Goal: Task Accomplishment & Management: Complete application form

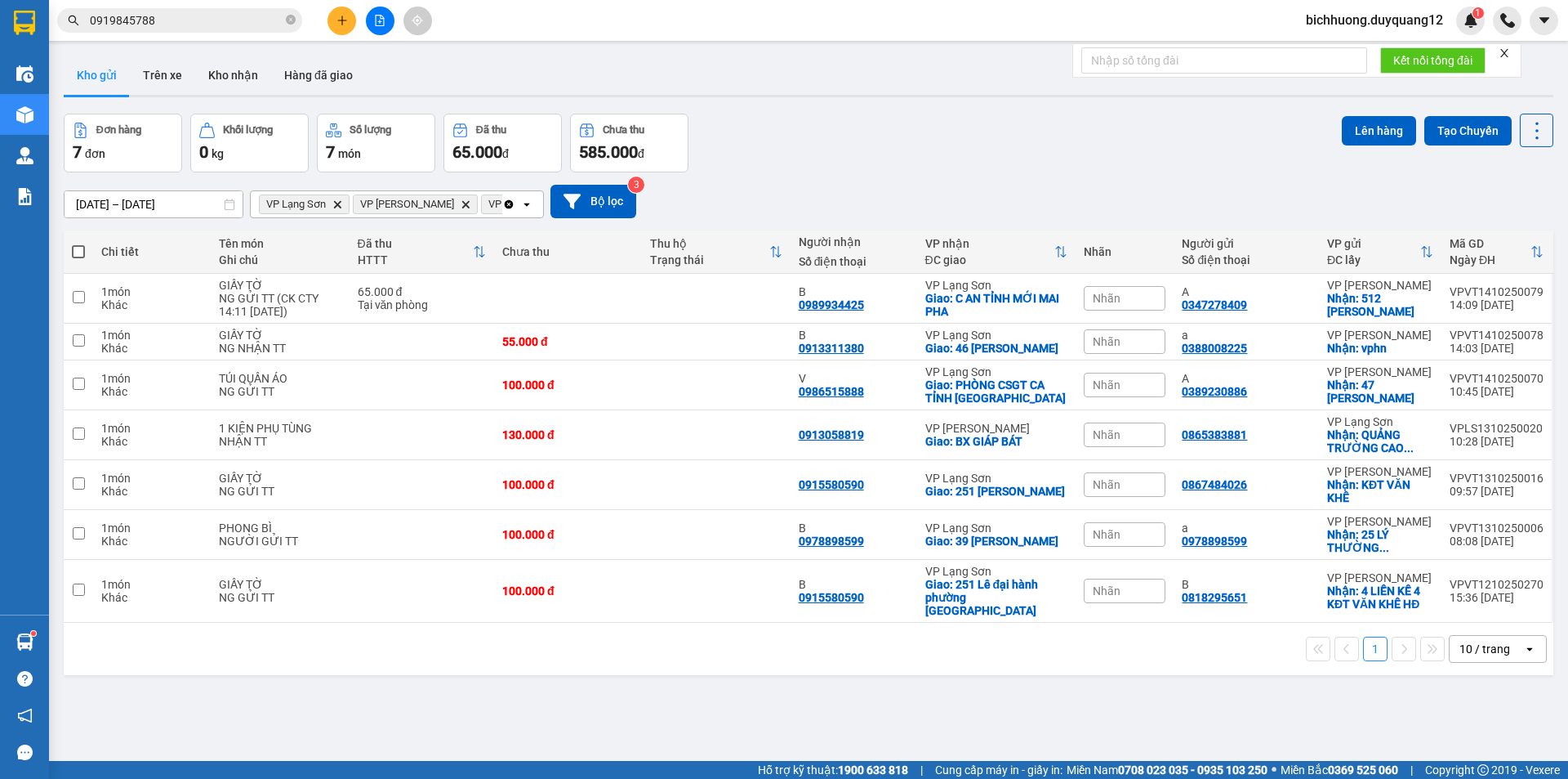
click at [570, 182] on div "[DATE] – [DATE] Press the down arrow key to interact with the calendar and sele…" at bounding box center [808, 200] width 1490 height 58
click at [584, 189] on button "Bộ lọc" at bounding box center [593, 201] width 86 height 33
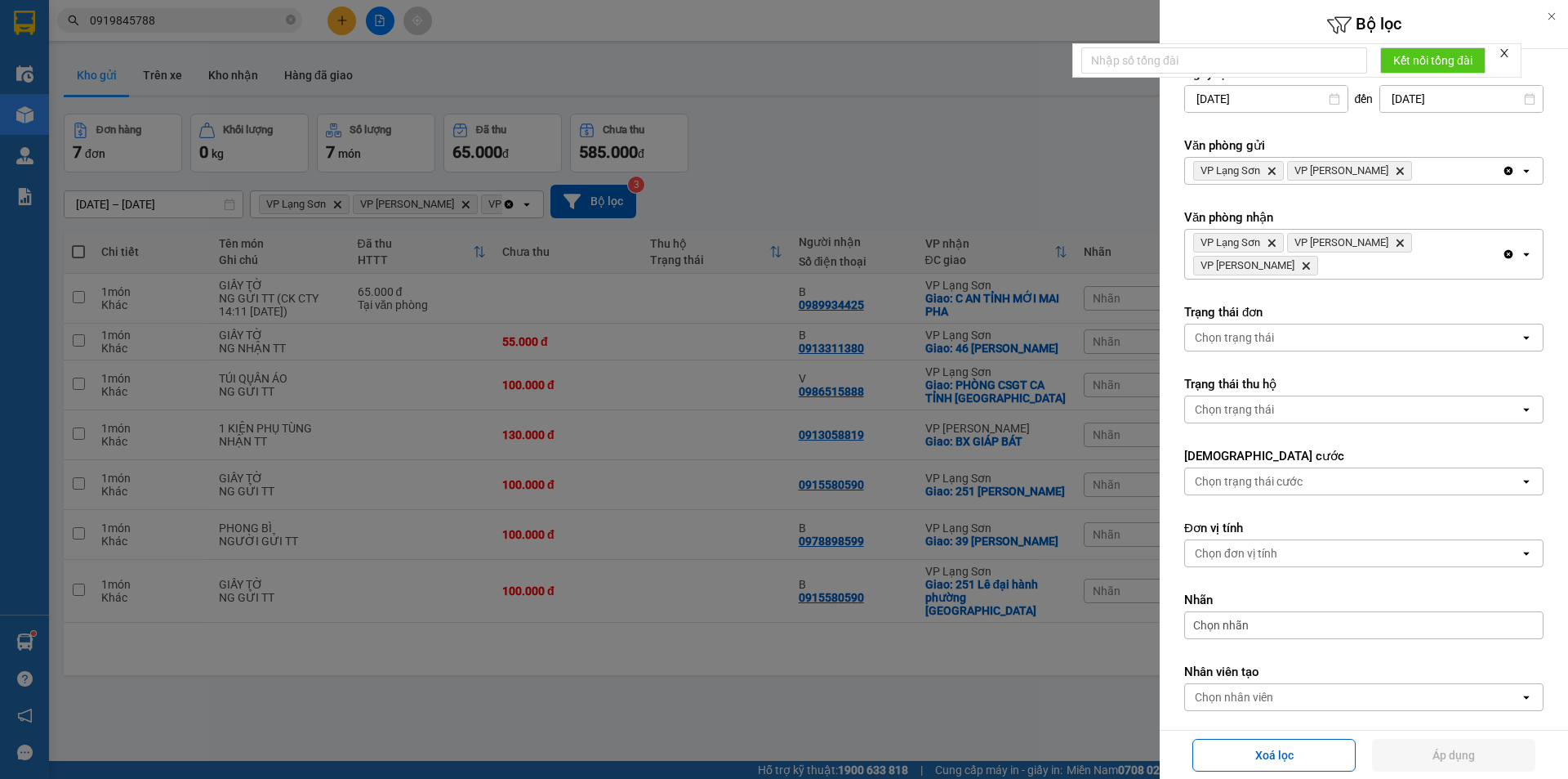
click at [1394, 168] on icon "Delete" at bounding box center [1399, 171] width 10 height 10
click at [1273, 242] on icon "VP Lạng Sơn, close by backspace" at bounding box center [1272, 243] width 8 height 8
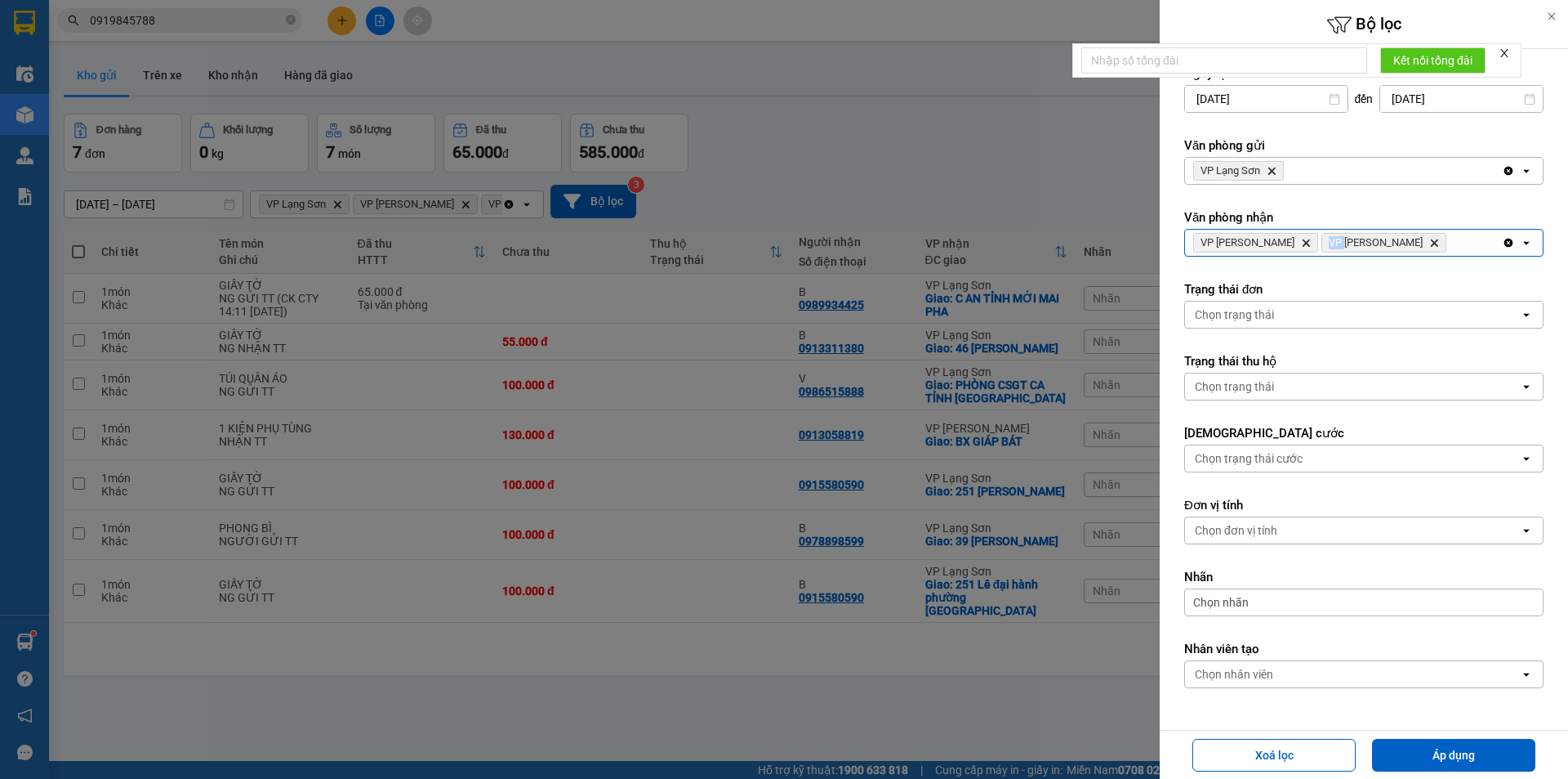
click at [1303, 242] on icon "VP Cao Bằng, close by backspace" at bounding box center [1306, 243] width 8 height 8
click at [1301, 242] on icon "Delete" at bounding box center [1306, 243] width 10 height 10
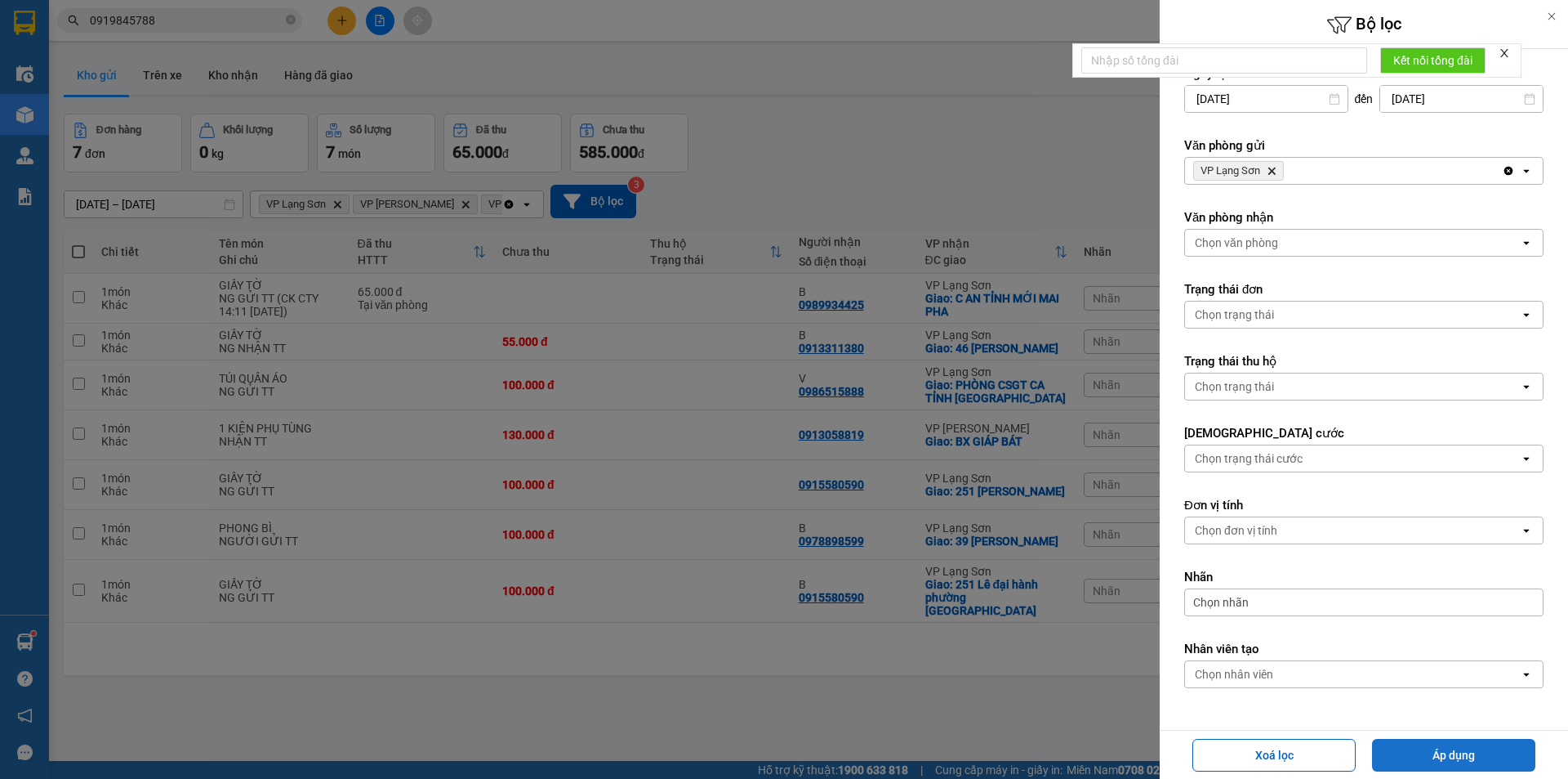
click at [1405, 758] on button "Áp dụng" at bounding box center [1454, 755] width 164 height 33
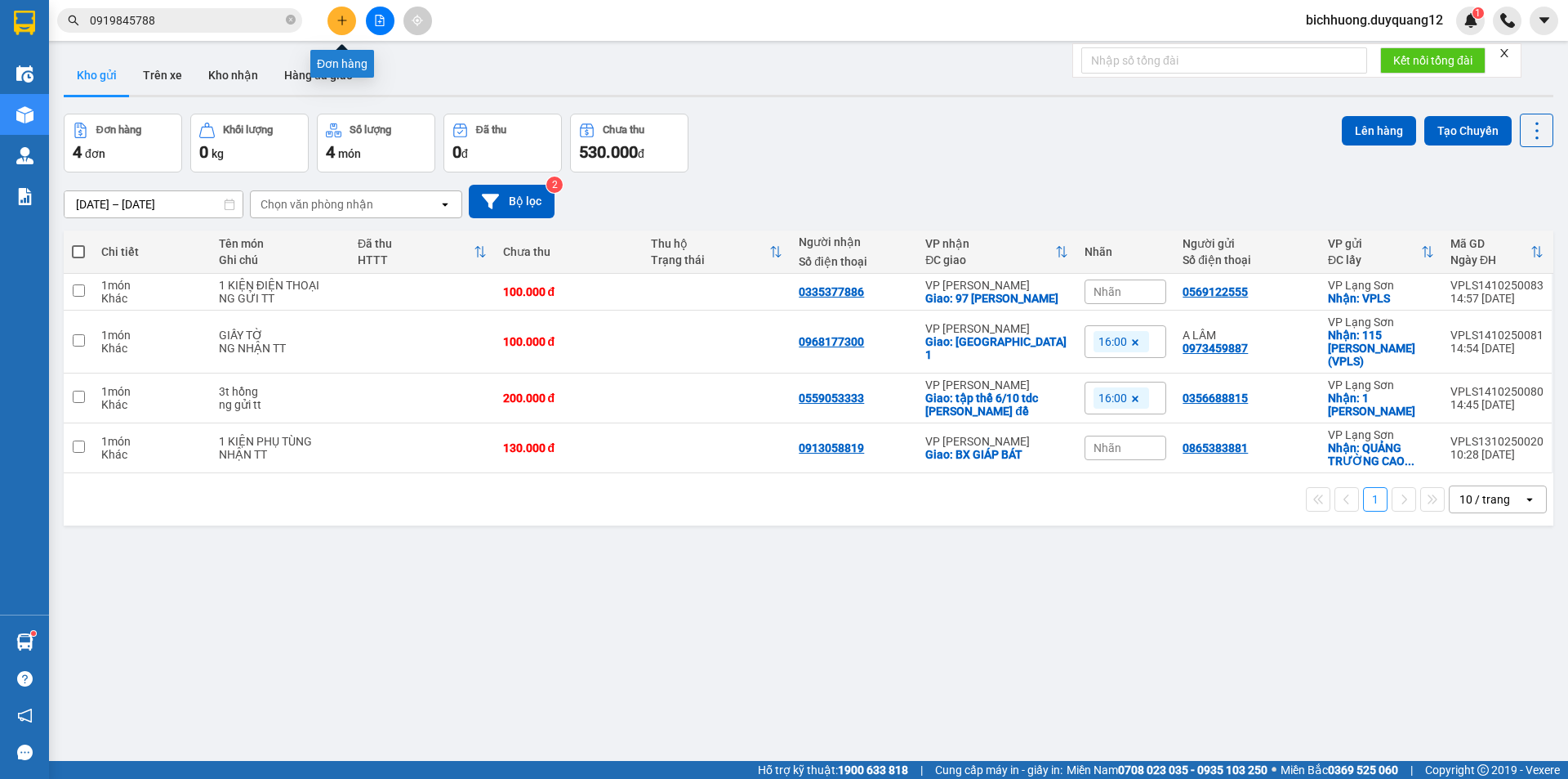
click at [338, 27] on button at bounding box center [341, 21] width 28 height 28
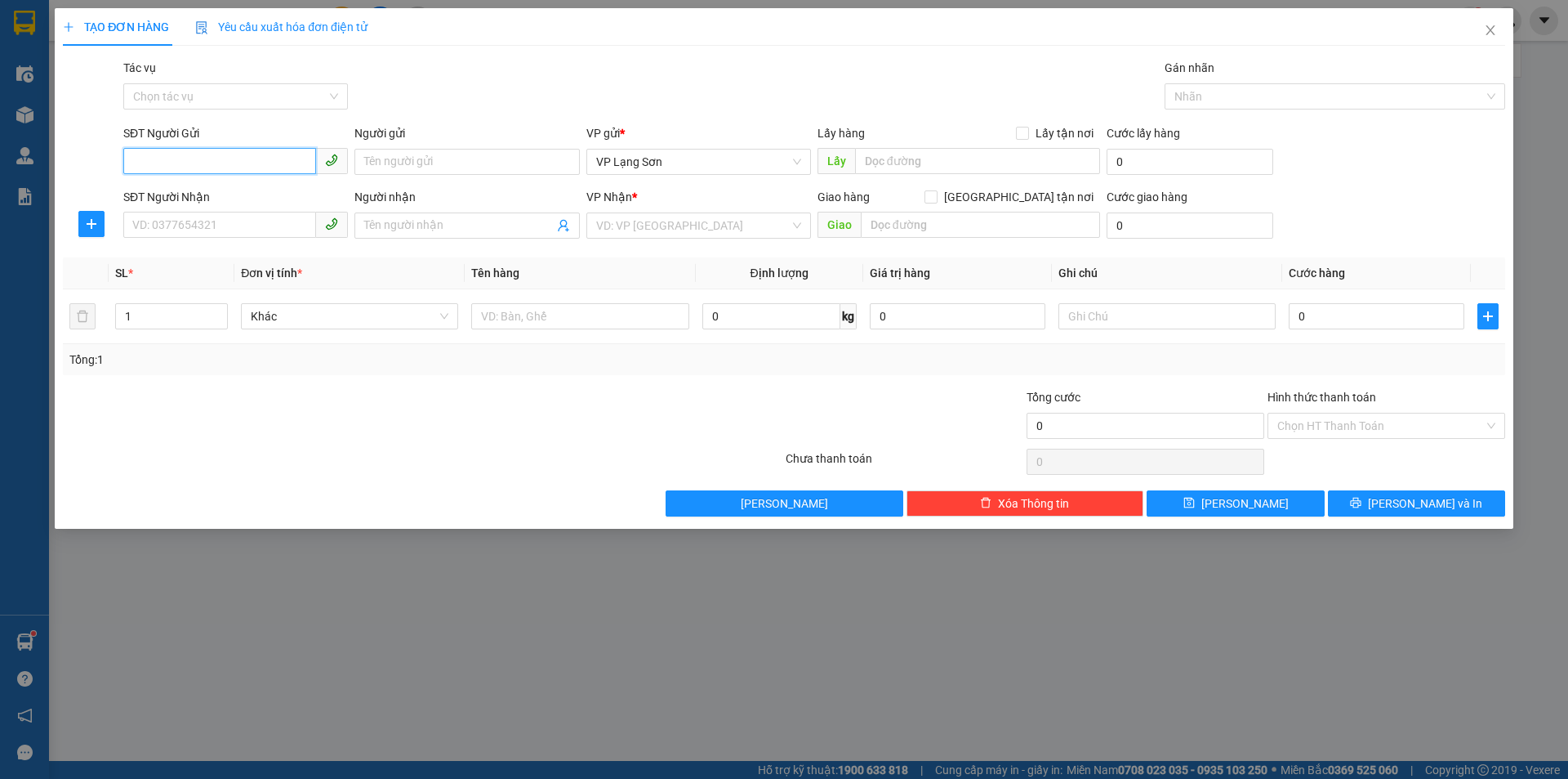
paste input "0376900258"
type input "0376900258"
click at [929, 156] on input "text" at bounding box center [978, 160] width 245 height 26
paste input "ngõ 66 [PERSON_NAME] [GEOGRAPHIC_DATA]"
click at [718, 162] on span "VP Lạng Sơn" at bounding box center [698, 161] width 205 height 24
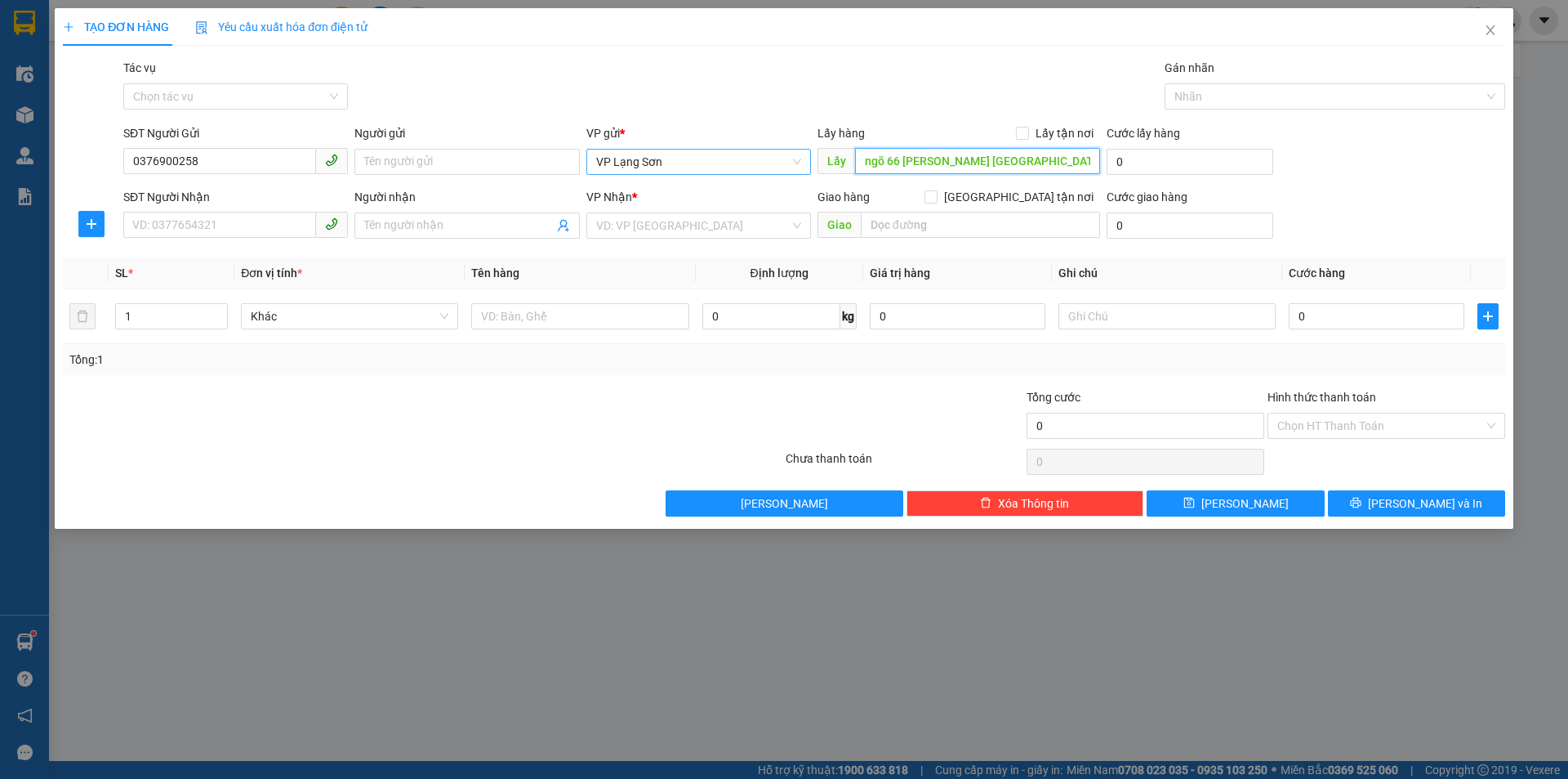
type input "ngõ 66 [PERSON_NAME] [GEOGRAPHIC_DATA]"
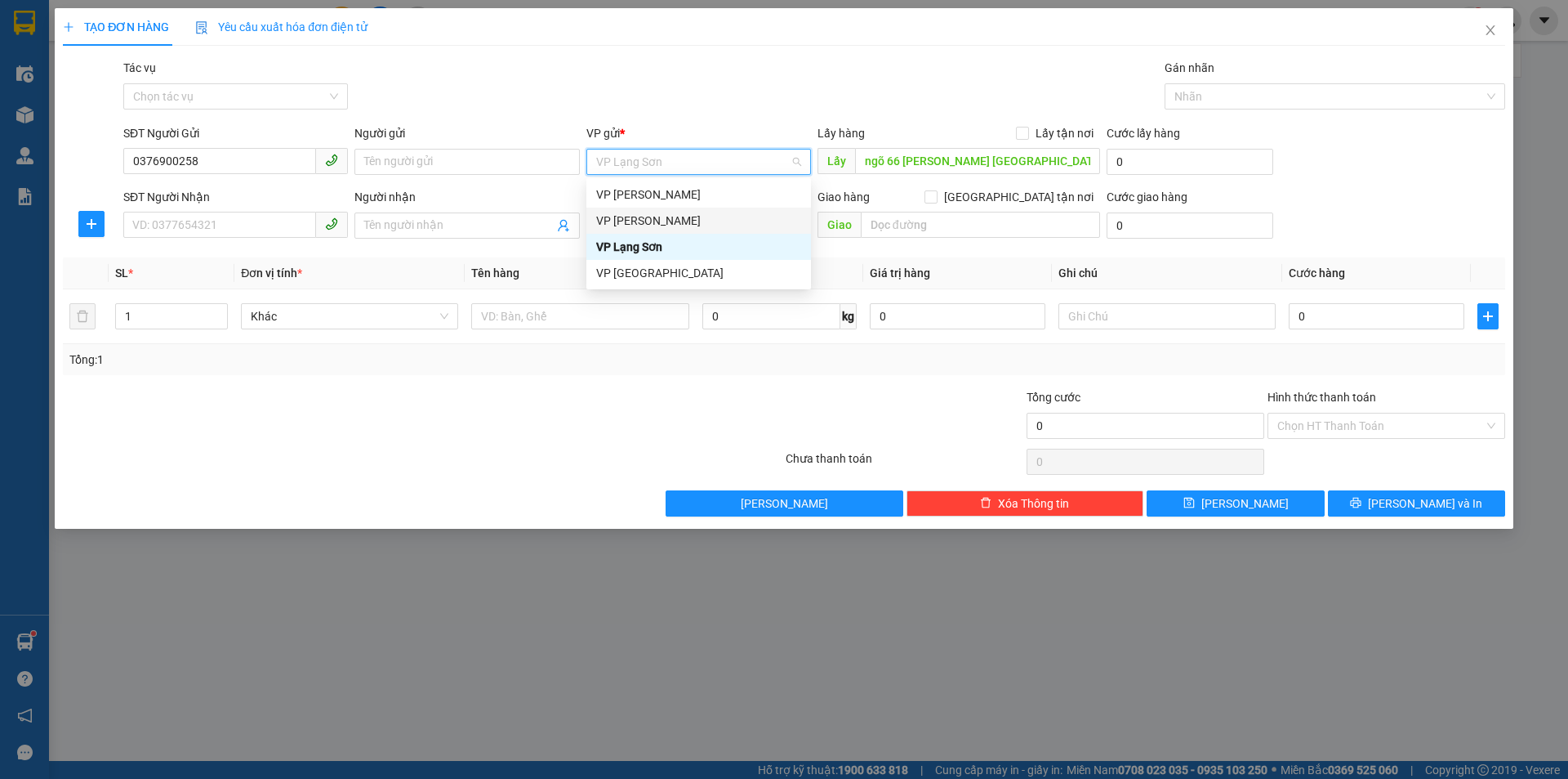
click at [692, 218] on div "VP [PERSON_NAME]" at bounding box center [698, 220] width 205 height 18
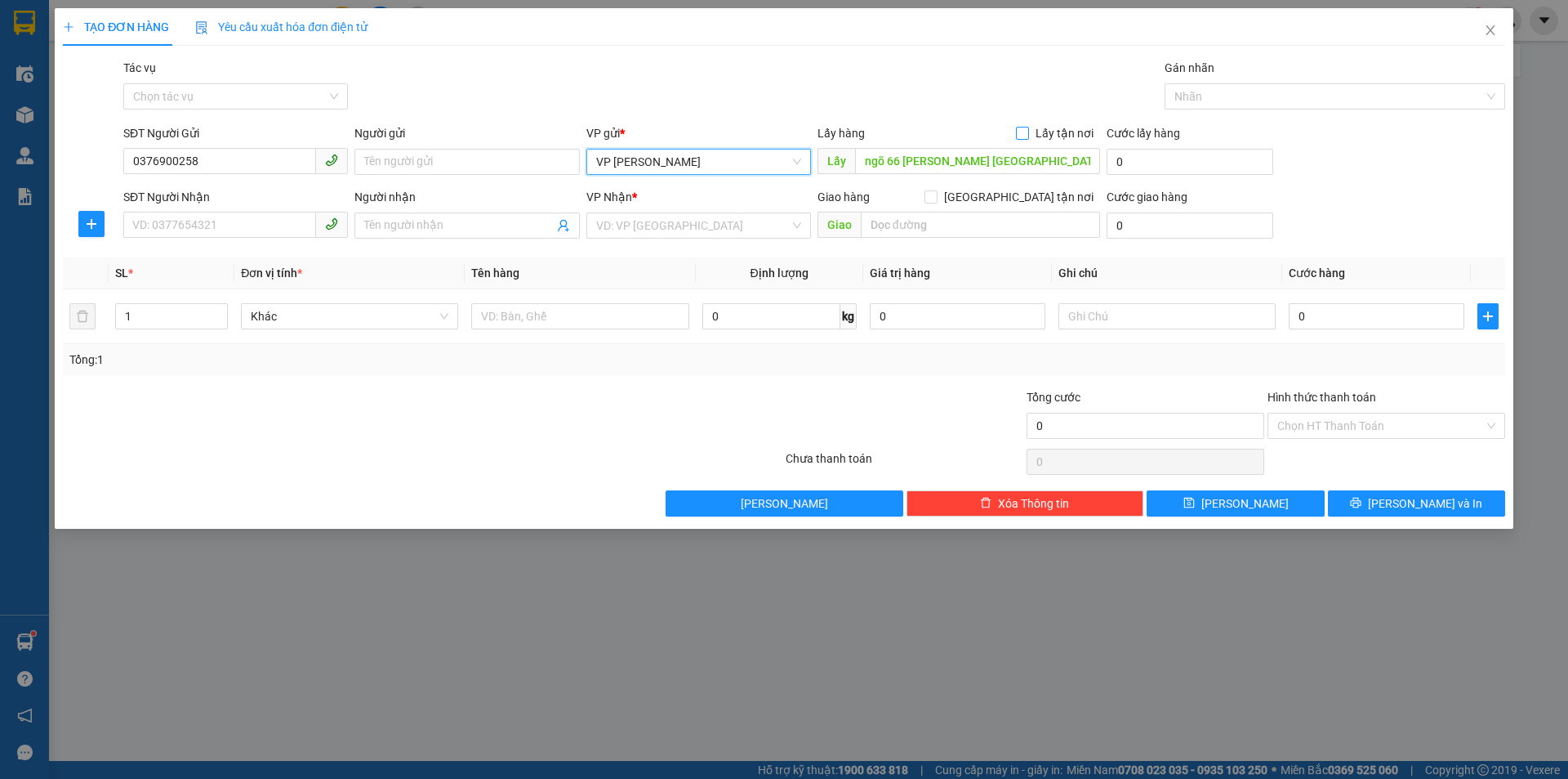
click at [1019, 133] on input "Lấy tận nơi" at bounding box center [1021, 133] width 12 height 12
checkbox input "true"
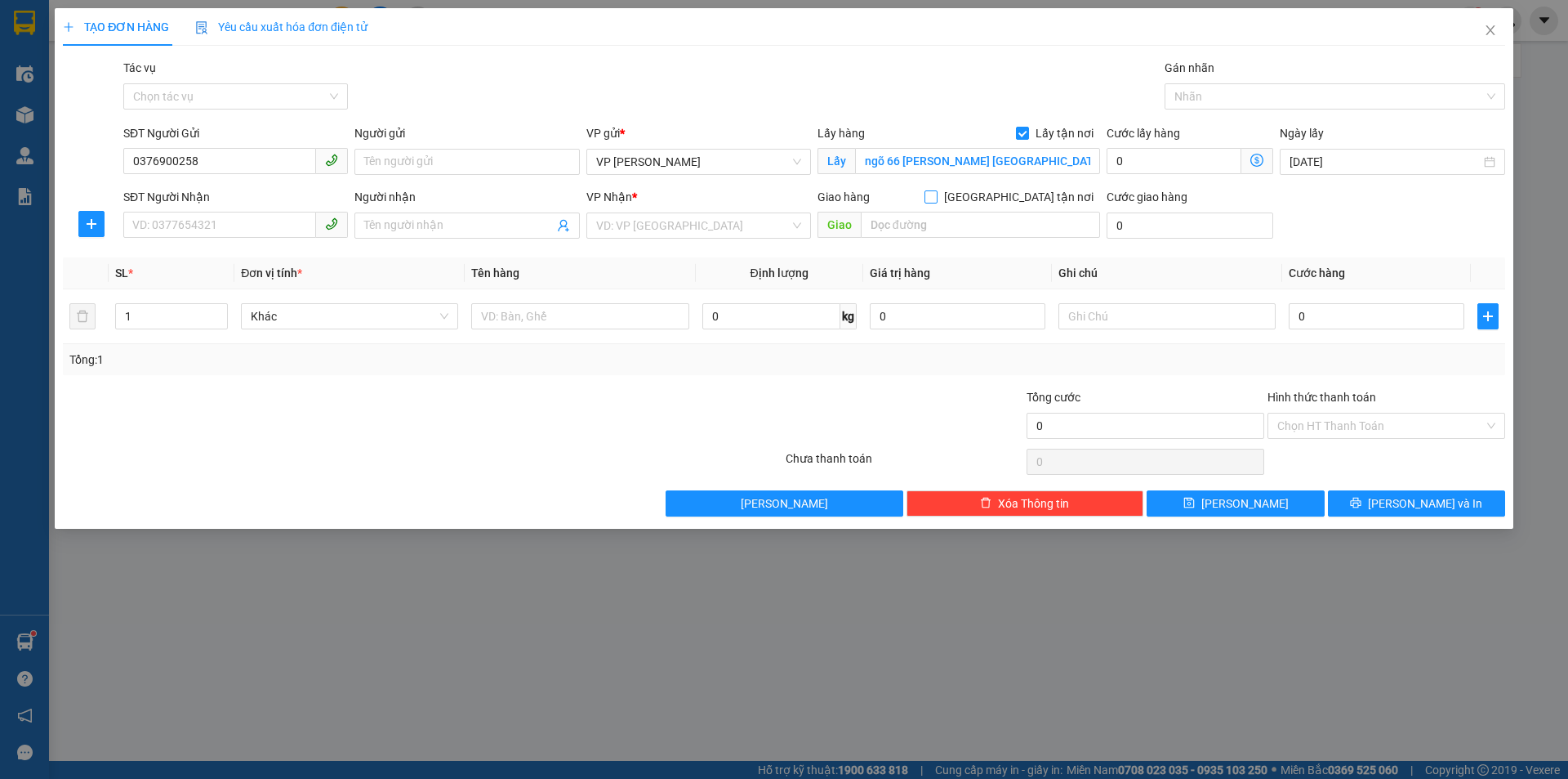
click at [935, 200] on input "[GEOGRAPHIC_DATA] tận nơi" at bounding box center [930, 196] width 12 height 12
checkbox input "true"
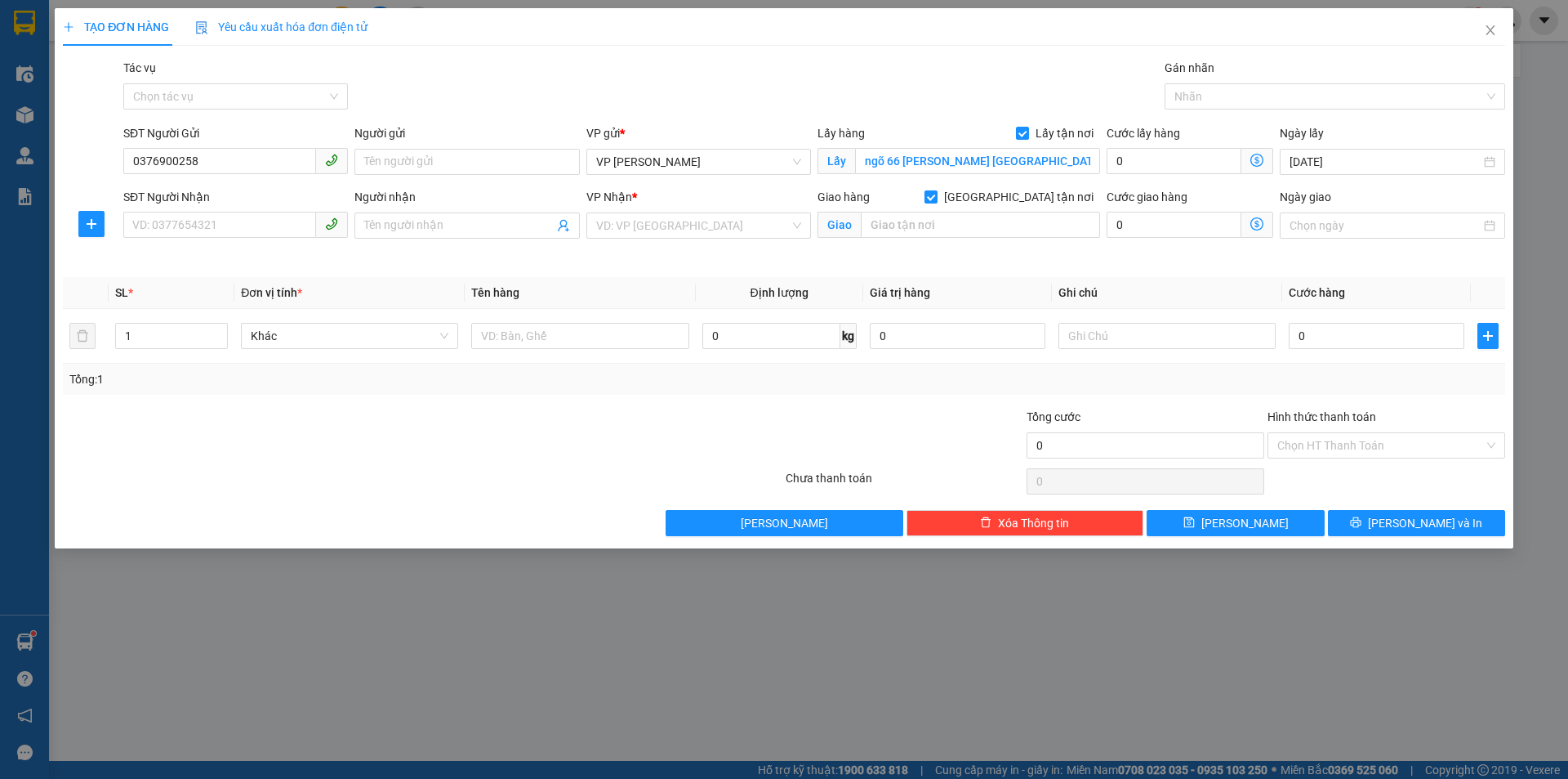
click at [740, 239] on div "VP Nhận * VD: VP [GEOGRAPHIC_DATA]" at bounding box center [698, 216] width 224 height 58
click at [749, 229] on input "search" at bounding box center [693, 225] width 194 height 24
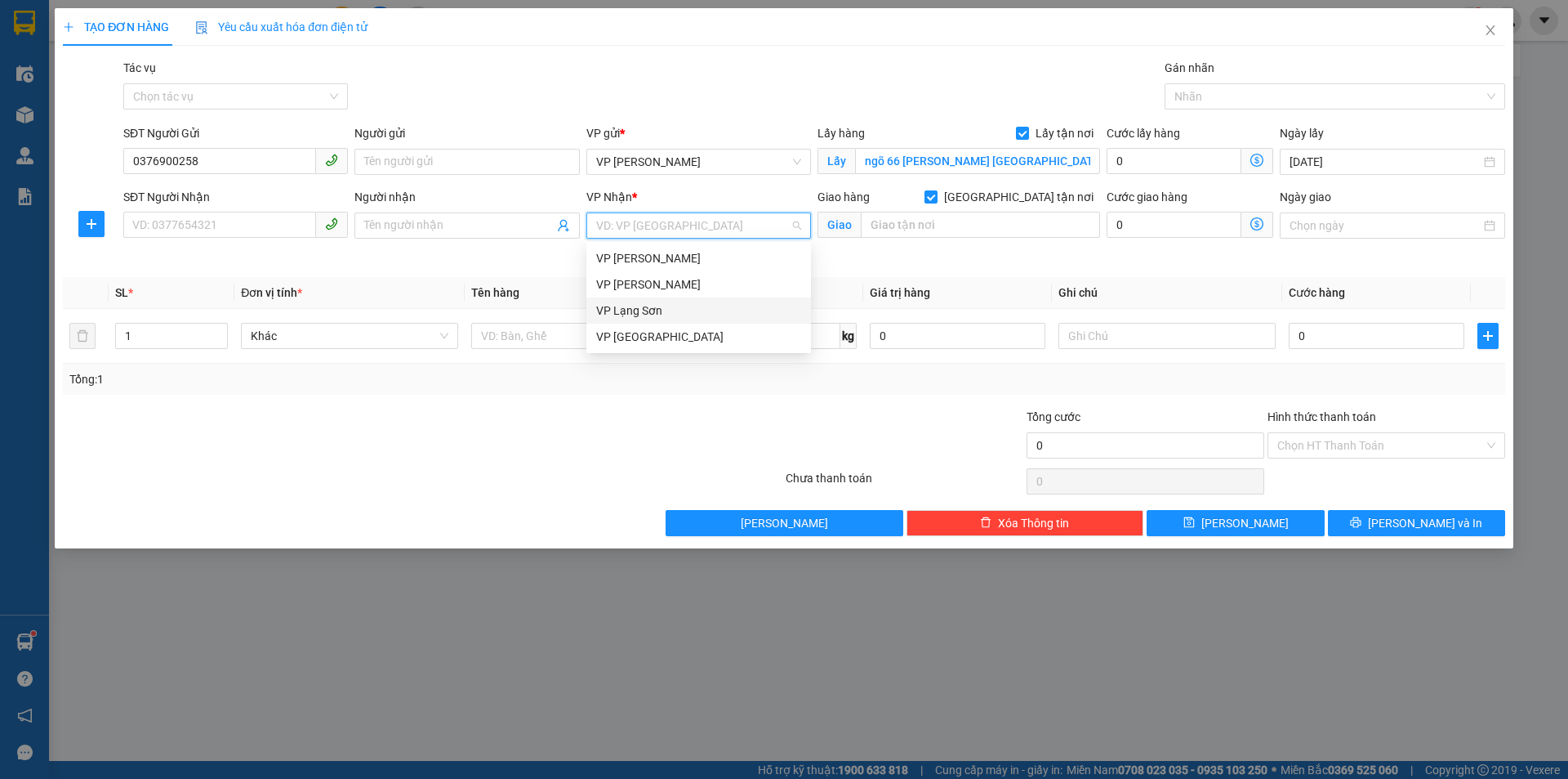
click at [670, 303] on div "VP Lạng Sơn" at bounding box center [698, 311] width 205 height 18
click at [211, 212] on input "SĐT Người Nhận" at bounding box center [219, 224] width 193 height 26
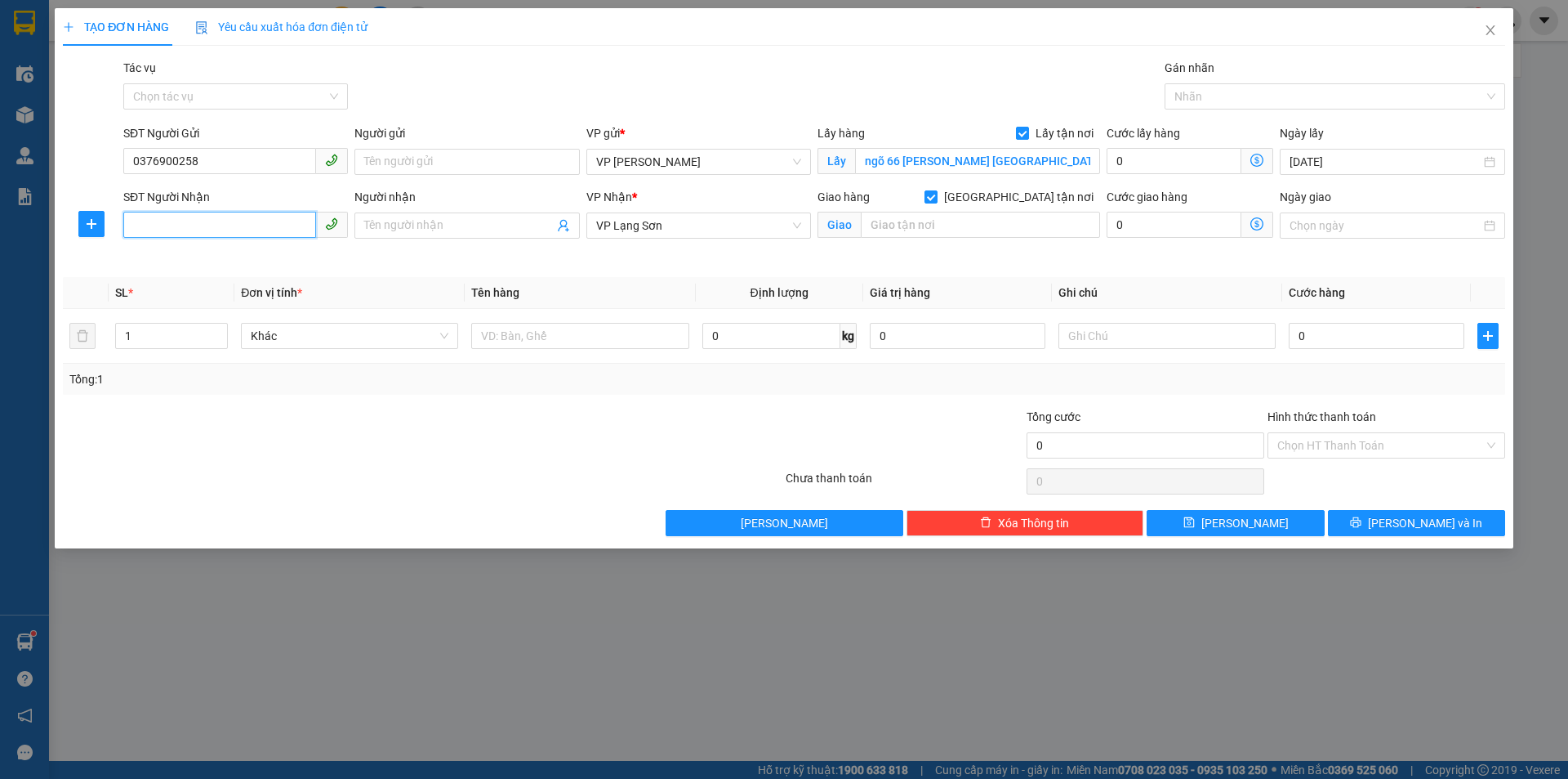
paste input "0986997833"
type input "0986997833"
click at [293, 250] on div "0986997833 - B" at bounding box center [236, 258] width 205 height 18
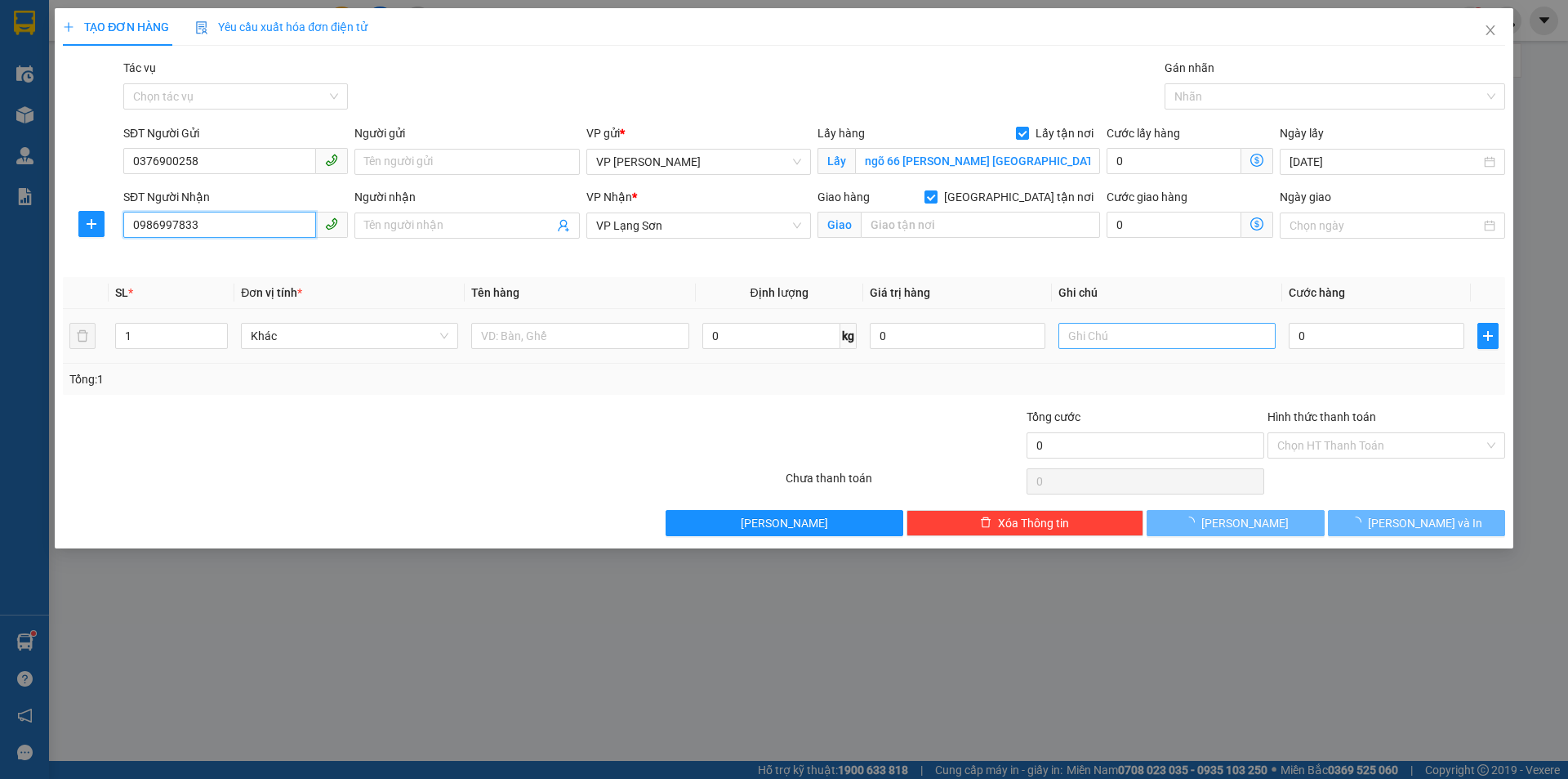
type input "B"
type input "8 [PERSON_NAME]"
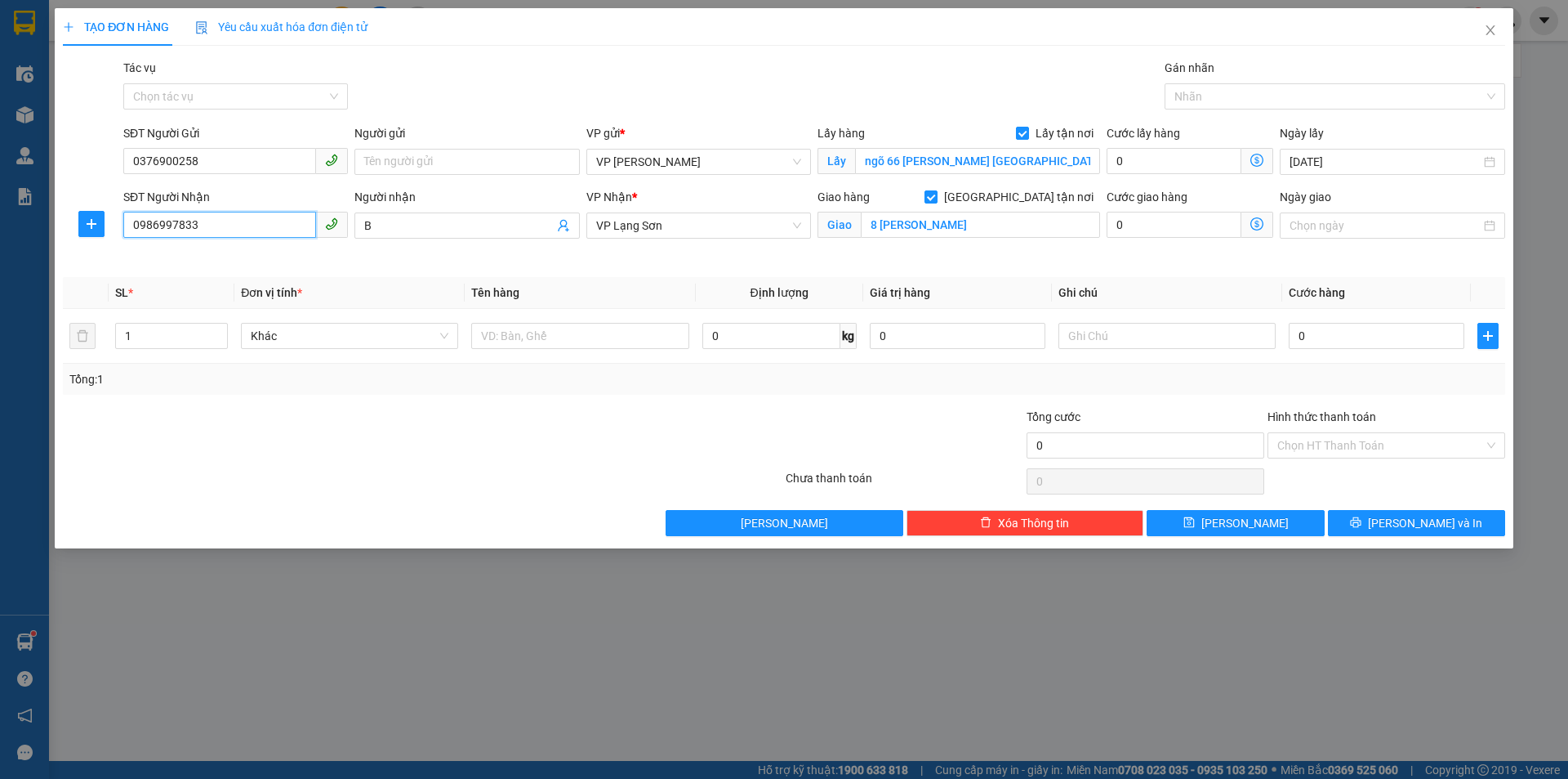
type input "0986997833"
click at [634, 347] on input "text" at bounding box center [580, 336] width 217 height 26
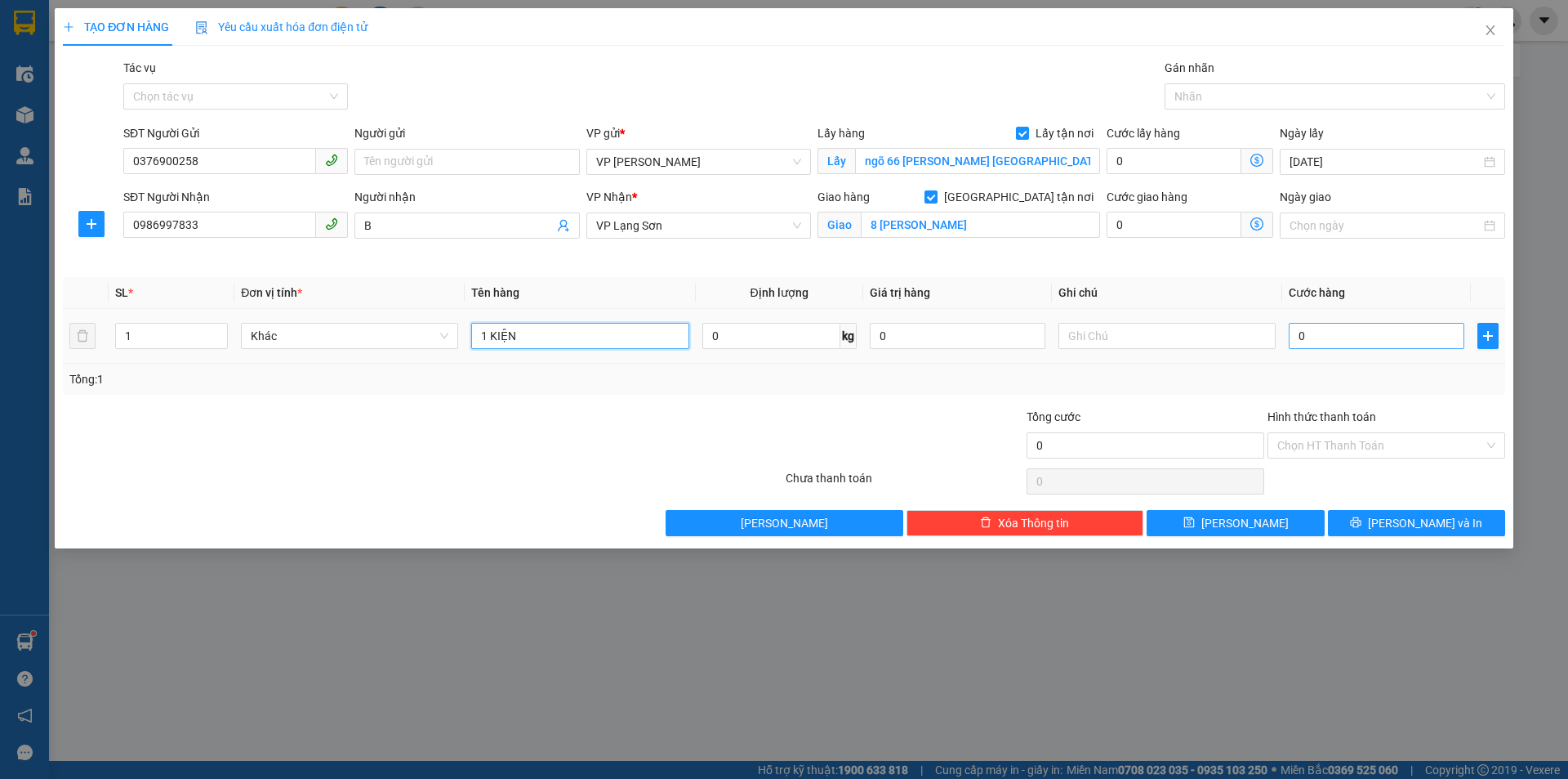
type input "1 KIỆN"
click at [1331, 338] on input "0" at bounding box center [1376, 336] width 175 height 26
type input "1"
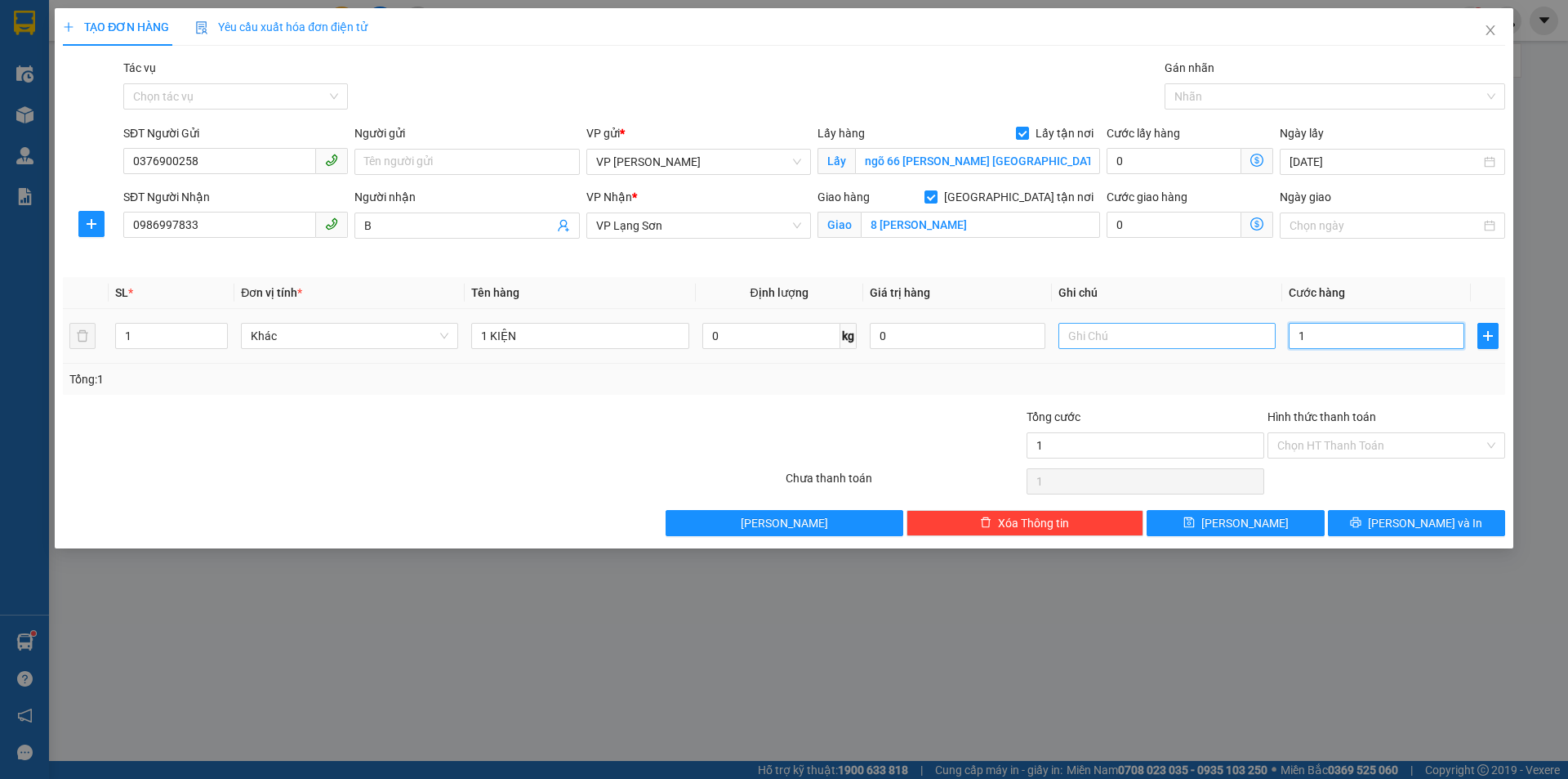
type input "10"
type input "100"
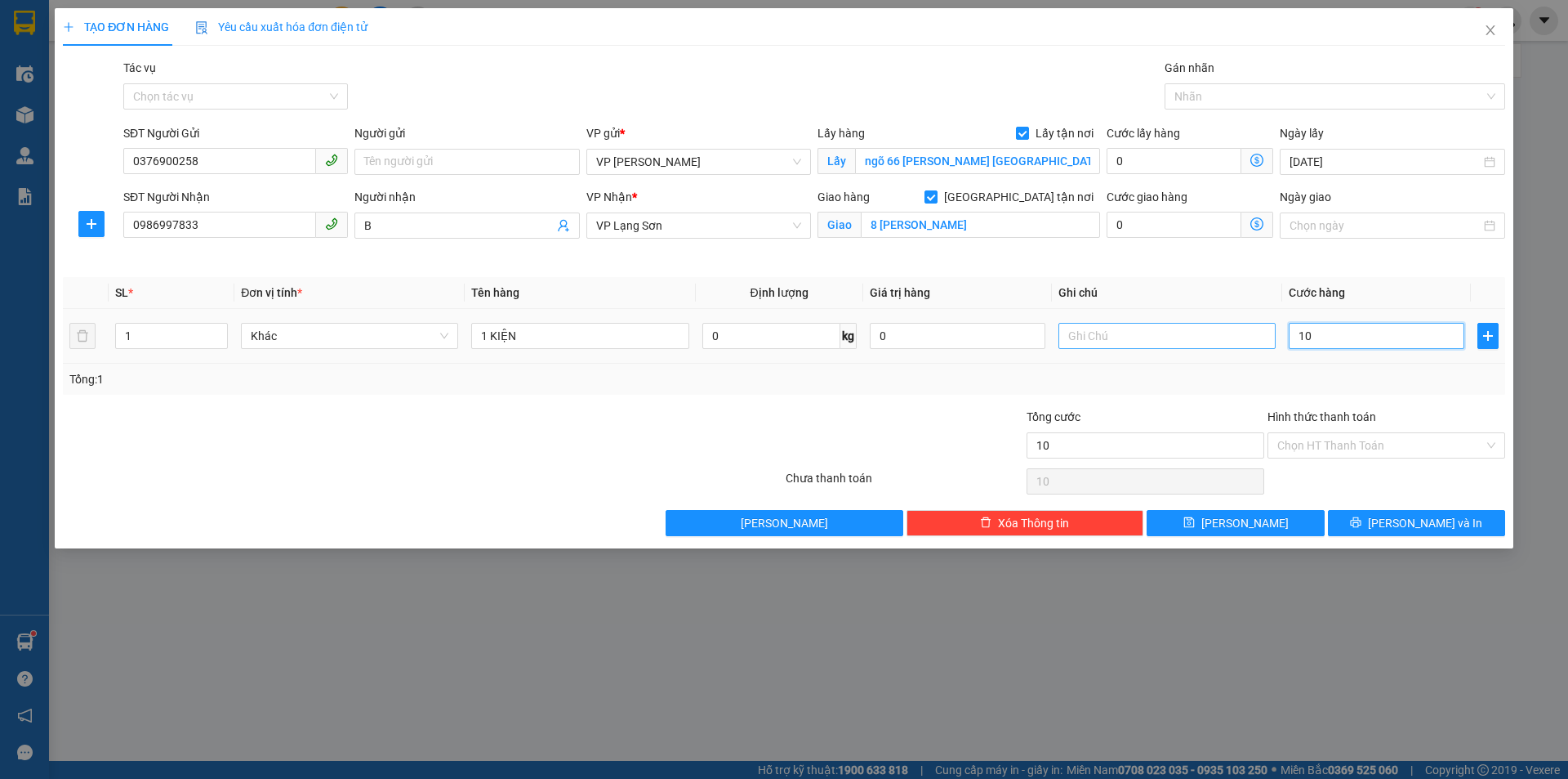
type input "100"
type input "100.000"
click at [1272, 333] on input "text" at bounding box center [1167, 336] width 217 height 26
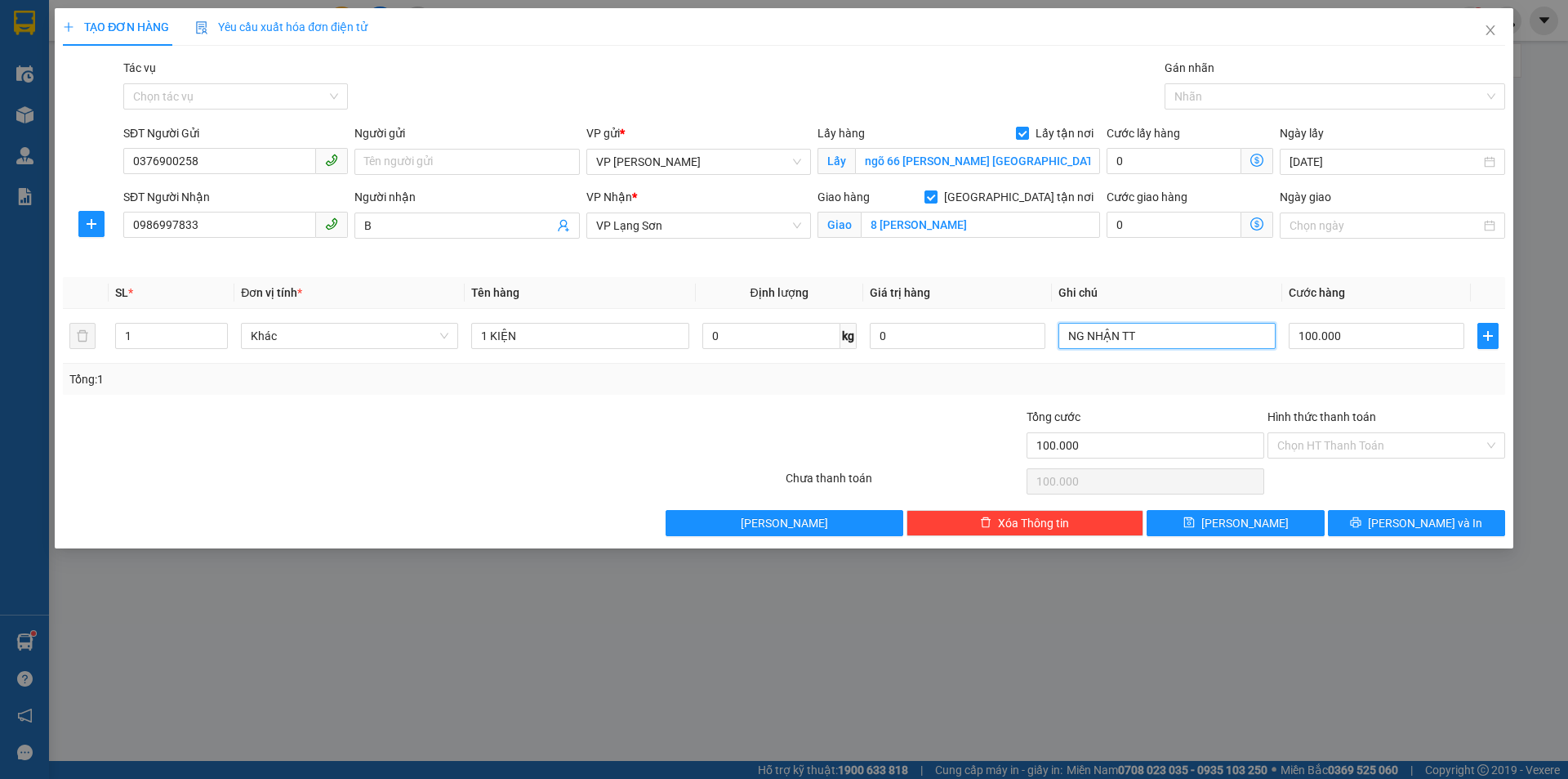
type input "NG NHẬN TT"
drag, startPoint x: 877, startPoint y: 433, endPoint x: 899, endPoint y: 412, distance: 30.4
click at [879, 432] on div at bounding box center [904, 436] width 241 height 58
click at [1195, 516] on icon "save" at bounding box center [1189, 522] width 12 height 12
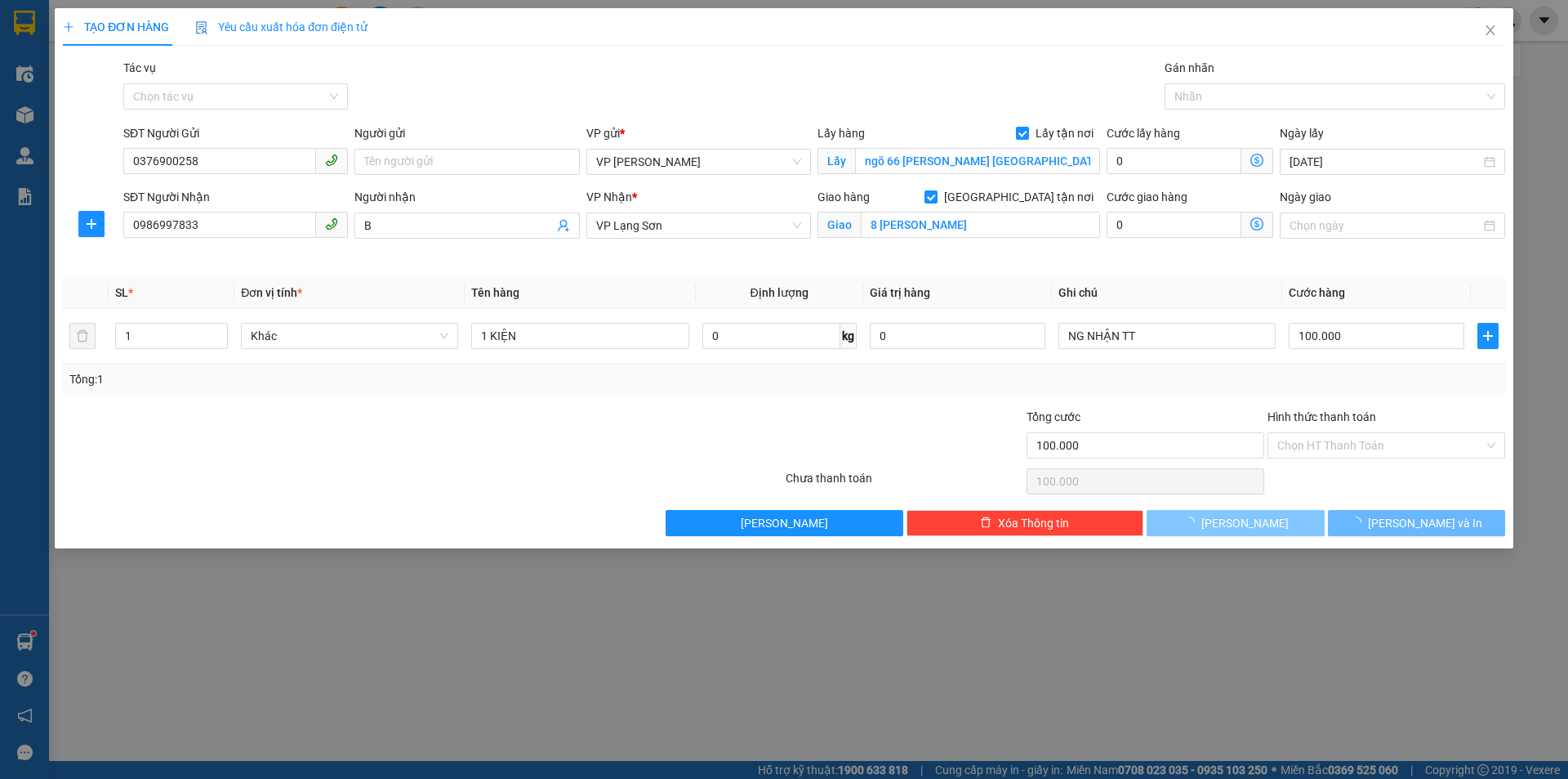
checkbox input "false"
type input "0"
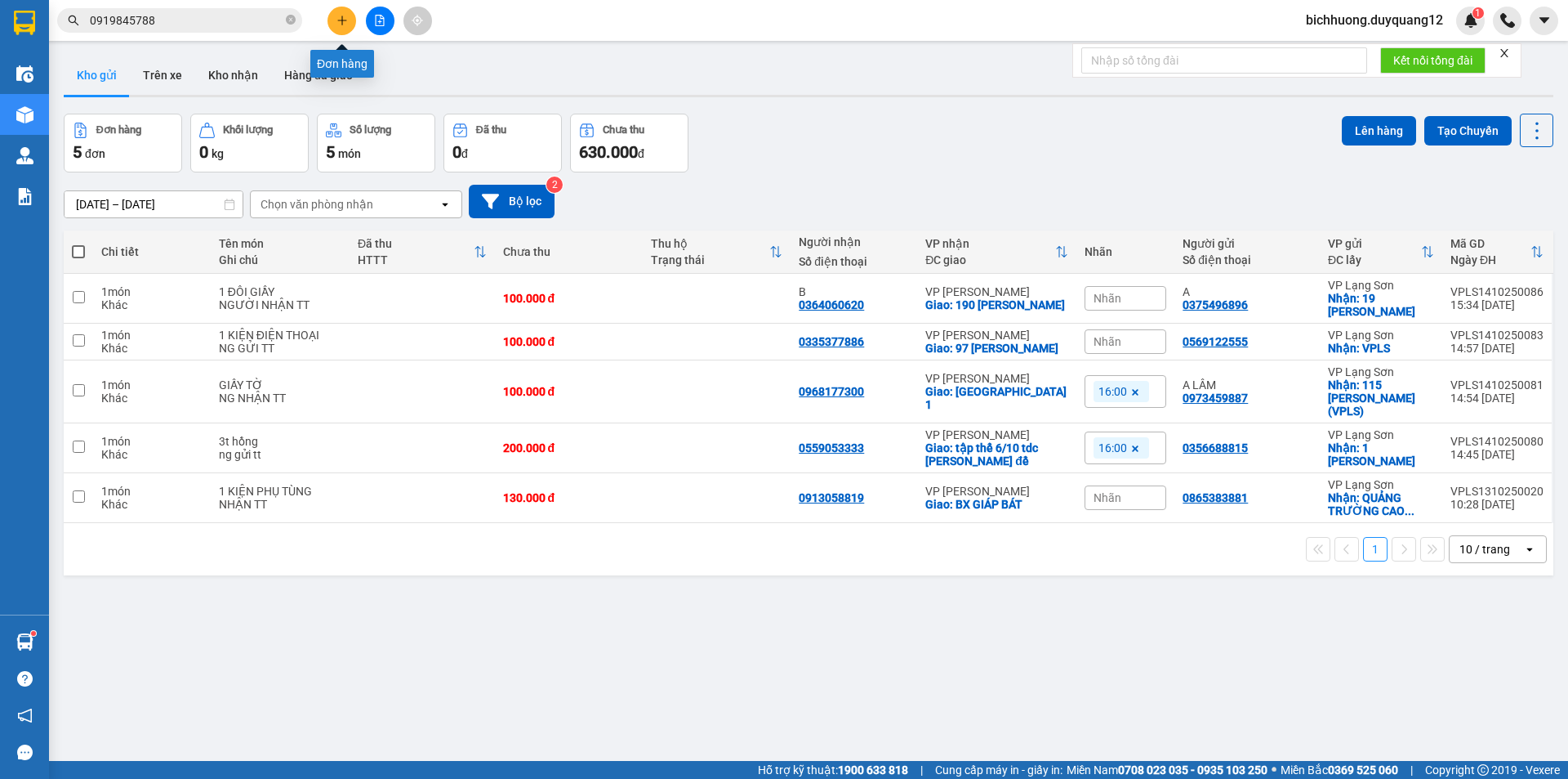
click at [348, 26] on button at bounding box center [341, 21] width 28 height 28
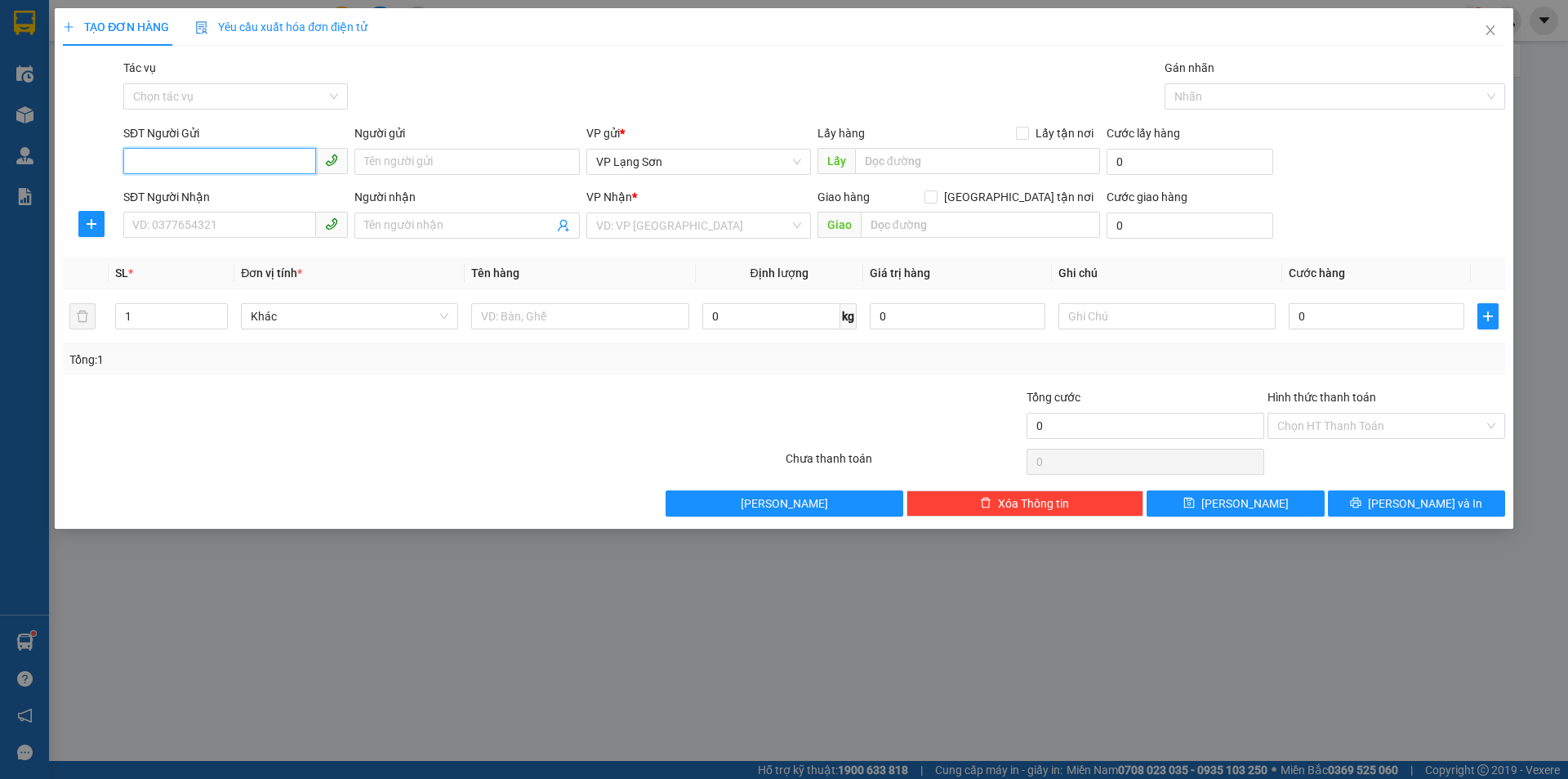
paste input "0975484941"
type input "0975484941"
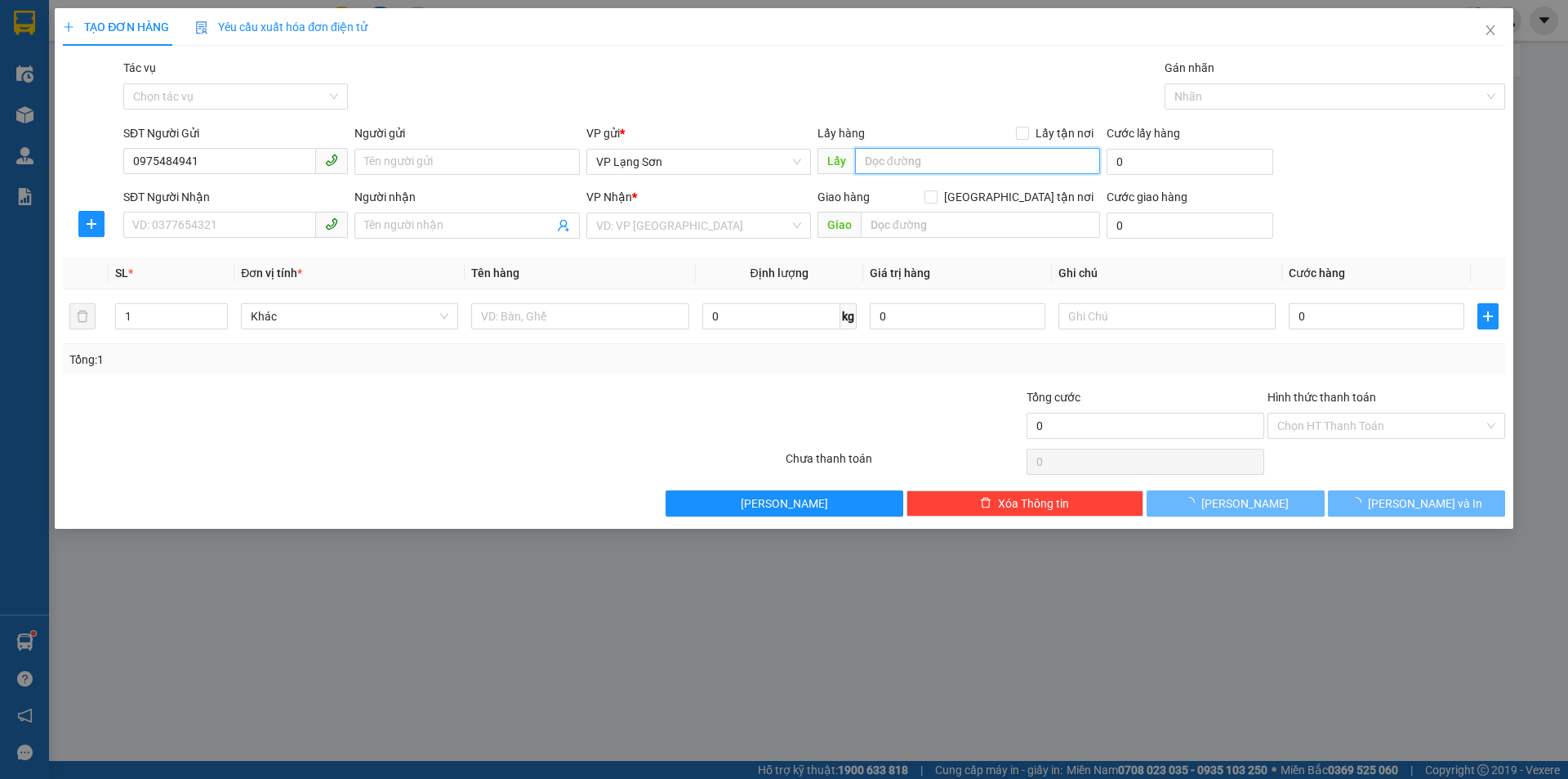
click at [974, 161] on input "text" at bounding box center [978, 160] width 245 height 26
type input "47B [GEOGRAPHIC_DATA]"
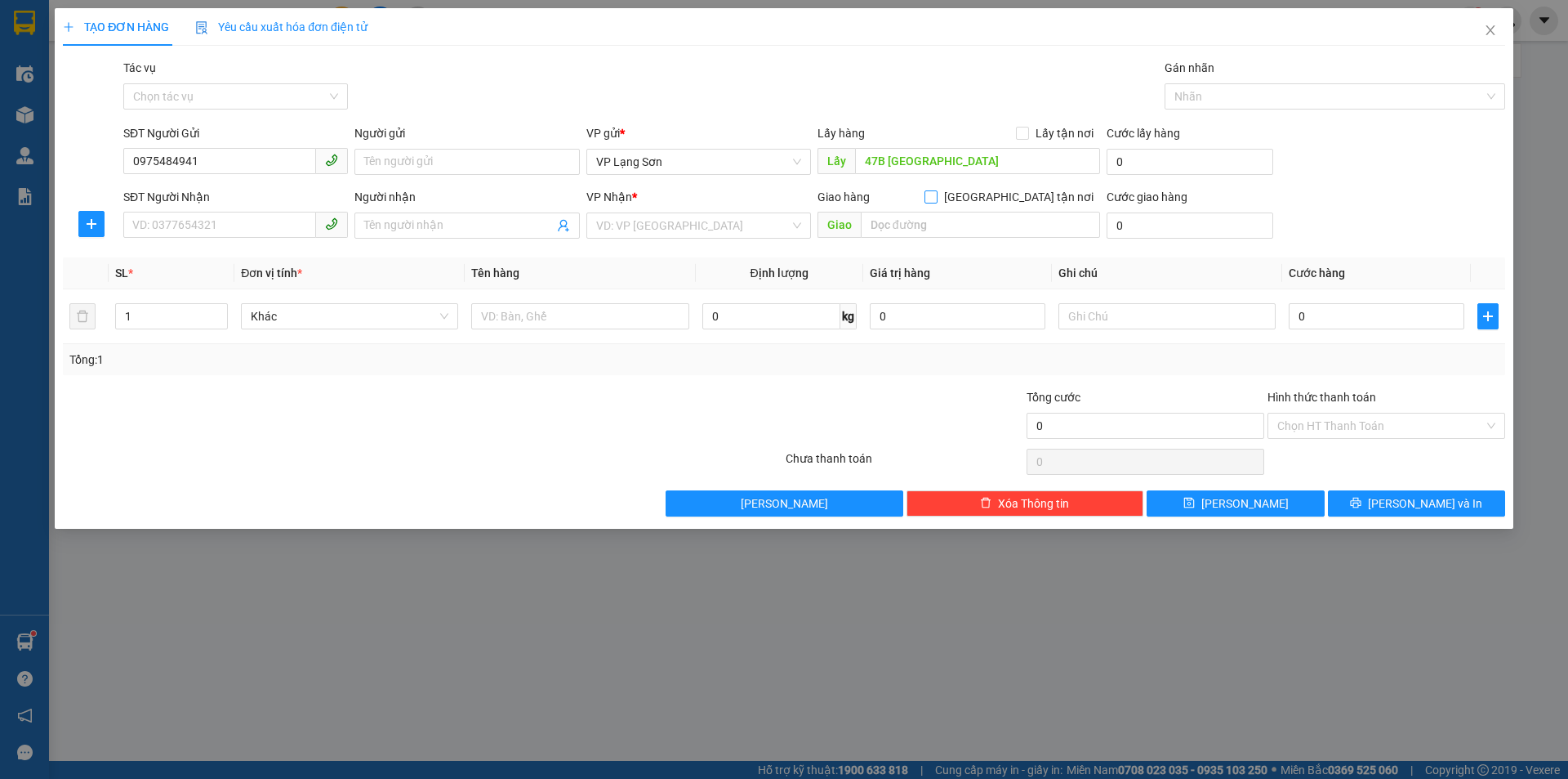
click at [1030, 203] on span "[GEOGRAPHIC_DATA] tận nơi" at bounding box center [1018, 197] width 163 height 18
click at [935, 202] on input "[GEOGRAPHIC_DATA] tận nơi" at bounding box center [930, 196] width 12 height 12
checkbox input "true"
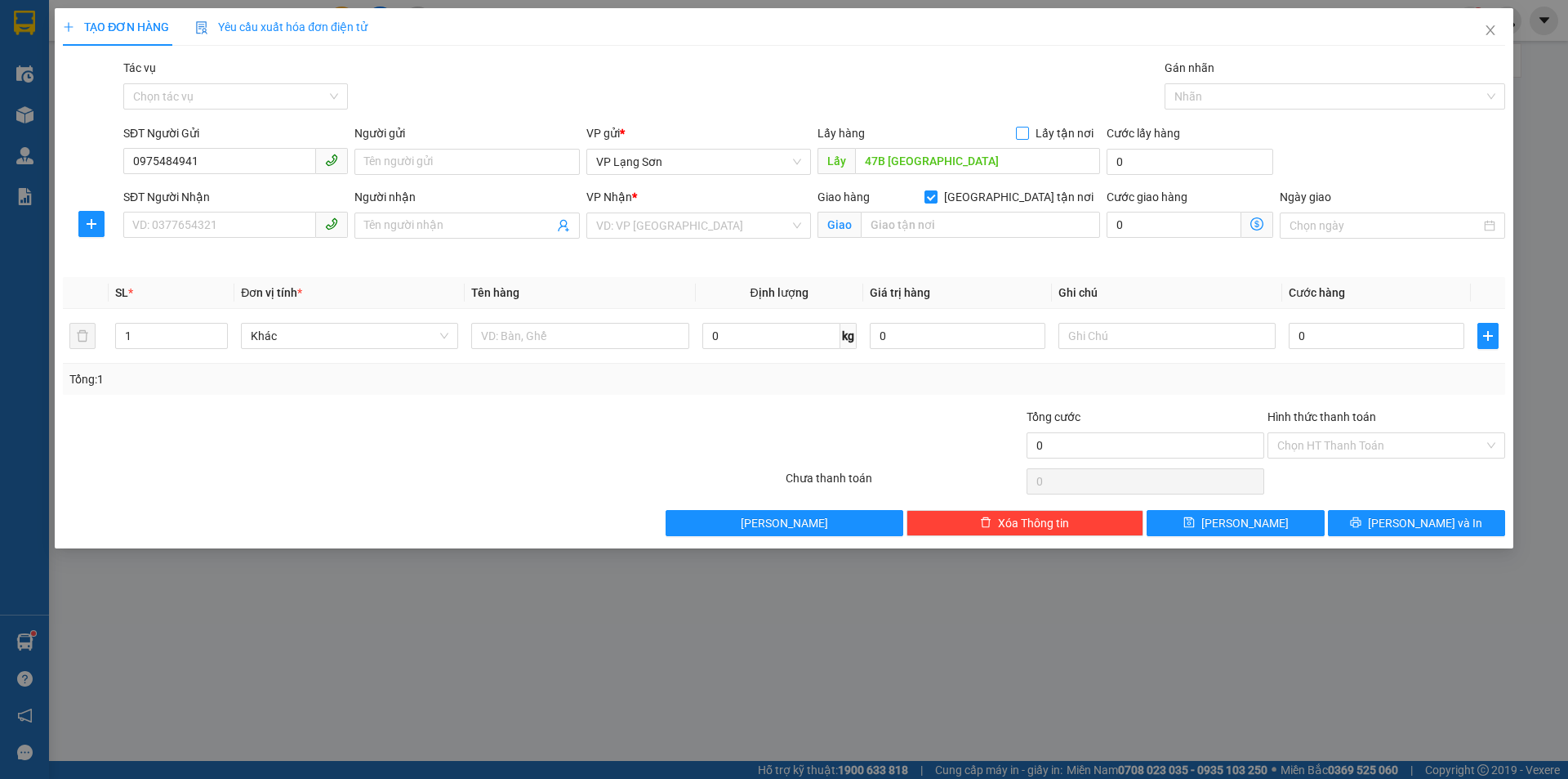
click at [1034, 137] on span "Lấy tận nơi" at bounding box center [1064, 134] width 71 height 18
click at [1027, 137] on input "Lấy tận nơi" at bounding box center [1021, 133] width 12 height 12
checkbox input "true"
click at [1018, 230] on input "text" at bounding box center [980, 224] width 239 height 26
type input "N8A9 [PERSON_NAME]"
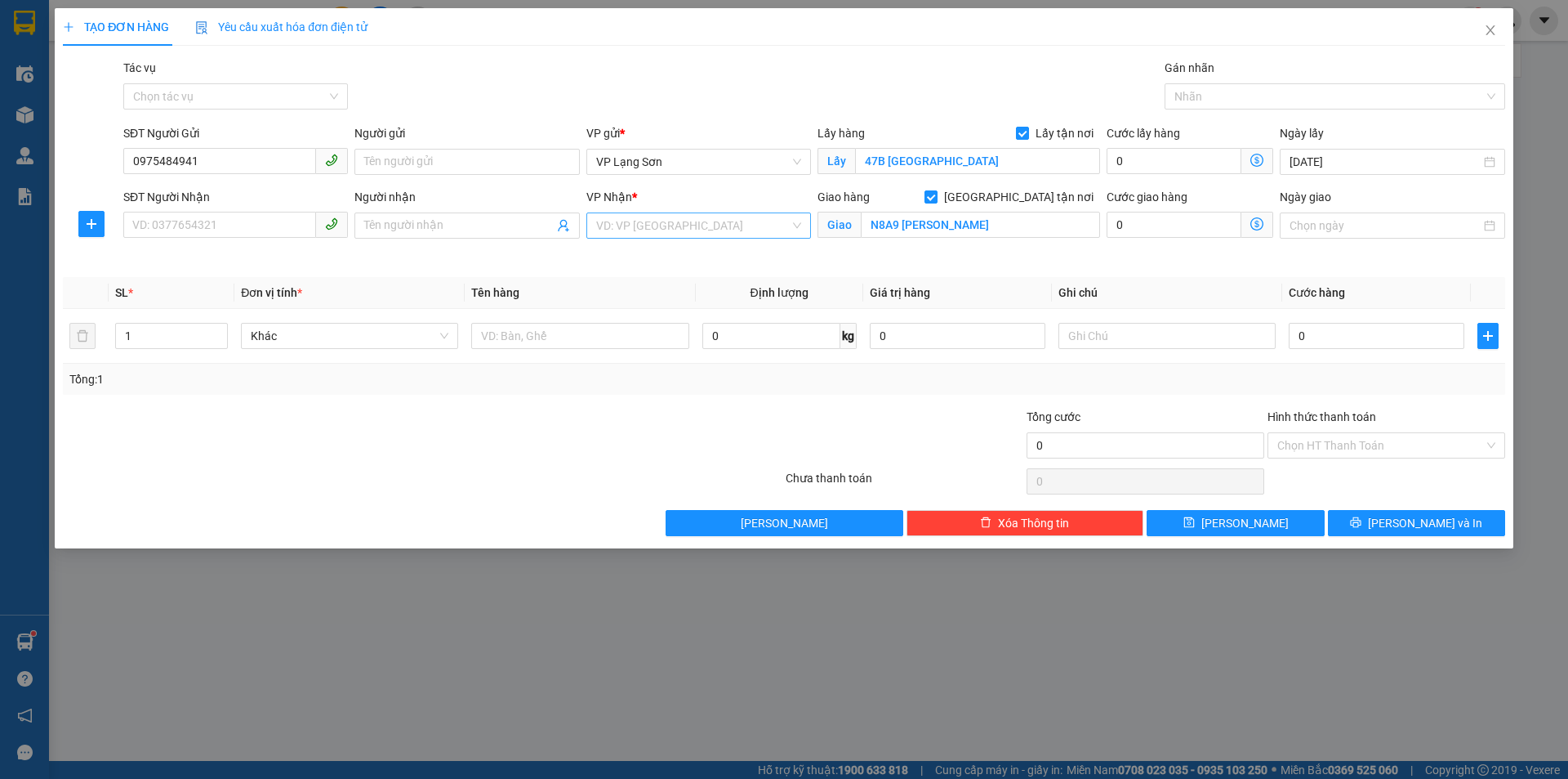
click at [712, 219] on input "search" at bounding box center [693, 225] width 194 height 24
click at [658, 284] on div "VP [PERSON_NAME]" at bounding box center [698, 285] width 205 height 18
click at [234, 225] on input "SĐT Người Nhận" at bounding box center [219, 224] width 193 height 26
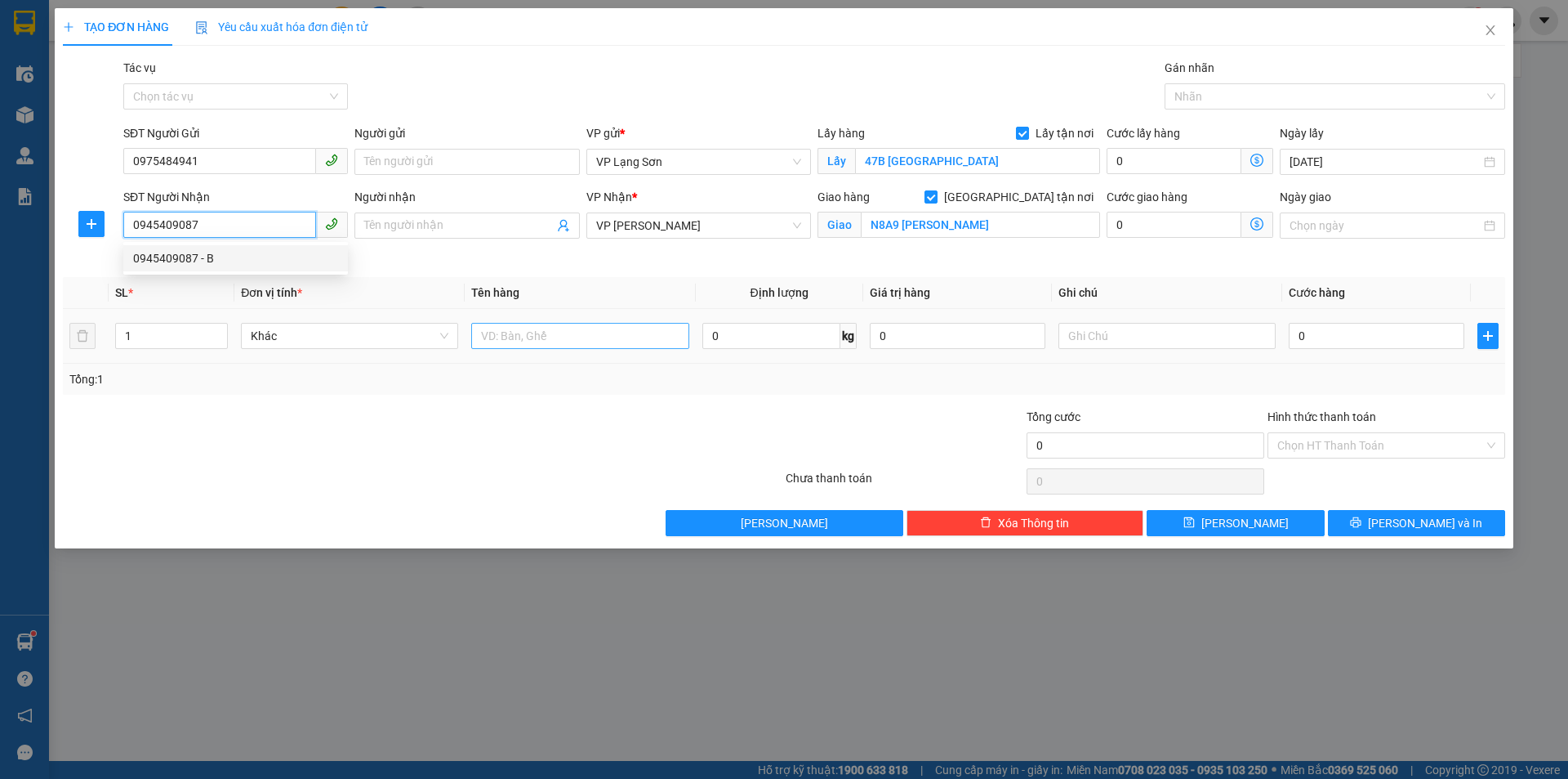
type input "0945409087"
click at [532, 330] on input "text" at bounding box center [580, 336] width 217 height 26
type input "GIẤY TỜ"
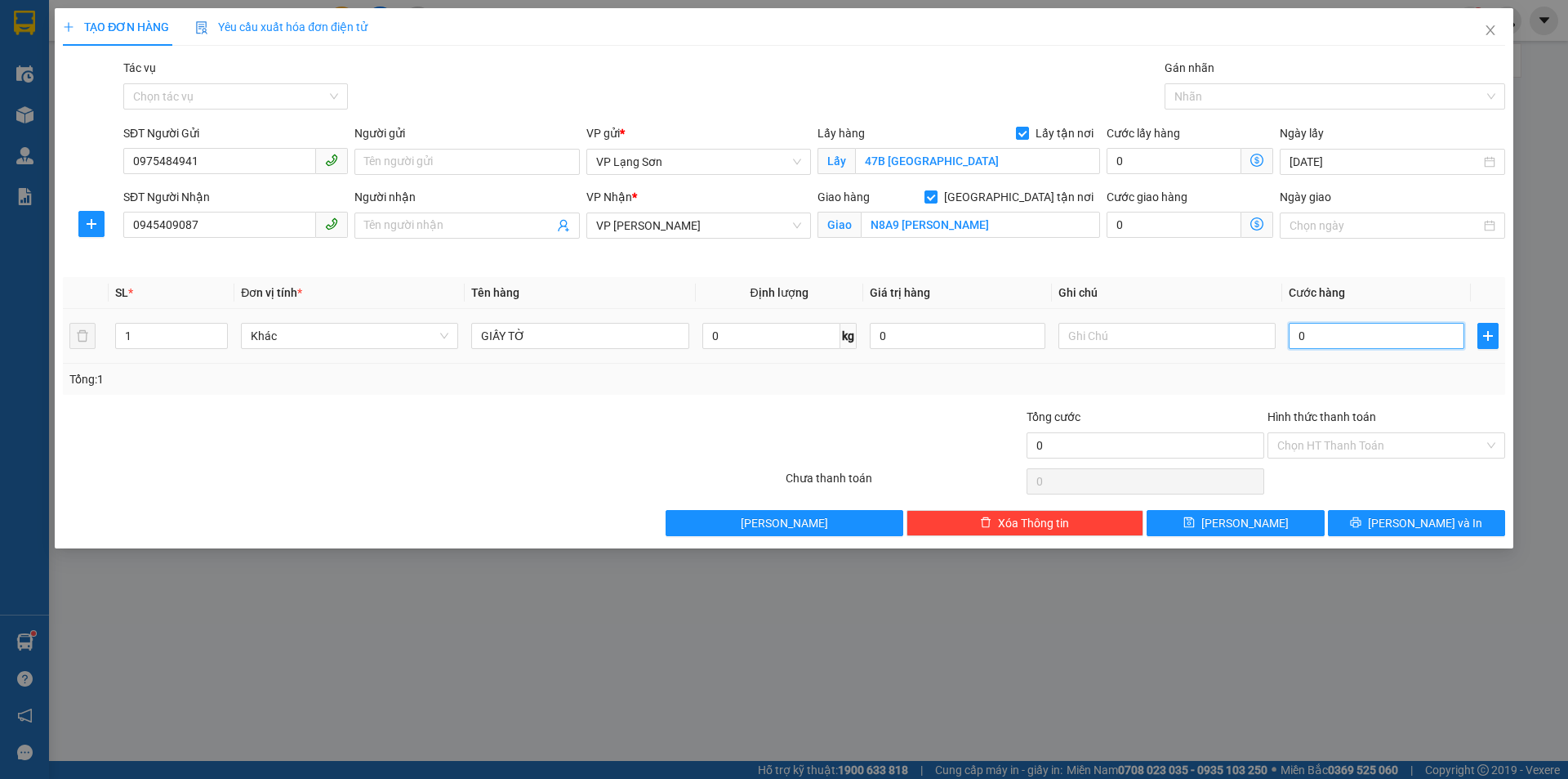
click at [1361, 345] on input "0" at bounding box center [1376, 336] width 175 height 26
type input "1"
type input "10"
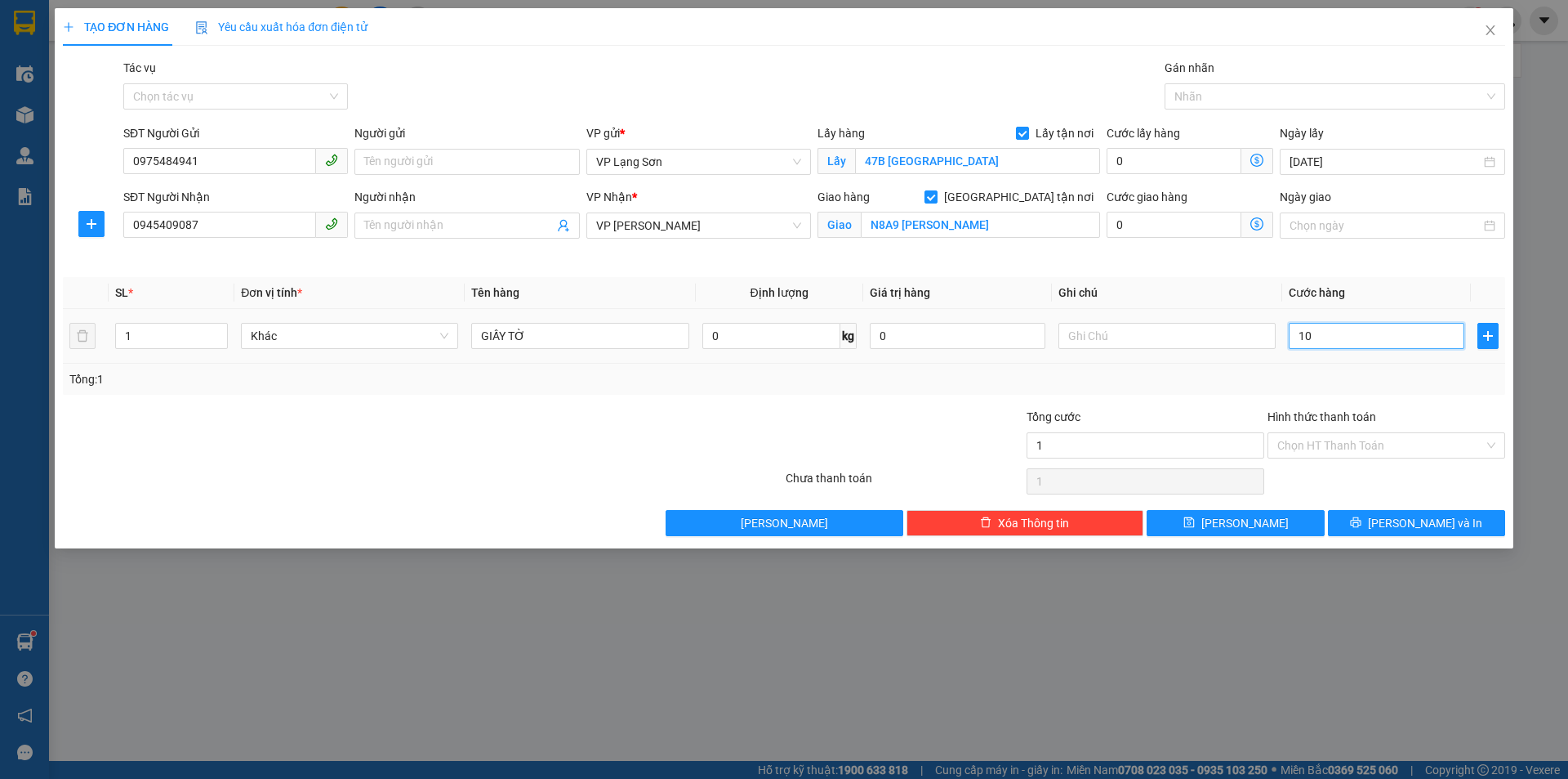
type input "10"
type input "100"
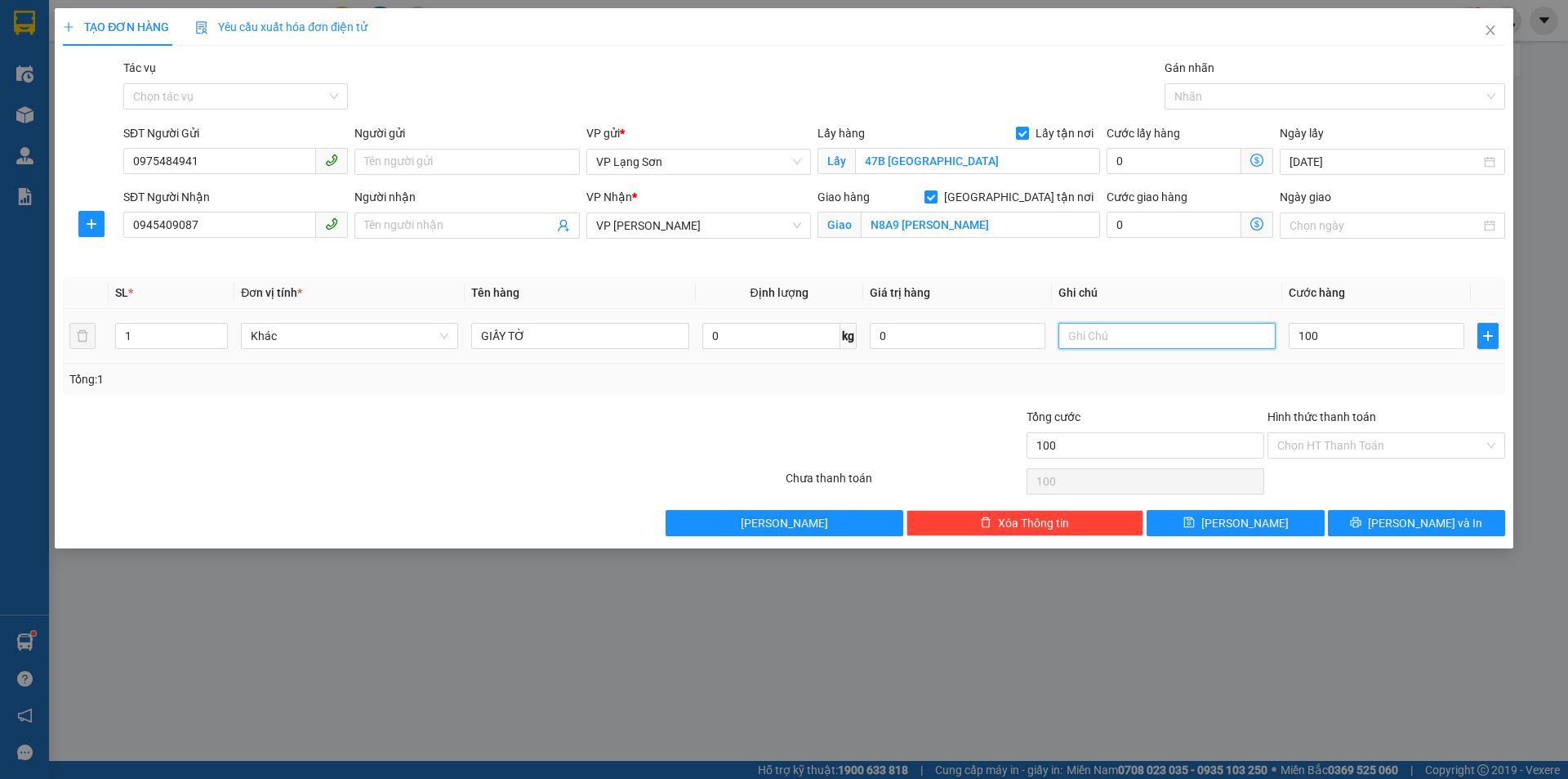
type input "100.000"
click at [1104, 345] on input "text" at bounding box center [1167, 336] width 217 height 26
type input "NG GỬI TT"
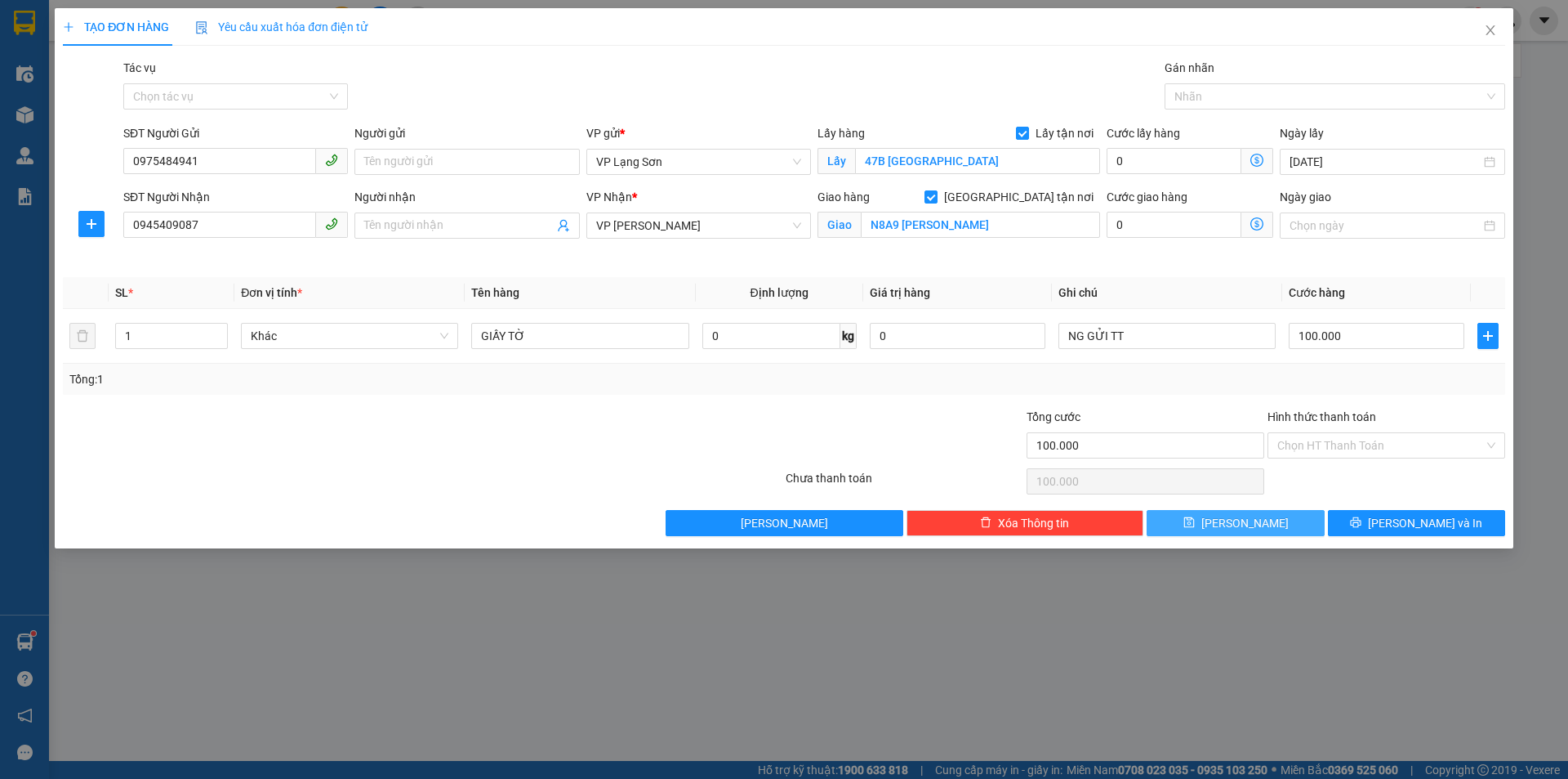
click at [1195, 525] on icon "save" at bounding box center [1189, 522] width 12 height 12
checkbox input "false"
type input "0"
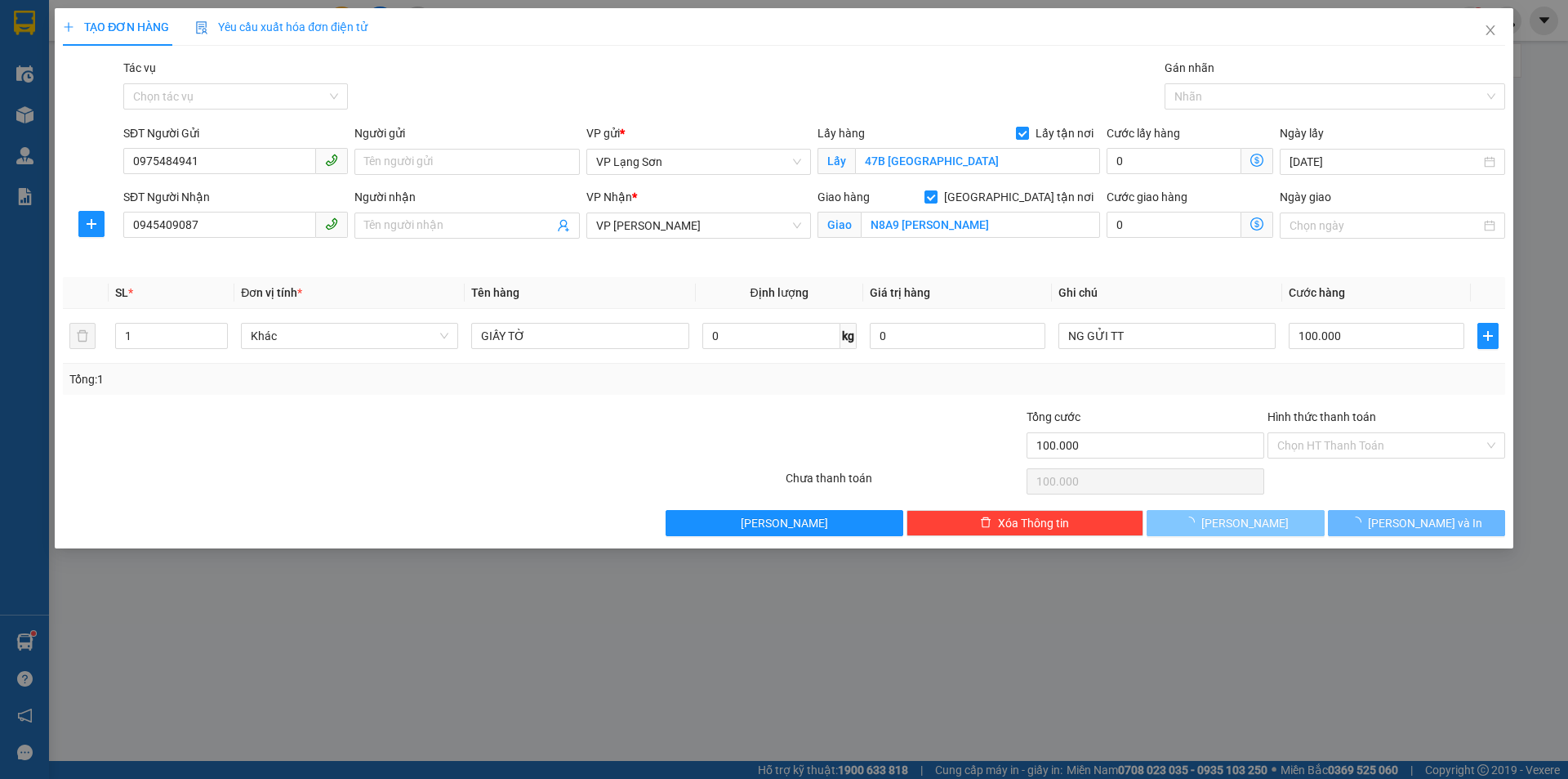
type input "0"
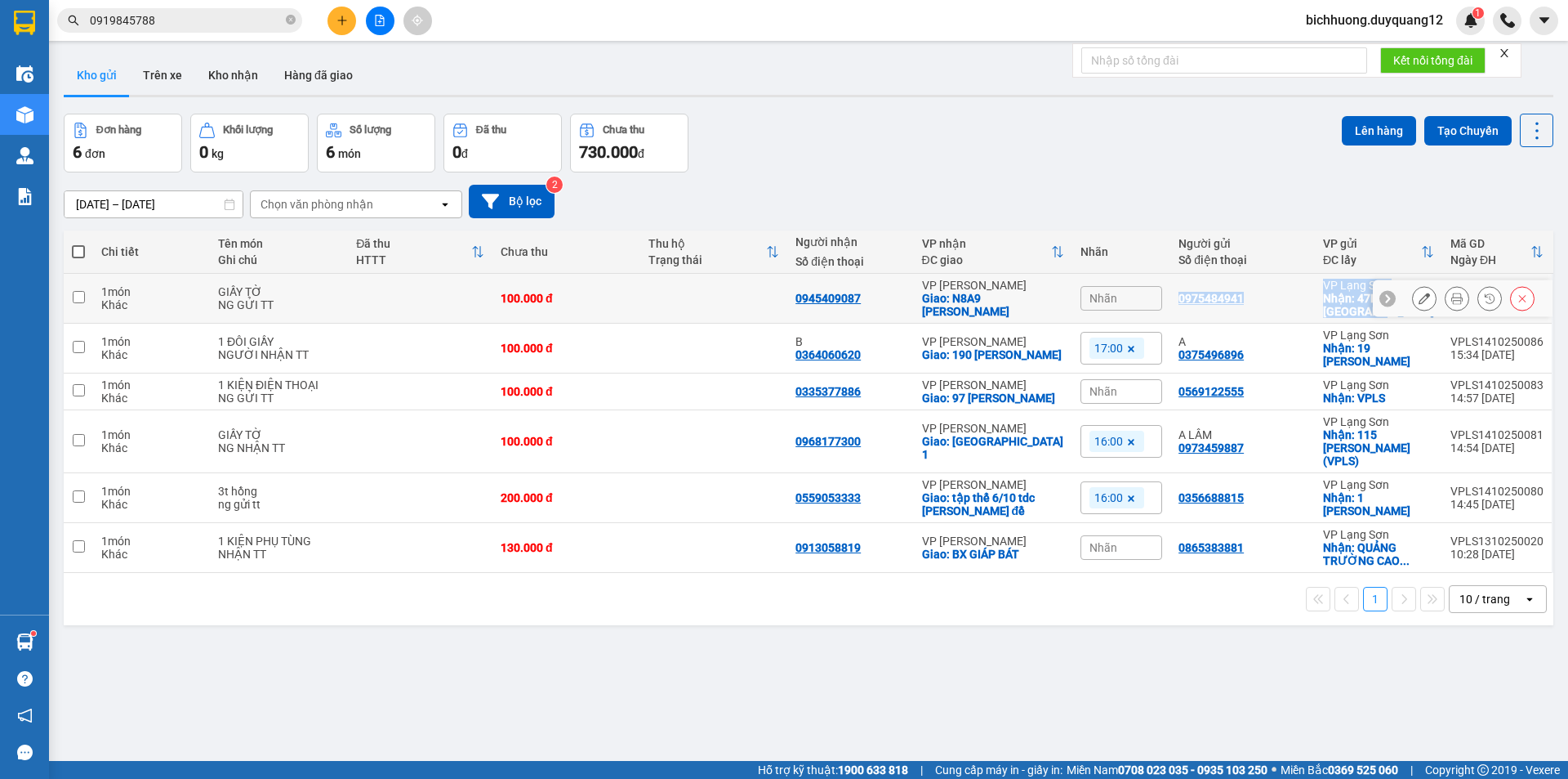
drag, startPoint x: 1355, startPoint y: 311, endPoint x: 1177, endPoint y: 305, distance: 178.1
click at [1177, 305] on tr "1 món Khác GIẤY TỜ NG GỬI TT 100.000 đ 0945409087 VP [GEOGRAPHIC_DATA]: N8A9 [P…" at bounding box center [808, 299] width 1490 height 50
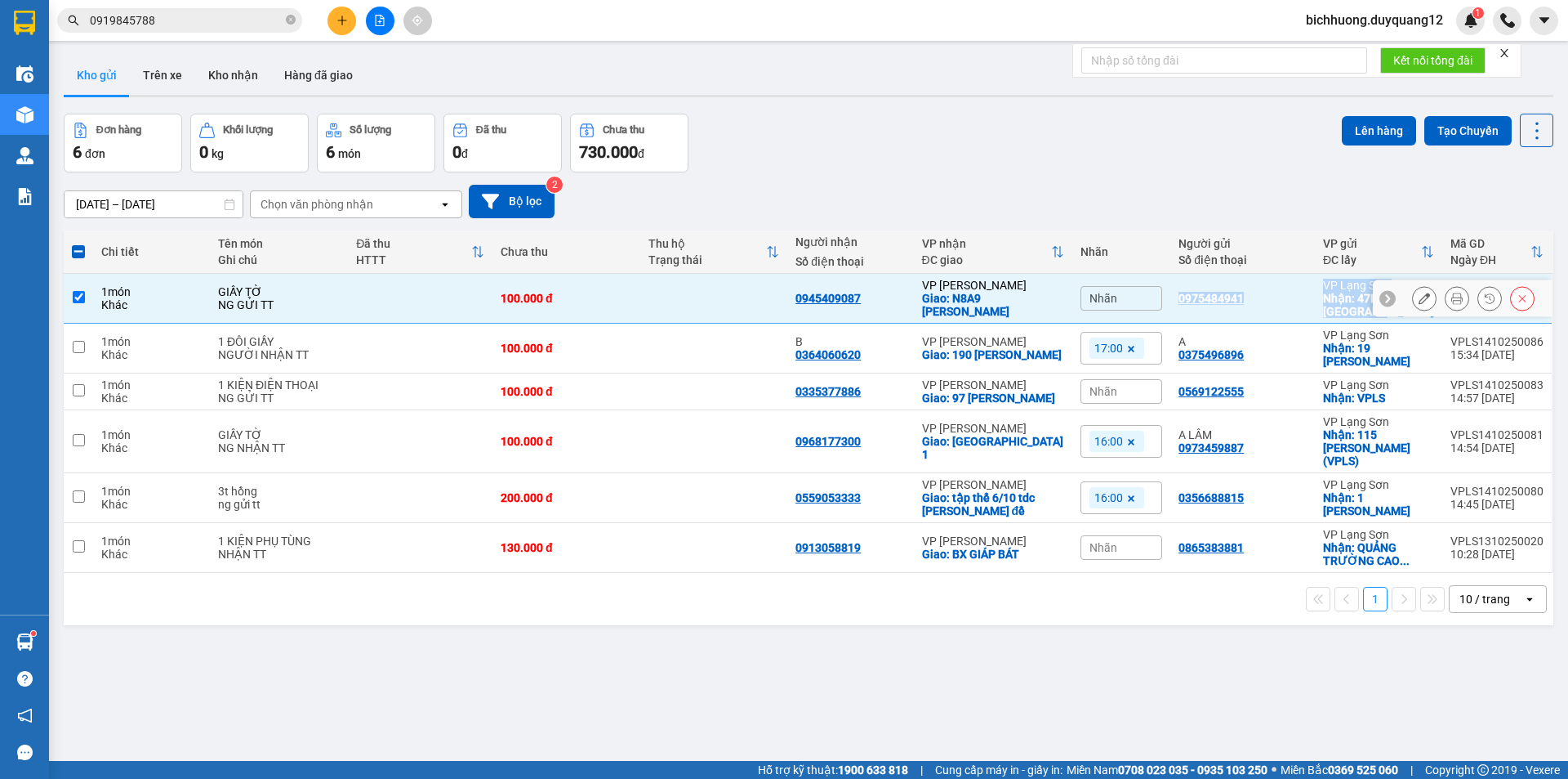
copy tr "0975484941 VP [GEOGRAPHIC_DATA]: 47B [GEOGRAPHIC_DATA]"
click at [361, 285] on td at bounding box center [420, 299] width 144 height 50
checkbox input "false"
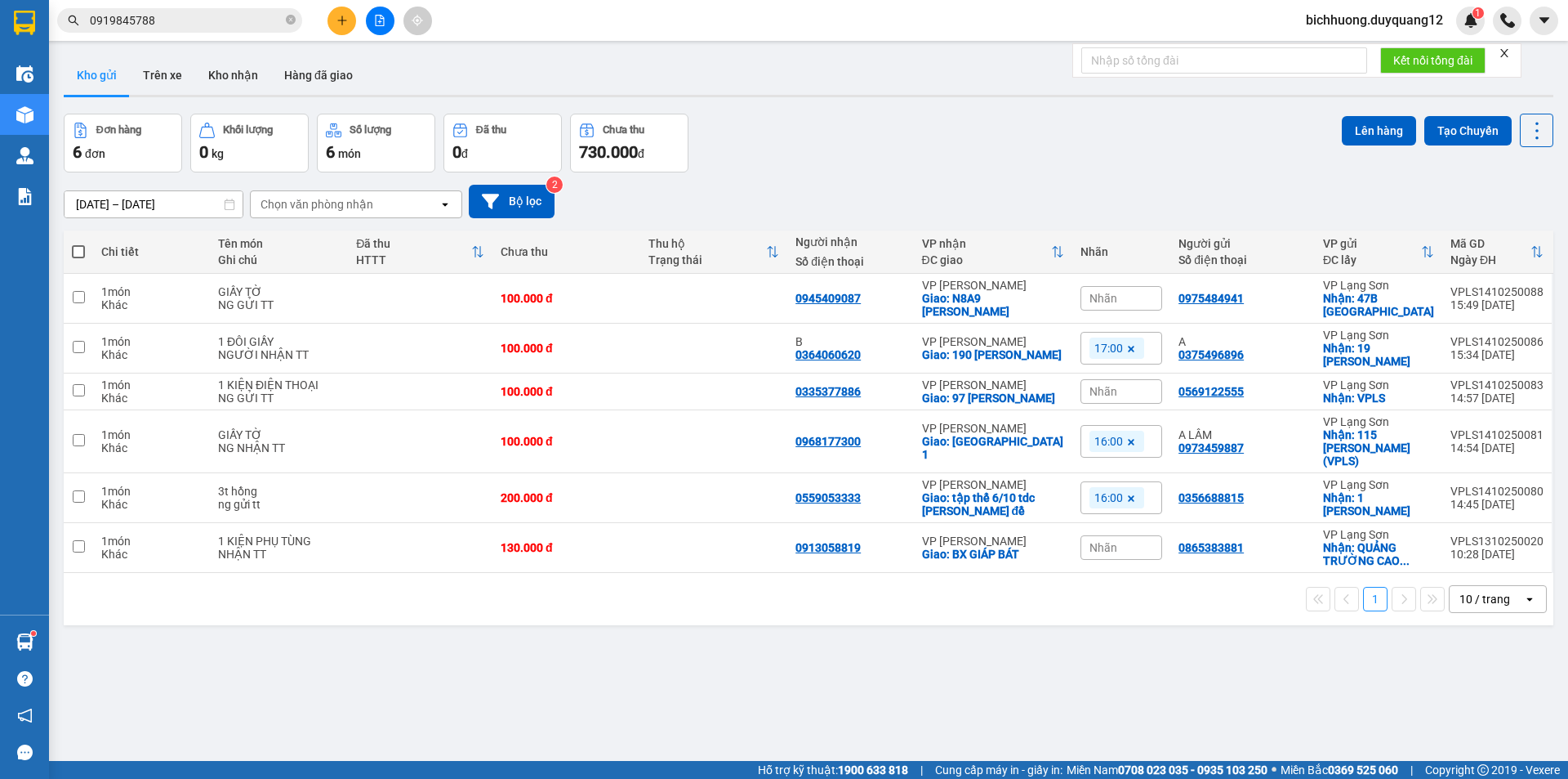
click at [341, 18] on icon "plus" at bounding box center [342, 21] width 12 height 12
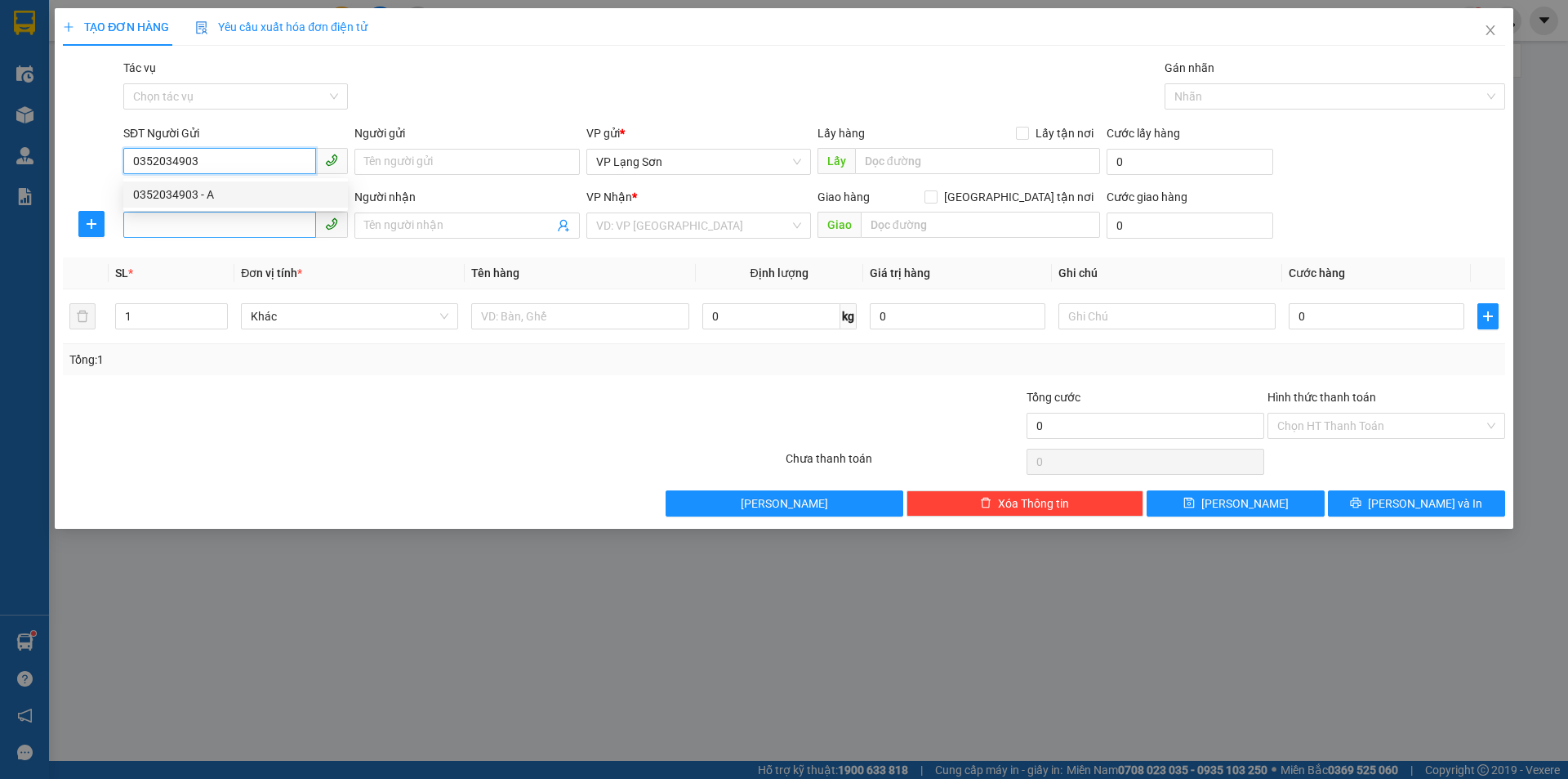
type input "0352034903"
click at [260, 215] on input "SĐT Người Nhận" at bounding box center [219, 224] width 193 height 26
click at [275, 208] on div "0352034903 0352034903 - A" at bounding box center [235, 194] width 224 height 33
click at [290, 200] on div "SĐT Người Nhận" at bounding box center [235, 197] width 224 height 18
click at [290, 211] on input "SĐT Người Nhận" at bounding box center [219, 224] width 193 height 26
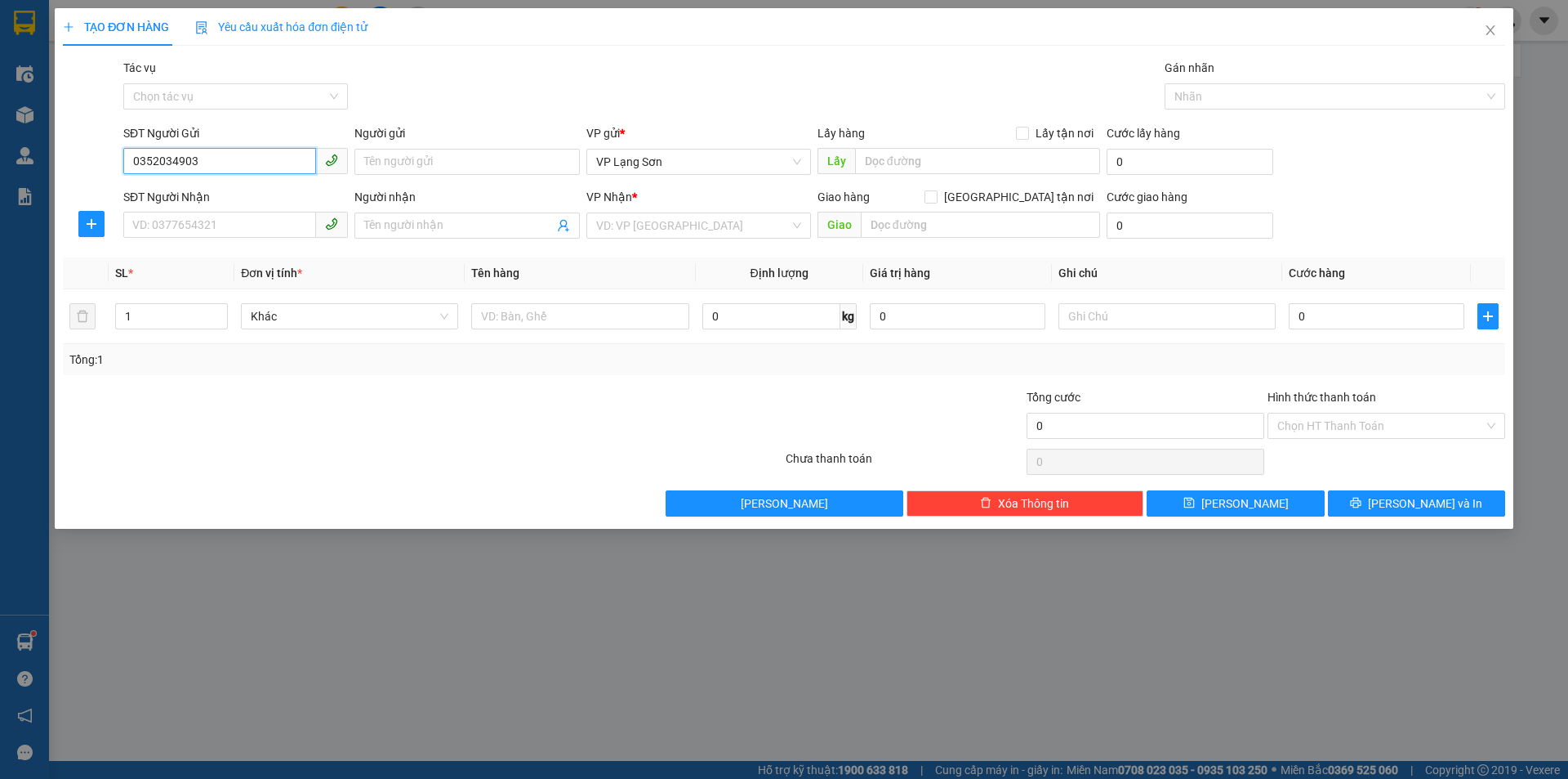
click at [220, 162] on input "0352034903" at bounding box center [219, 160] width 193 height 26
click at [233, 195] on div "0352034903 - A" at bounding box center [236, 195] width 205 height 18
type input "A"
checkbox input "true"
type input "VPLS"
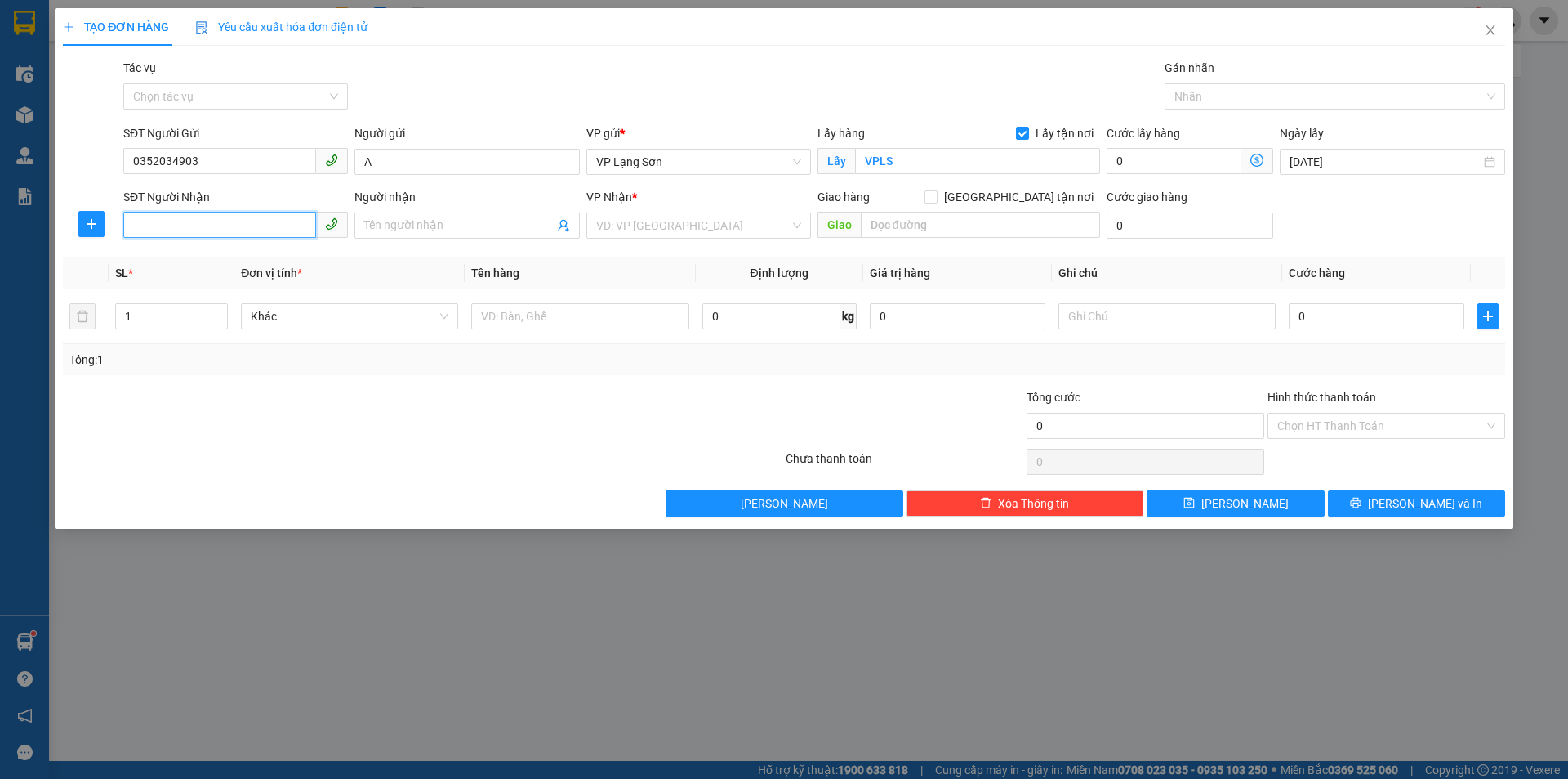
click at [229, 232] on input "SĐT Người Nhận" at bounding box center [219, 224] width 193 height 26
click at [230, 250] on div "0963607348 - B" at bounding box center [236, 258] width 205 height 18
type input "0963607348"
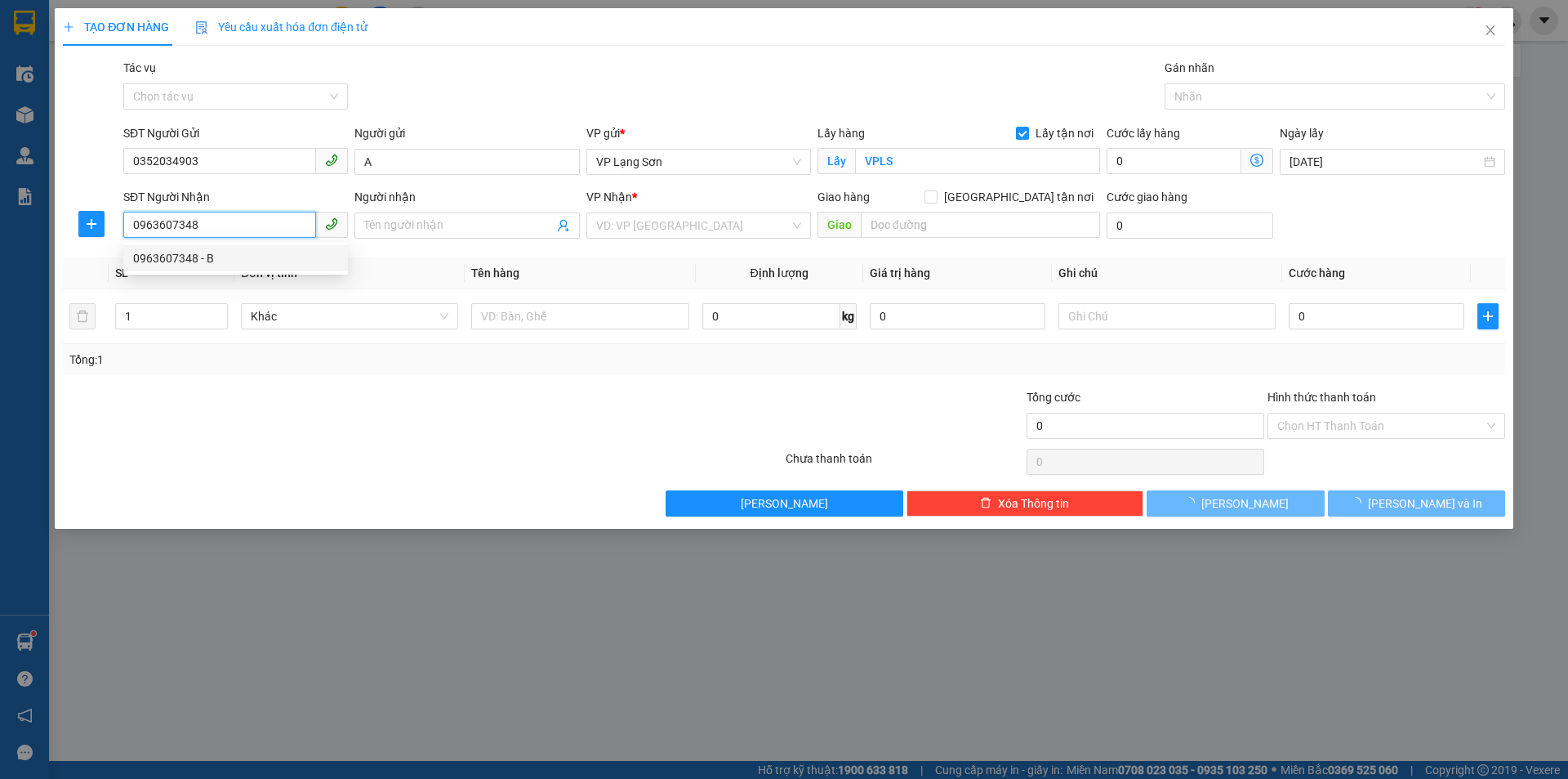
type input "B"
checkbox input "true"
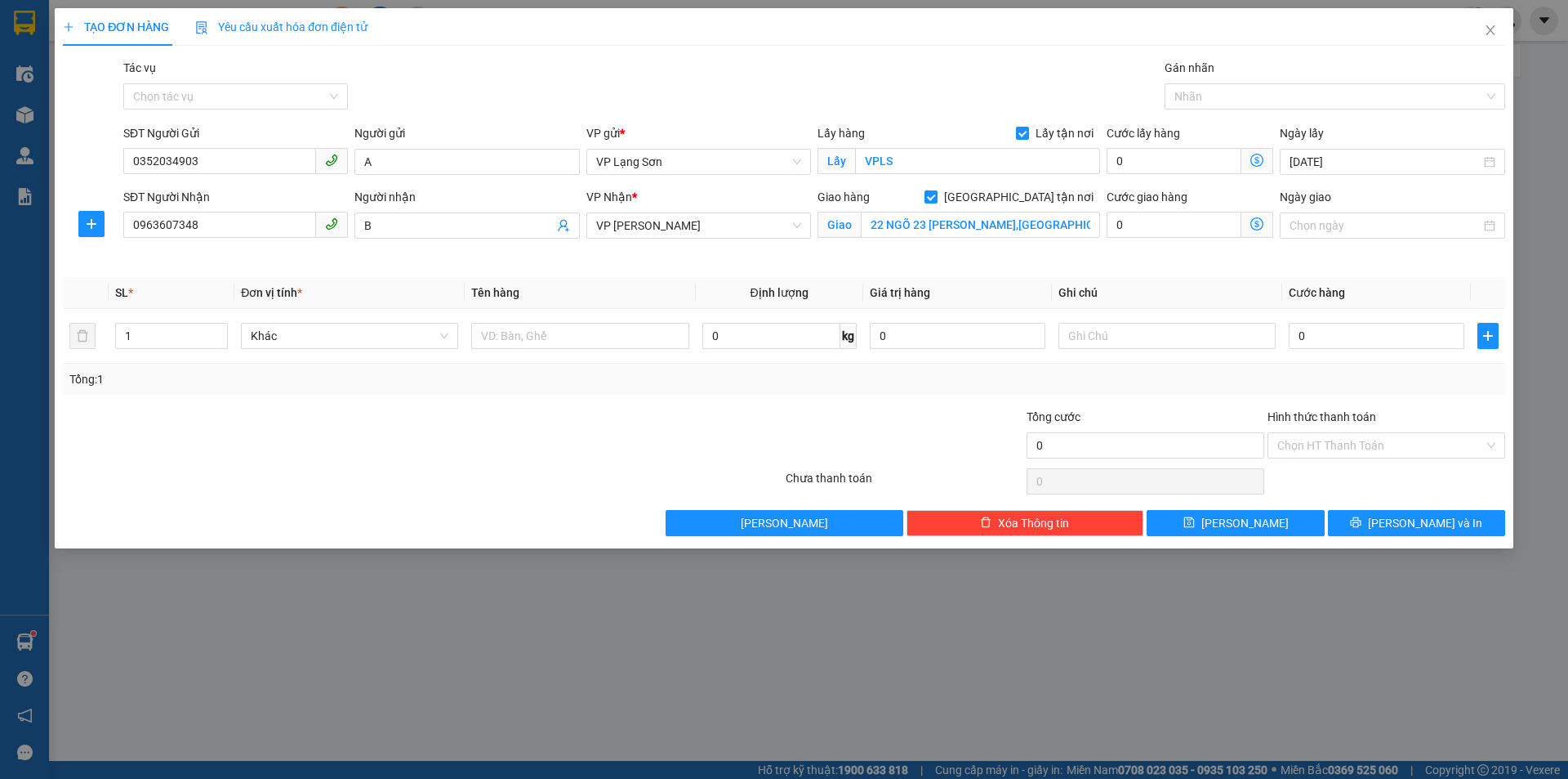
click at [979, 205] on div "Giao hàng [GEOGRAPHIC_DATA] tận nơi" at bounding box center [959, 197] width 283 height 18
click at [975, 219] on input "22 NGÕ 23 [PERSON_NAME],[GEOGRAPHIC_DATA],[GEOGRAPHIC_DATA]" at bounding box center [980, 224] width 239 height 26
type input "VPHN"
click at [645, 337] on input "text" at bounding box center [580, 336] width 217 height 26
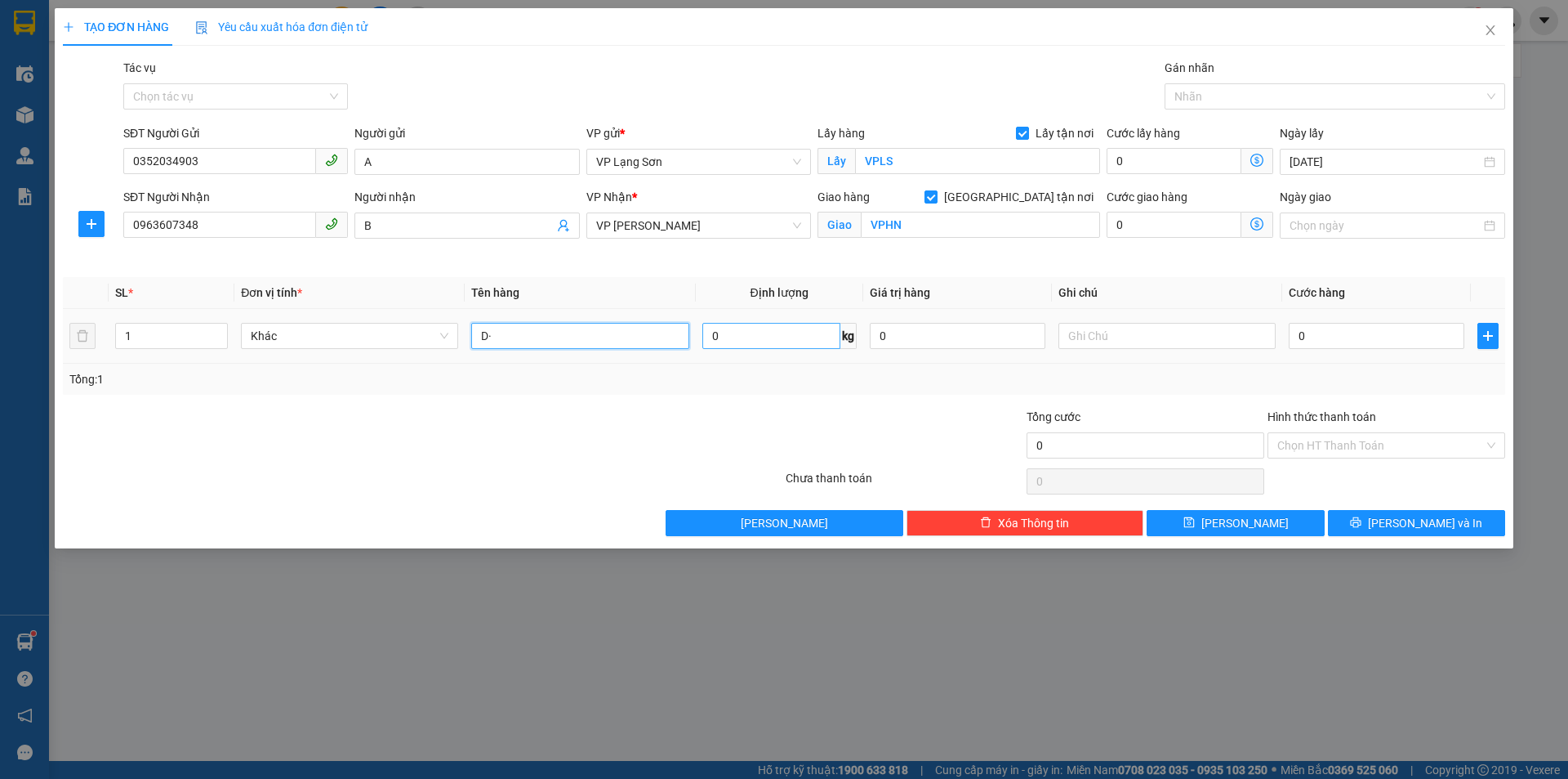
type input "D"
type input "ĐỒ ĂN"
click at [1405, 348] on div "0" at bounding box center [1376, 336] width 175 height 33
click at [1368, 324] on input "0" at bounding box center [1376, 336] width 175 height 26
type input "5"
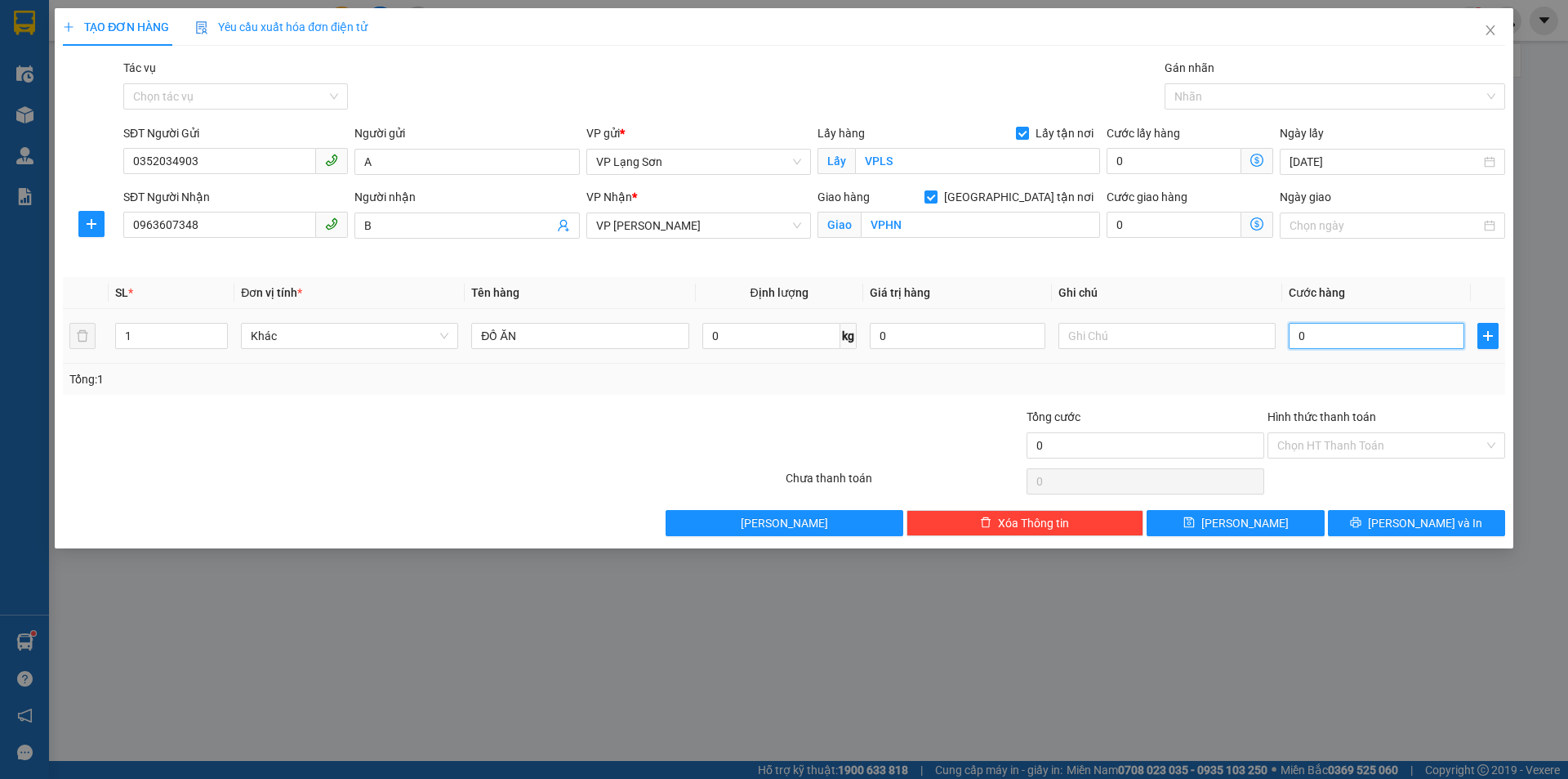
type input "5"
type input "55"
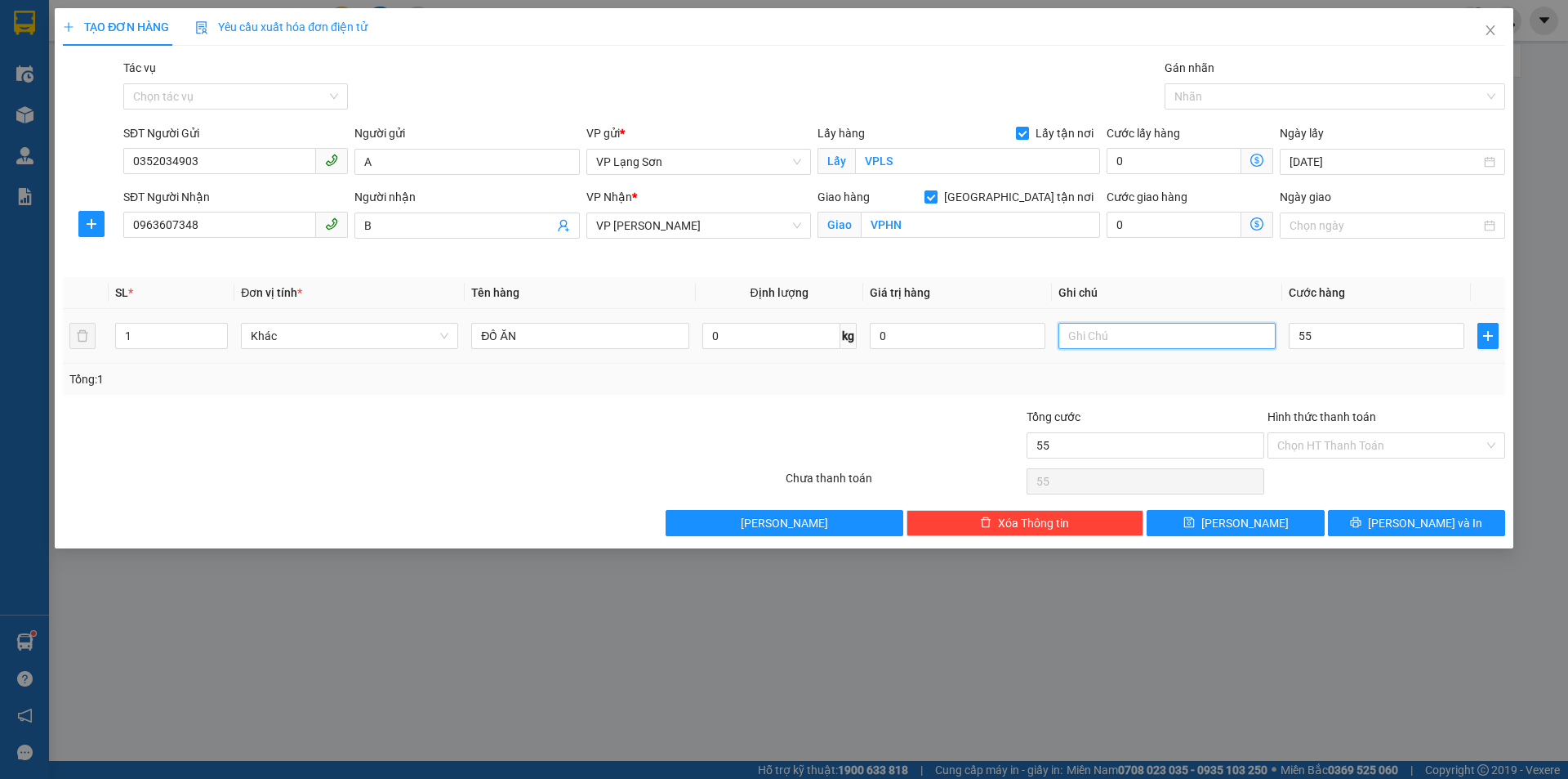
type input "55.000"
click at [1172, 344] on input "text" at bounding box center [1167, 336] width 217 height 26
type input "D"
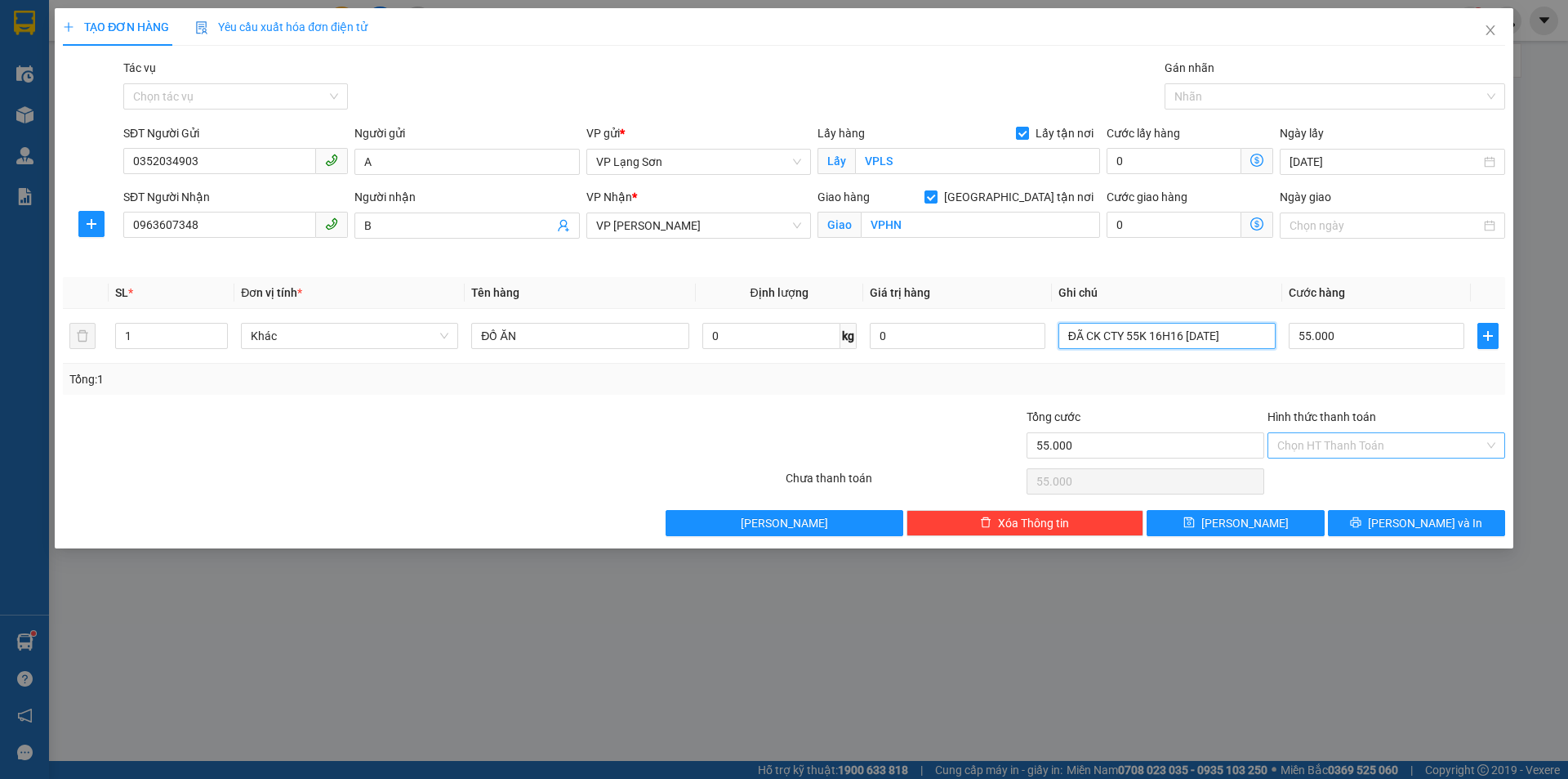
type input "ĐÃ CK CTY 55K 16H16 [DATE]"
click at [1352, 455] on input "Hình thức thanh toán" at bounding box center [1381, 445] width 207 height 24
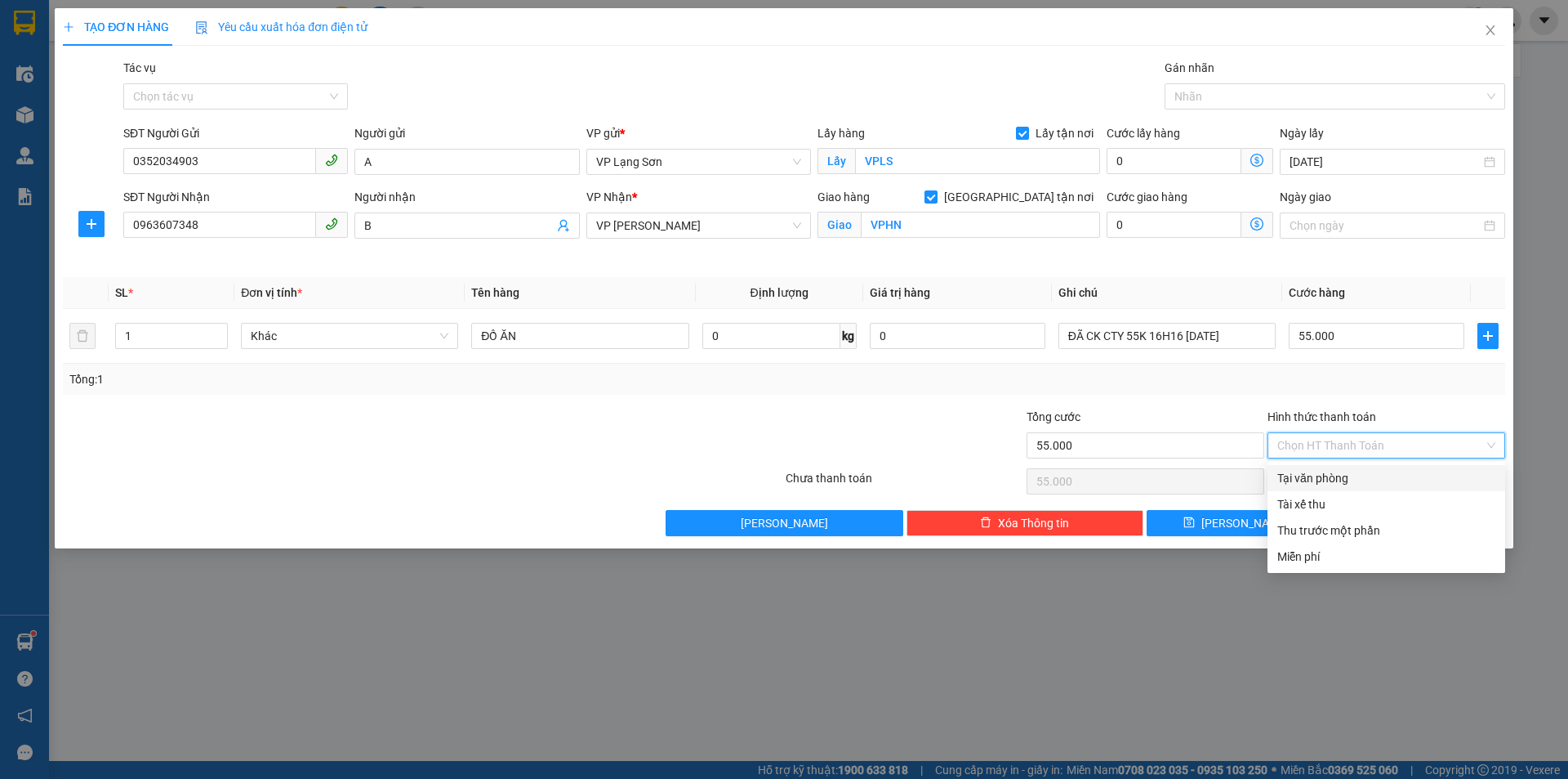
click at [1341, 489] on div "Tại văn phòng" at bounding box center [1386, 478] width 238 height 26
type input "0"
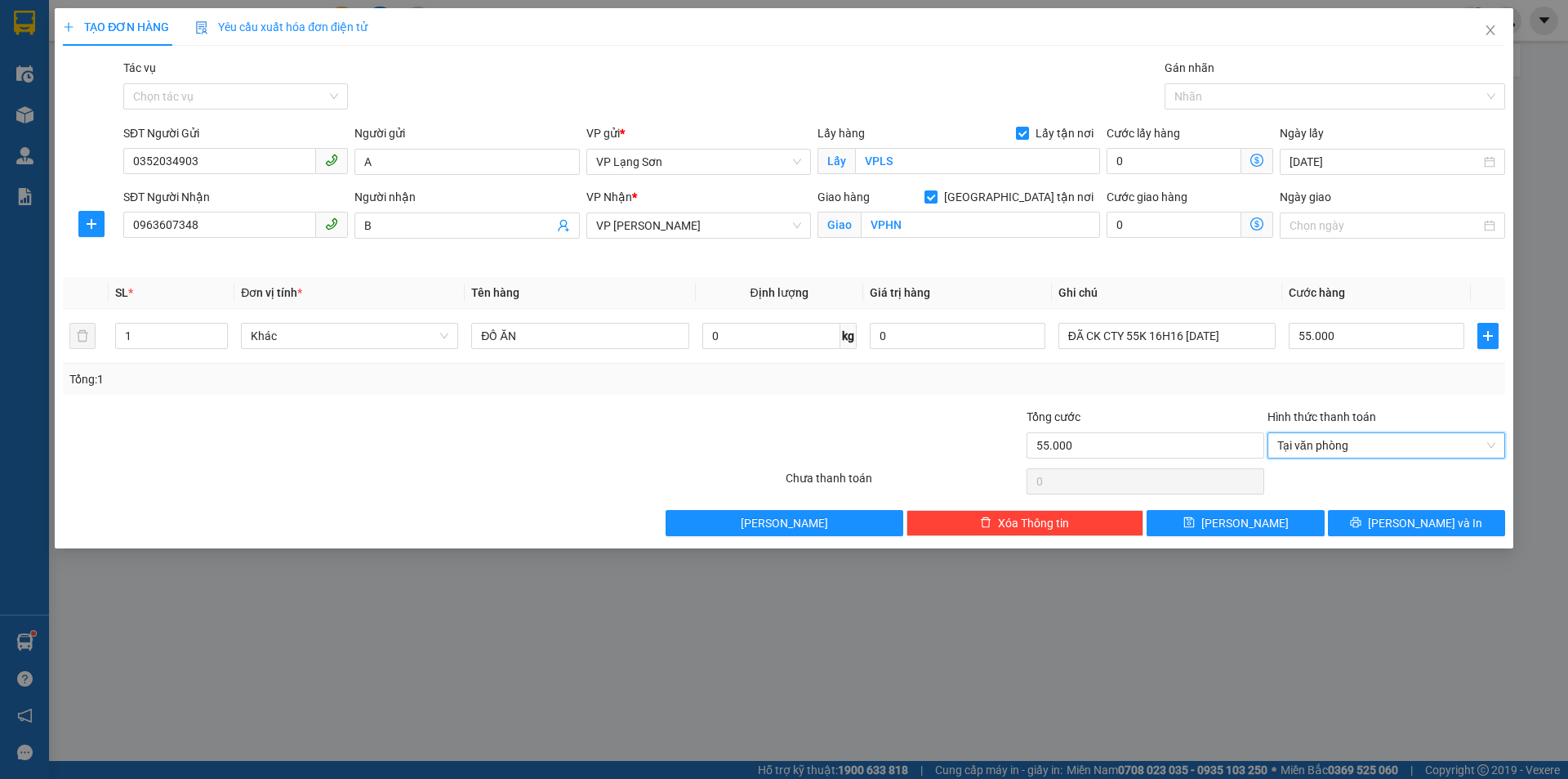
click at [1182, 417] on div "Tổng cước" at bounding box center [1145, 419] width 238 height 24
click at [1195, 528] on icon "save" at bounding box center [1189, 522] width 12 height 12
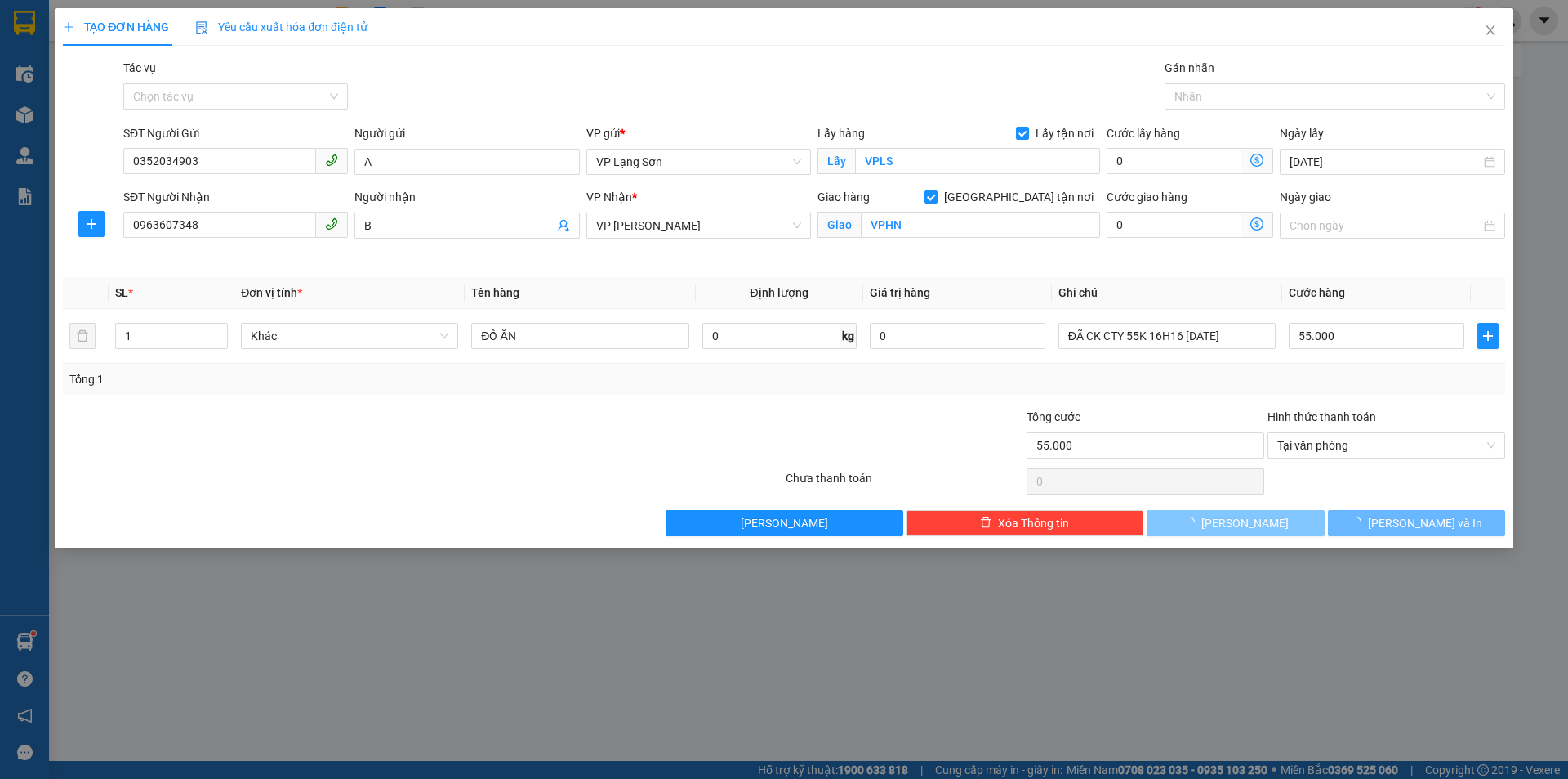
checkbox input "false"
type input "0"
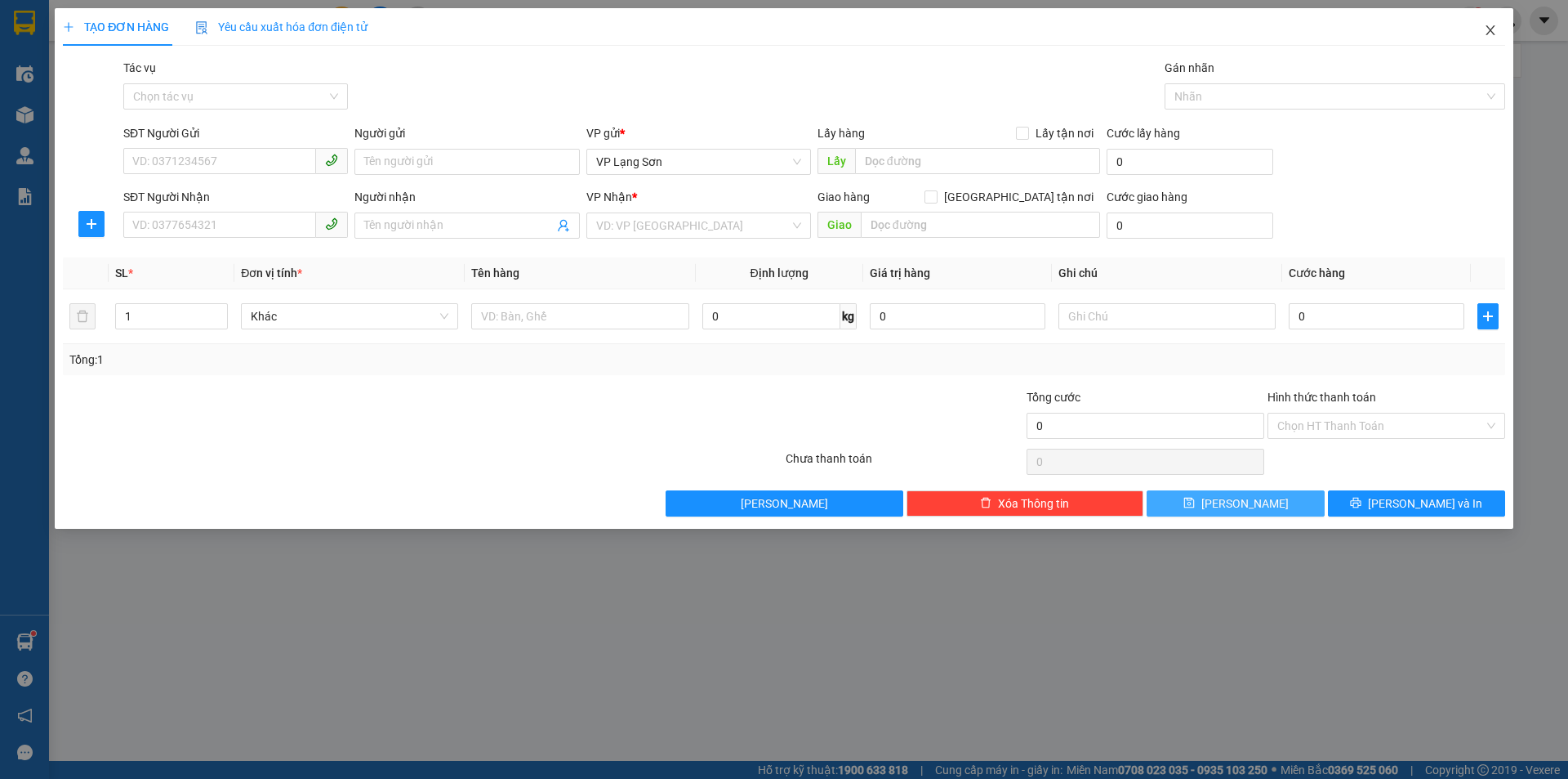
click at [1500, 30] on span "Close" at bounding box center [1490, 31] width 46 height 46
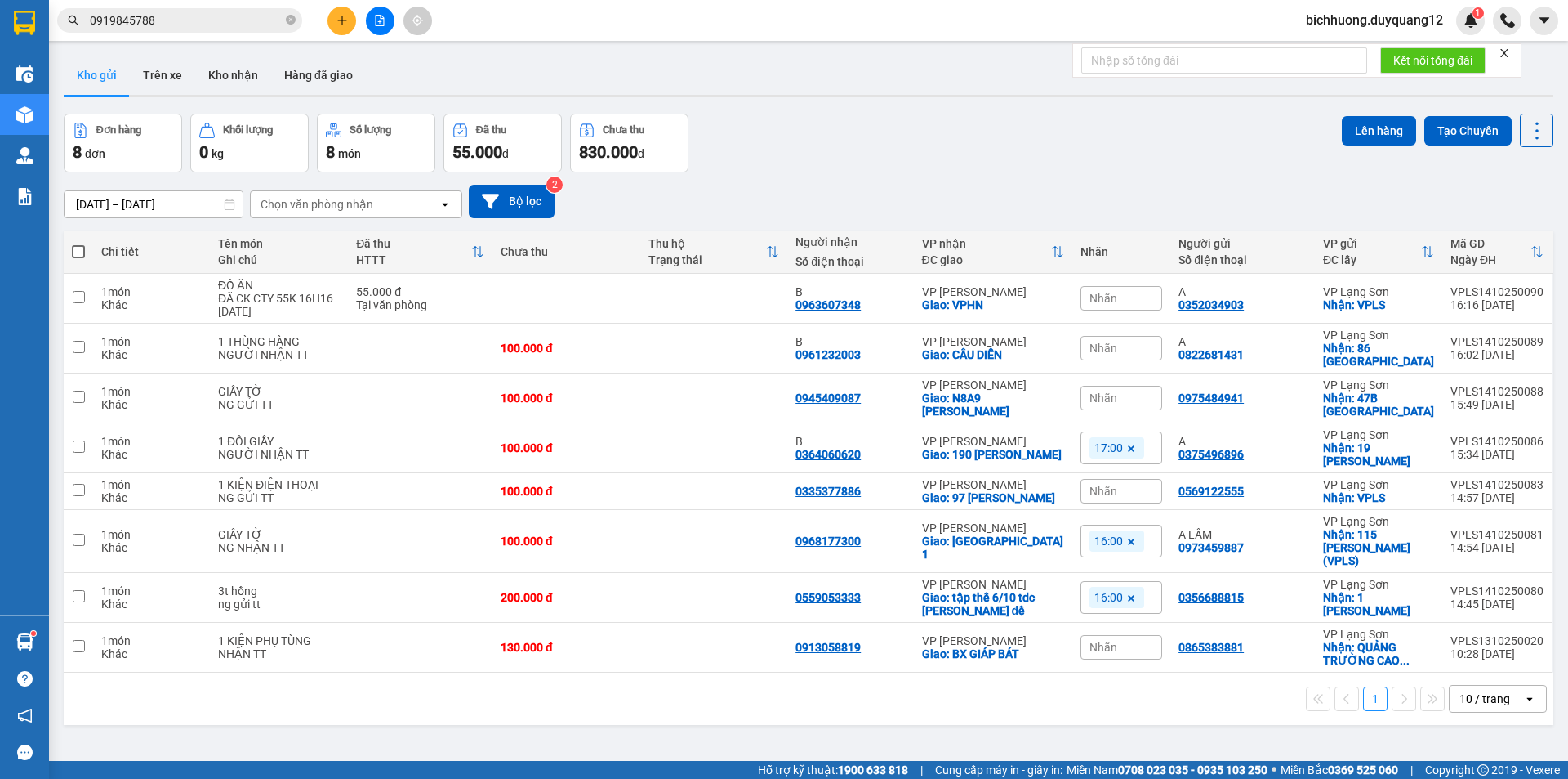
click at [1330, 24] on span "bichhuong.duyquang12" at bounding box center [1374, 20] width 164 height 20
click at [1314, 56] on li "Đăng xuất" at bounding box center [1372, 50] width 168 height 26
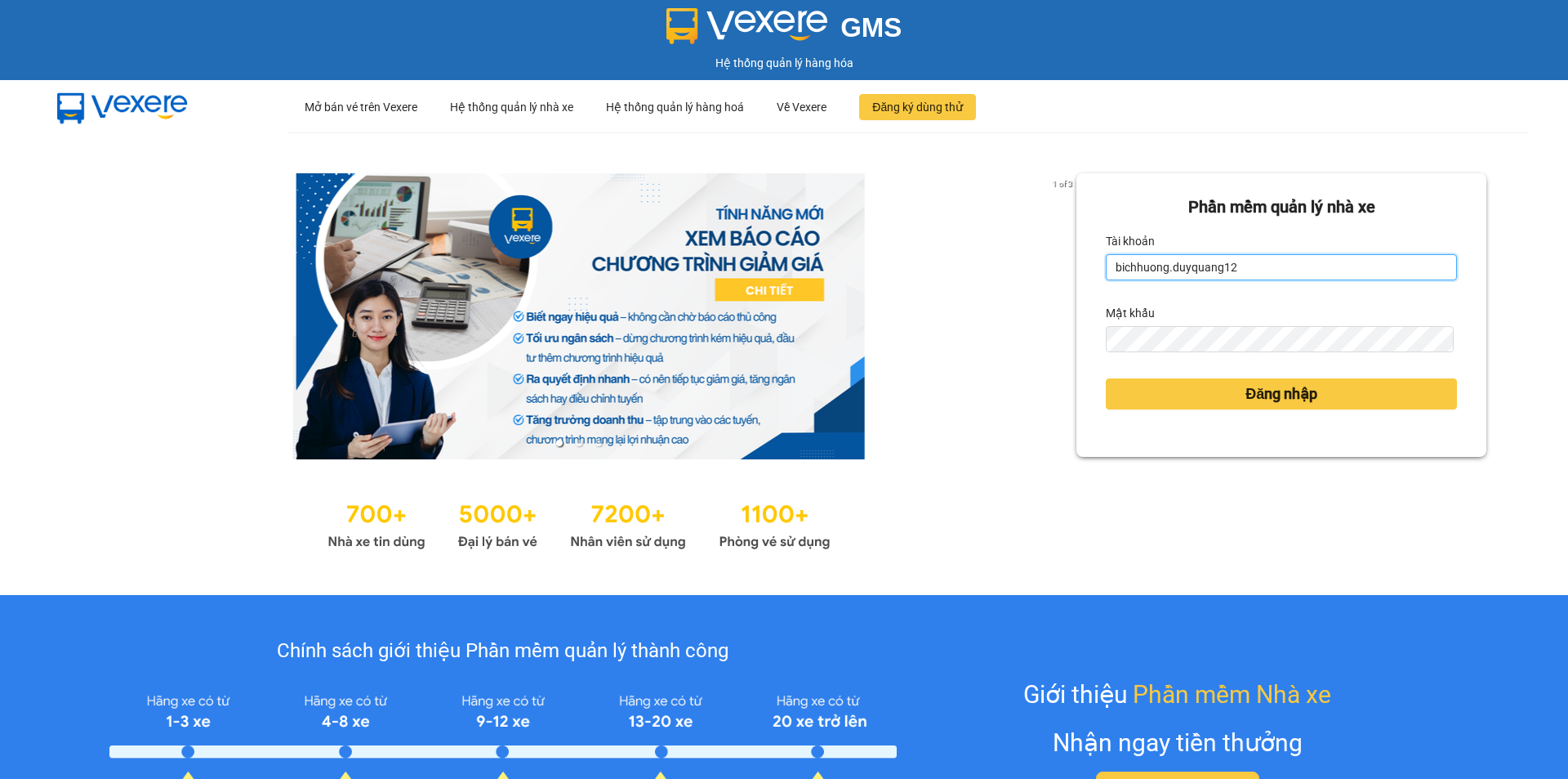
click at [1277, 256] on input "bichhuong.duyquang12" at bounding box center [1281, 266] width 351 height 26
click at [1249, 278] on input "vuhoa.duyquang12" at bounding box center [1281, 266] width 351 height 26
type input "xuan.duyquang12"
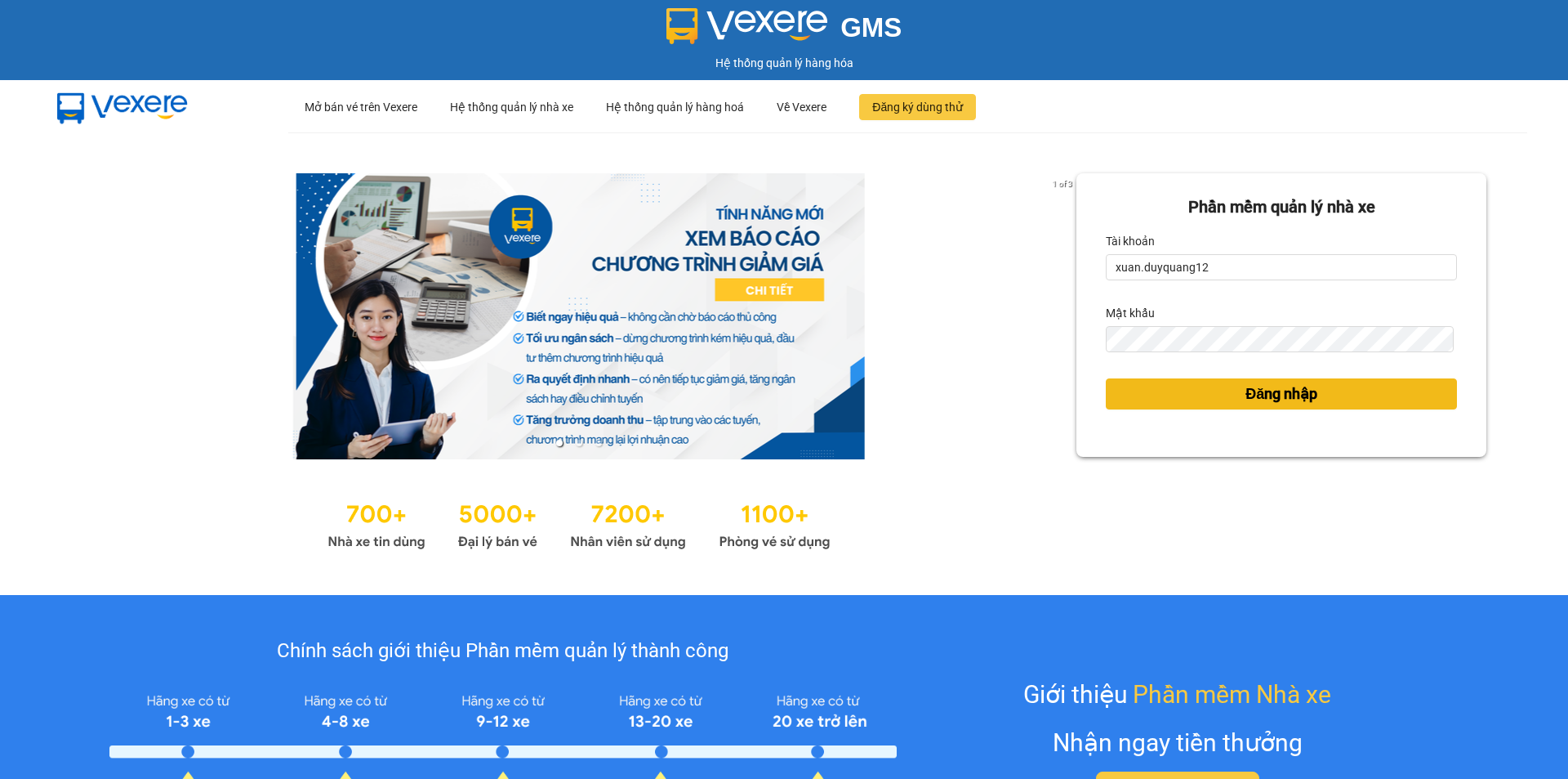
click at [1213, 399] on button "Đăng nhập" at bounding box center [1281, 393] width 351 height 31
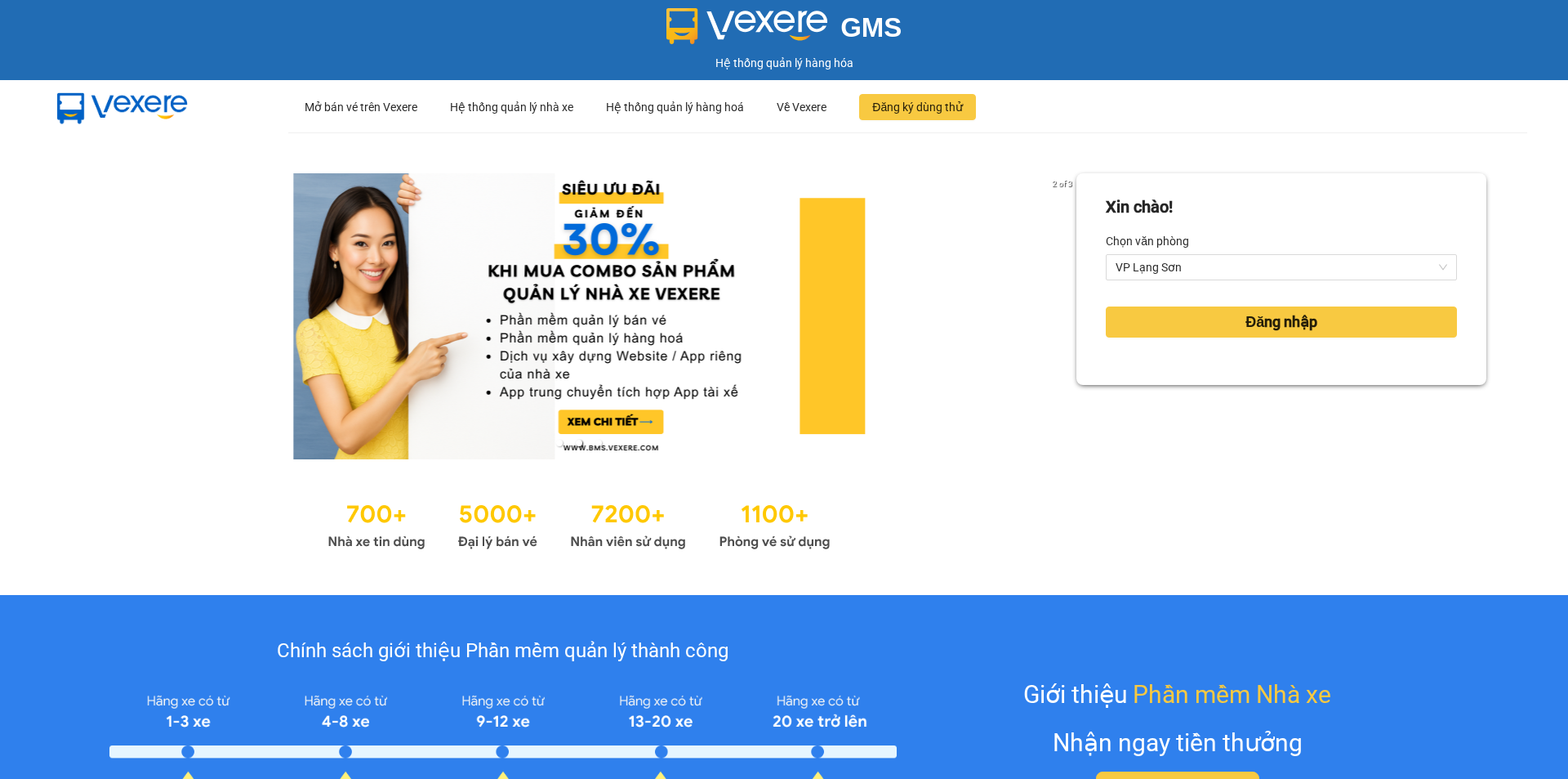
click at [1238, 341] on div "Đăng nhập" at bounding box center [1281, 321] width 351 height 44
click at [1245, 326] on span "Đăng nhập" at bounding box center [1281, 321] width 72 height 23
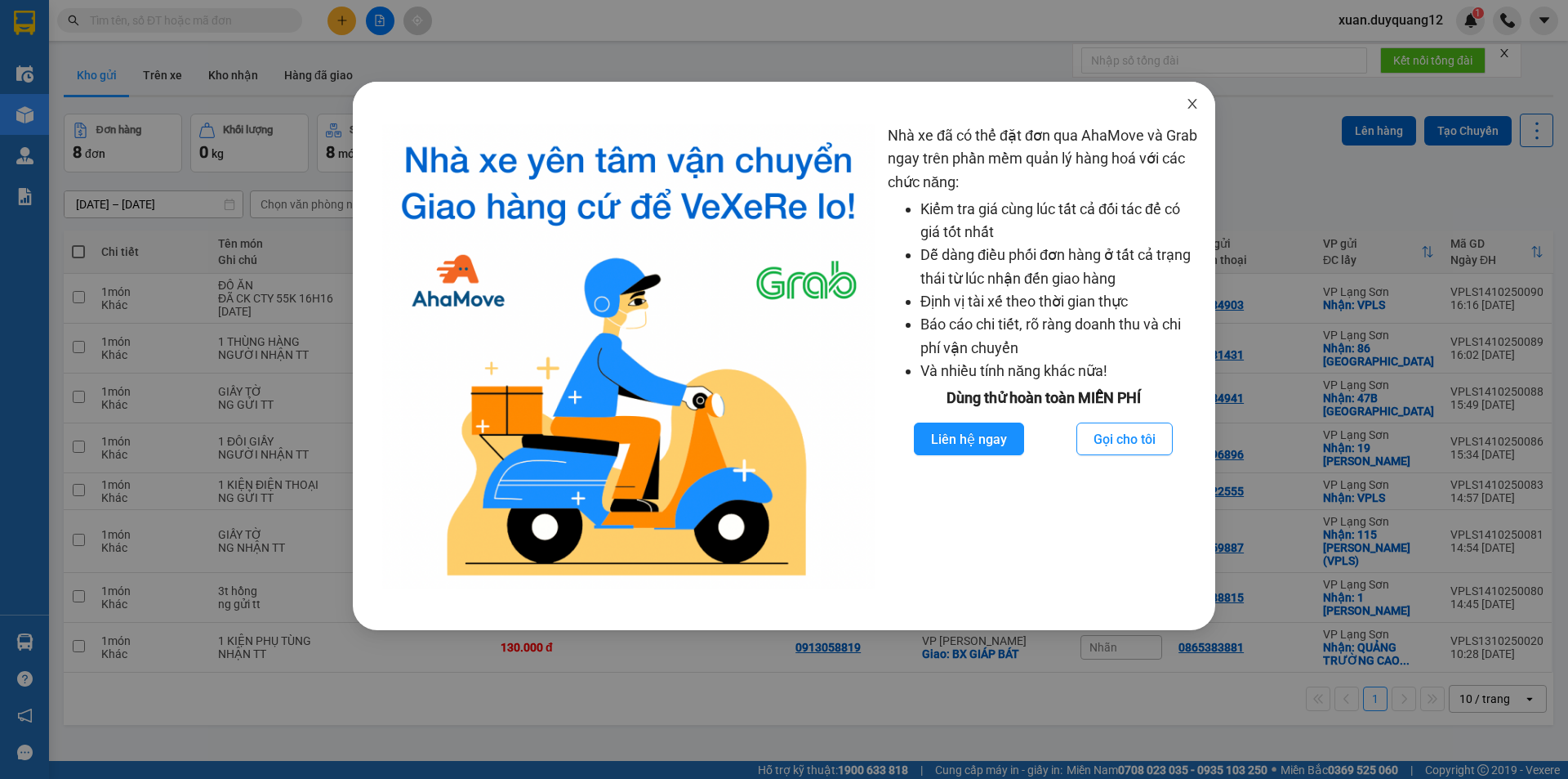
click at [1186, 108] on icon "close" at bounding box center [1192, 104] width 13 height 13
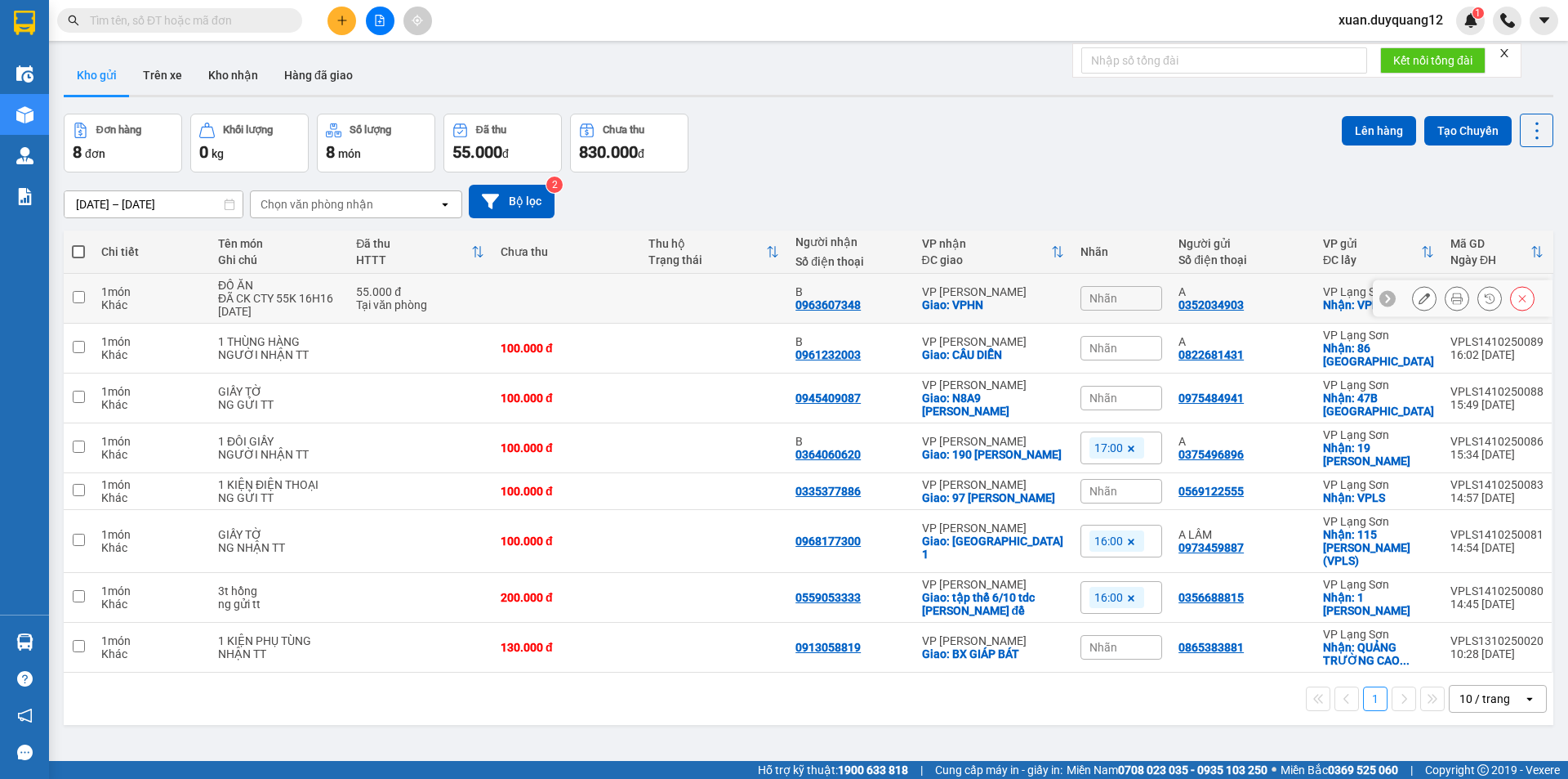
click at [1419, 301] on icon at bounding box center [1424, 298] width 12 height 12
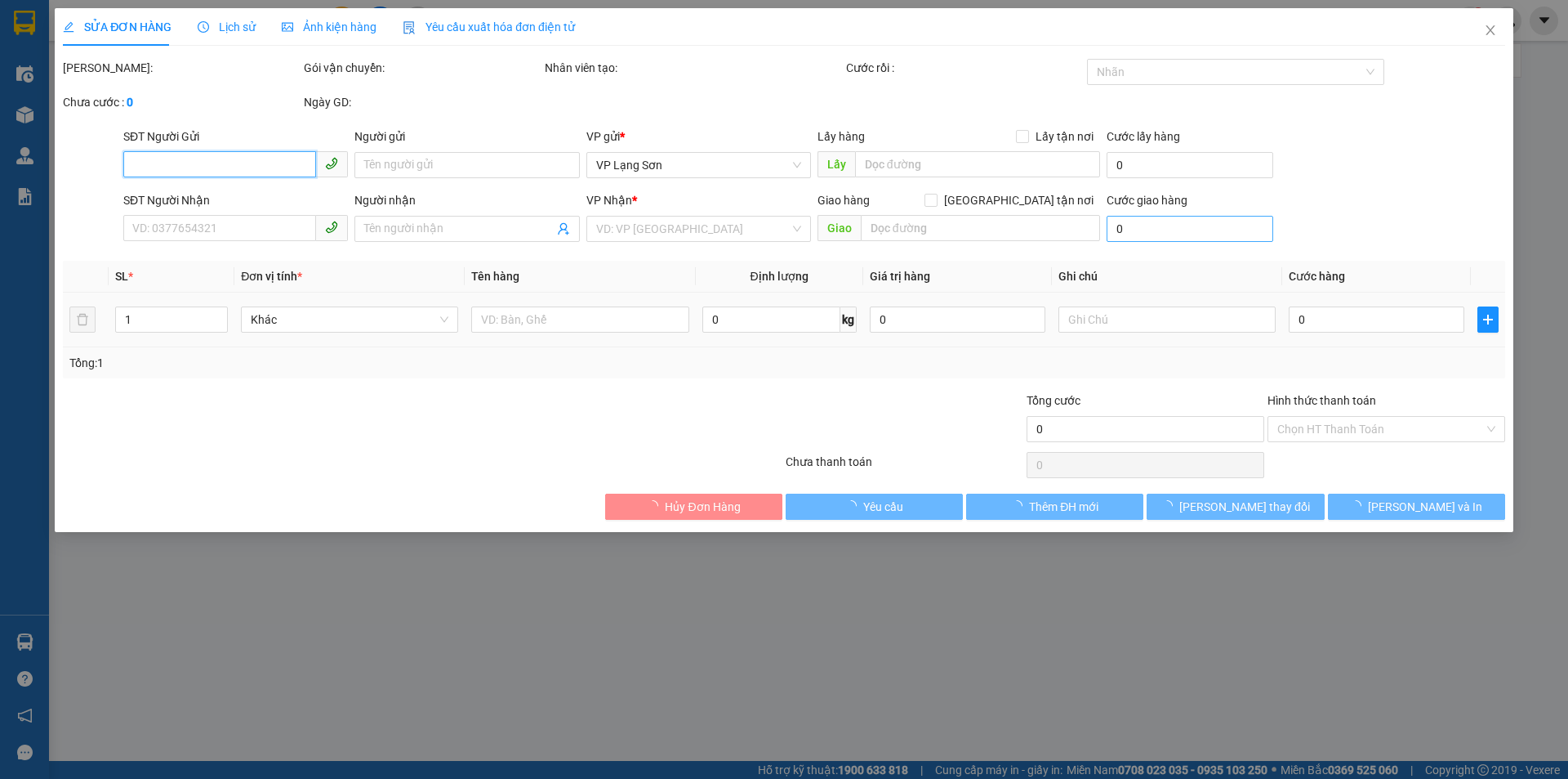
type input "0352034903"
type input "A"
checkbox input "true"
type input "VPLS"
type input "0963607348"
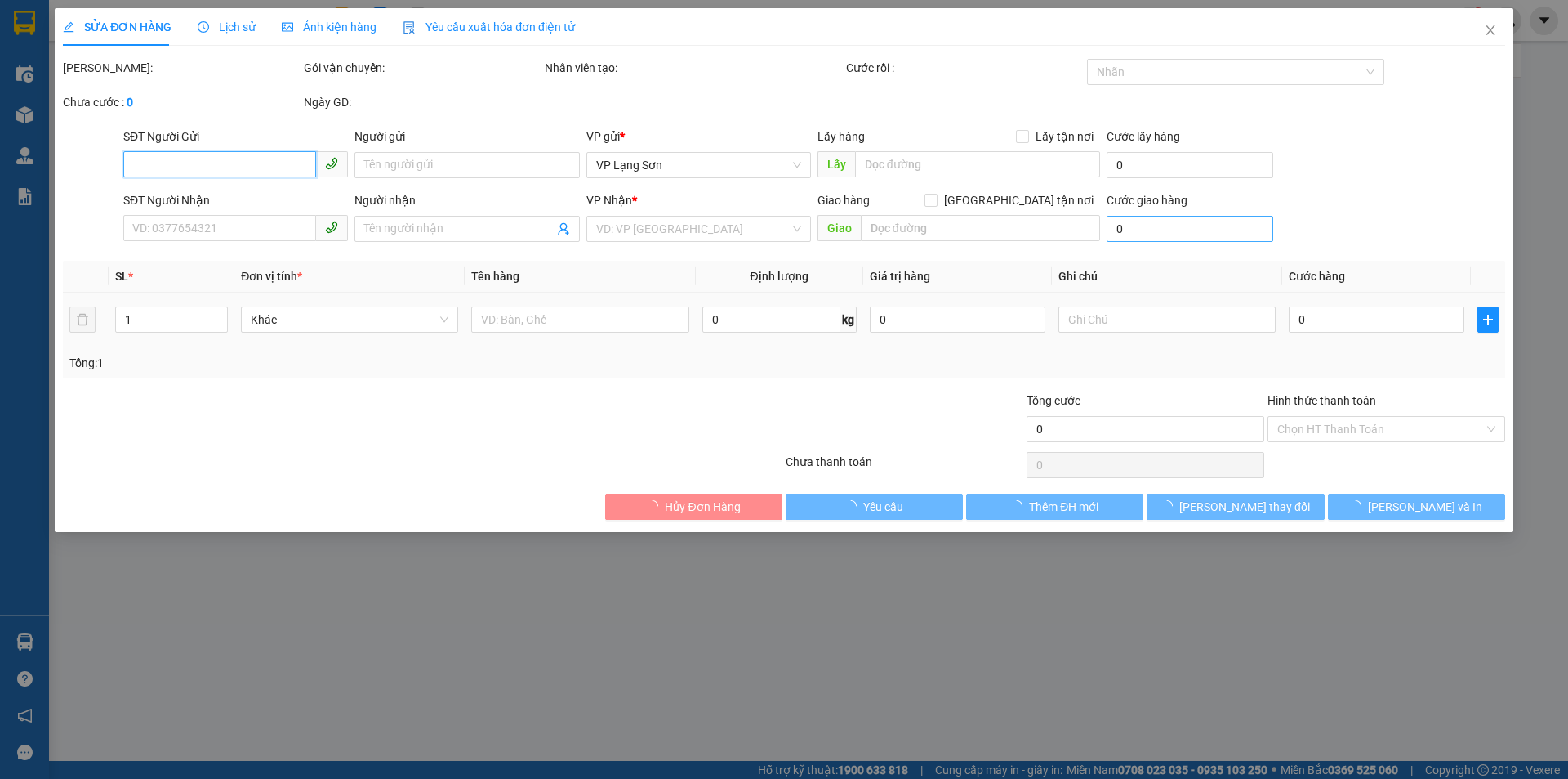
type input "B"
checkbox input "true"
type input "VPHN"
type input "55.000"
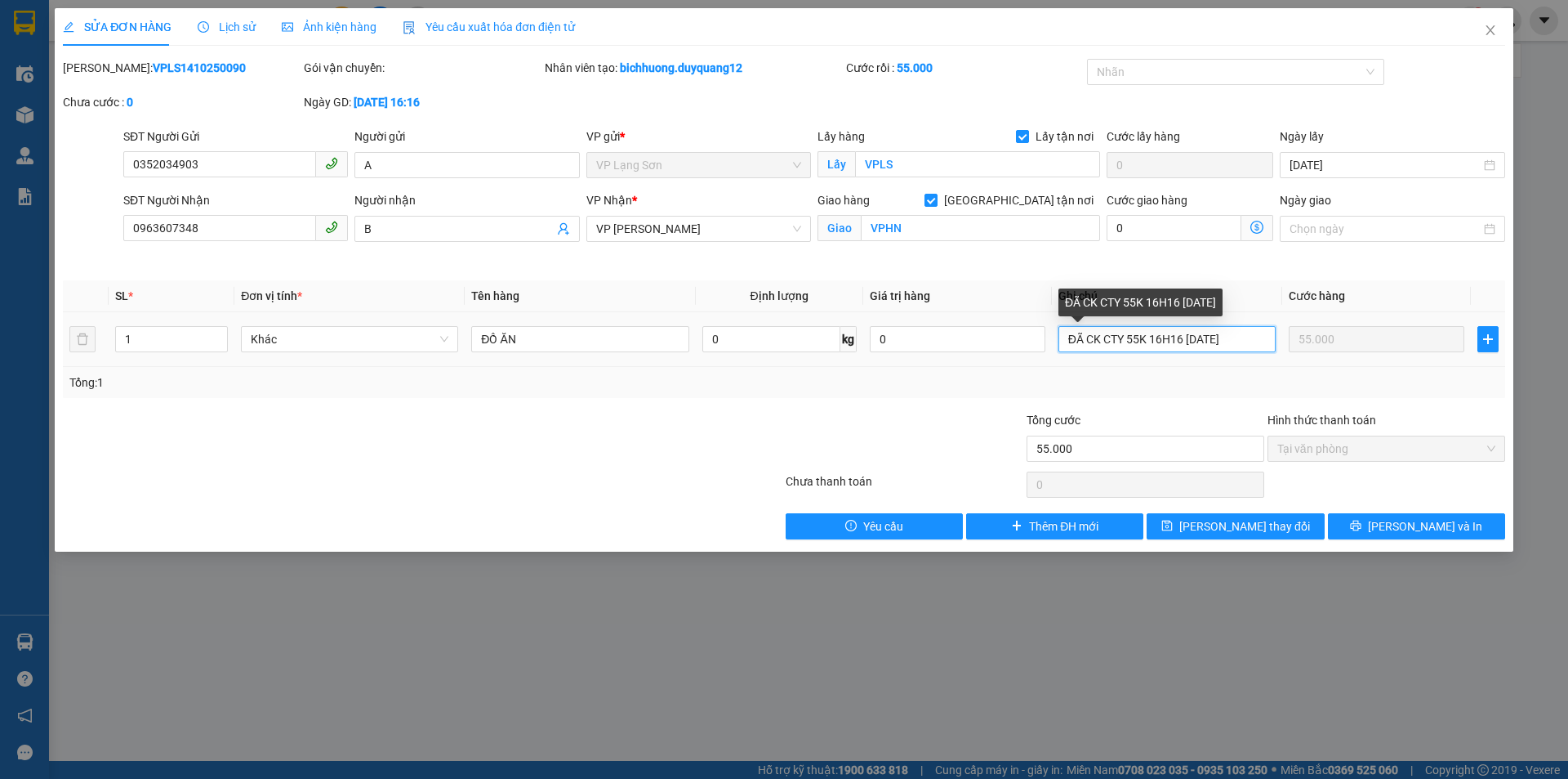
drag, startPoint x: 1177, startPoint y: 341, endPoint x: 1231, endPoint y: 341, distance: 54.0
click at [1179, 341] on input "ĐÃ CK CTY 55K 16H16 [DATE]" at bounding box center [1167, 338] width 217 height 26
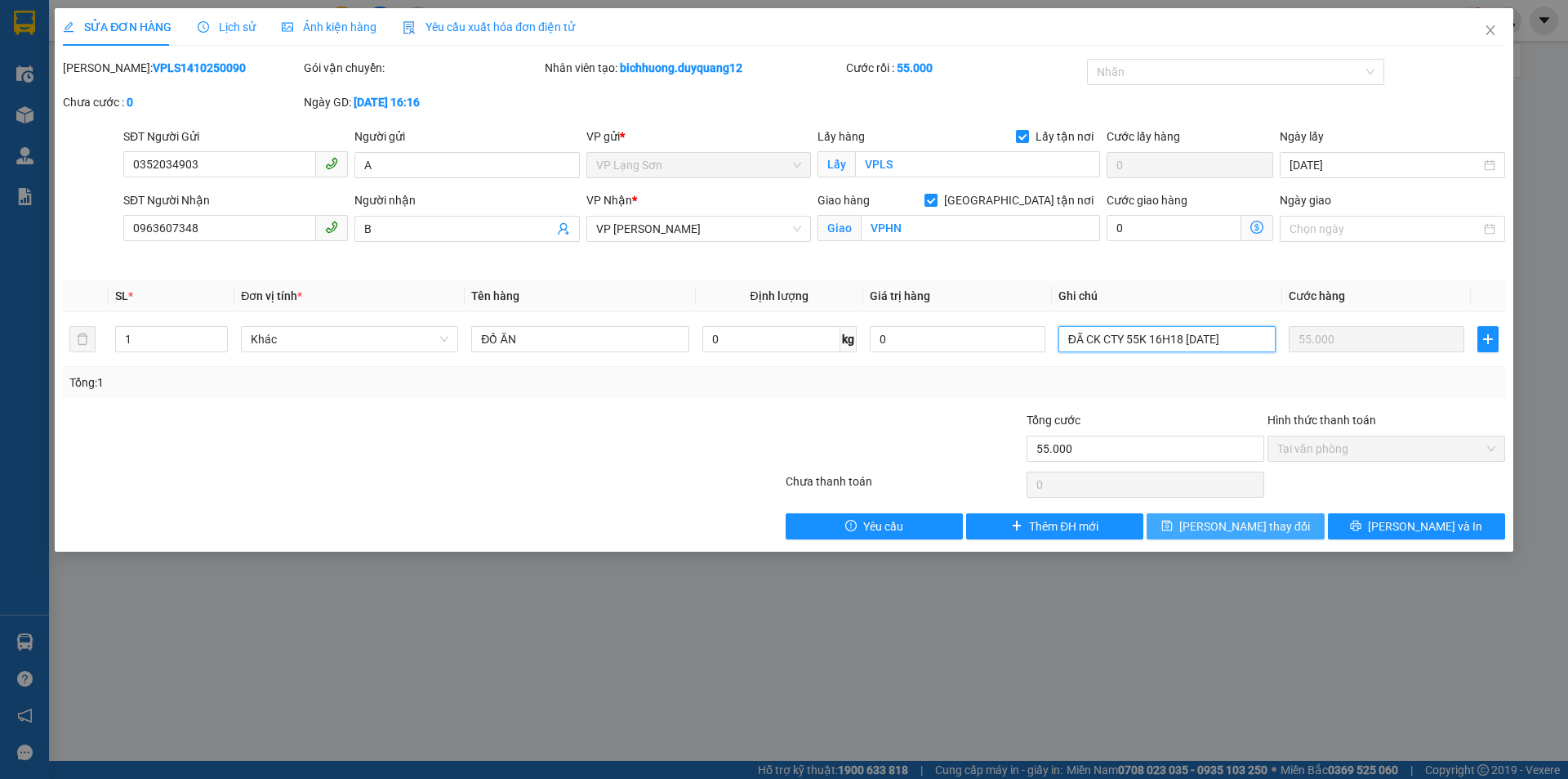
type input "ĐÃ CK CTY 55K 16H18 - 14/10"
click at [1212, 534] on button "Lưu thay đổi" at bounding box center [1235, 526] width 177 height 26
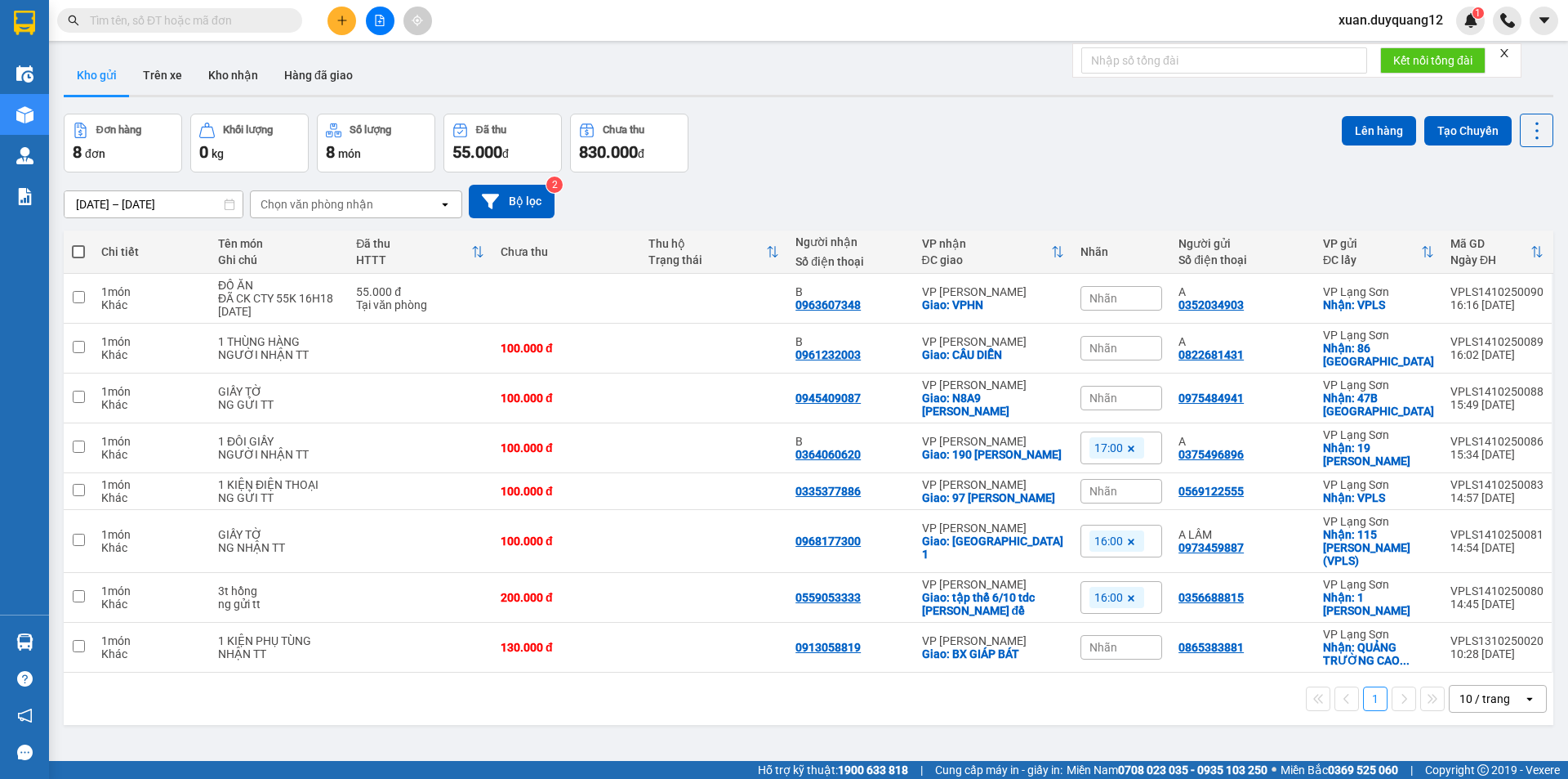
click at [345, 26] on button at bounding box center [341, 21] width 28 height 28
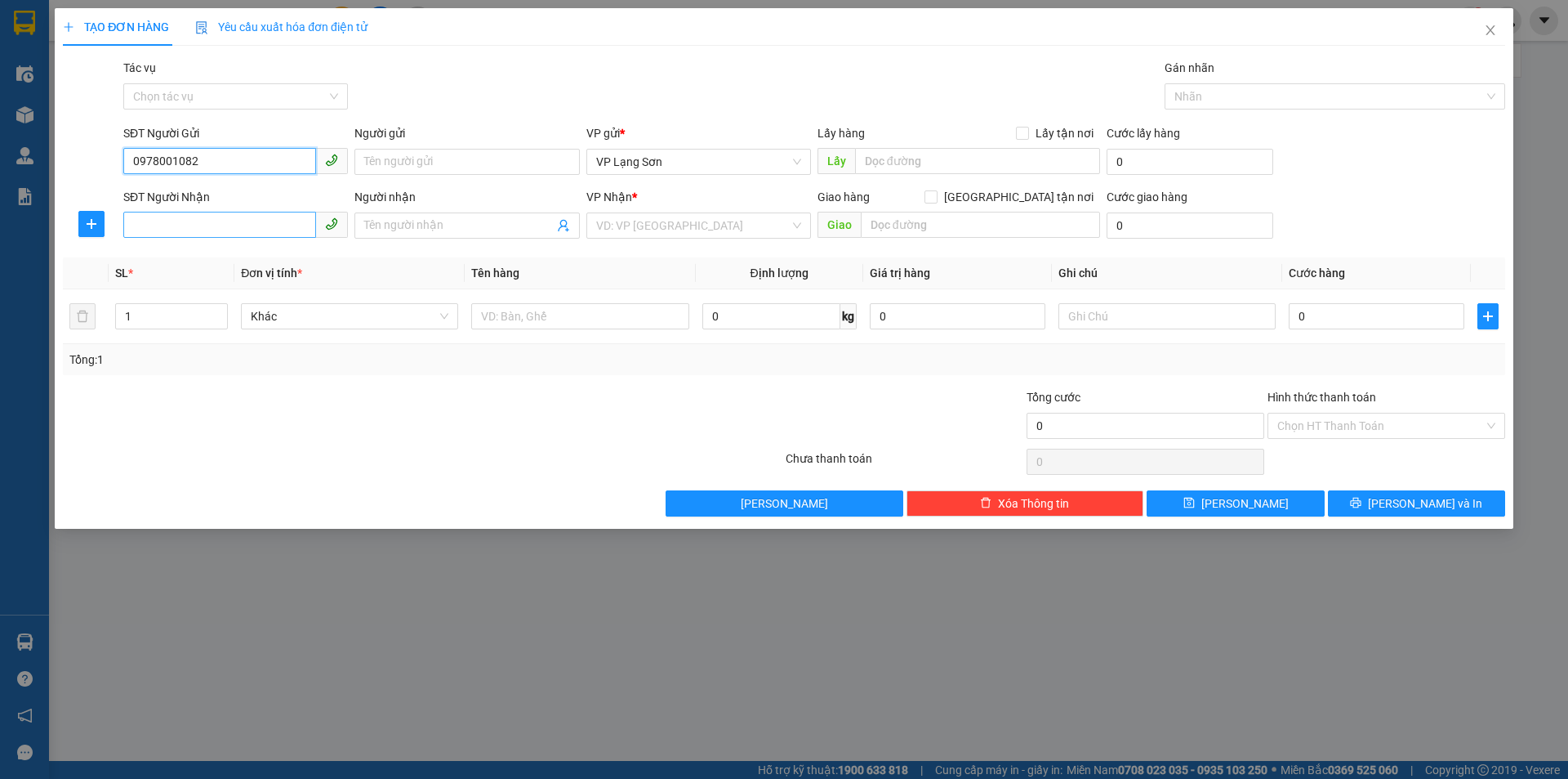
type input "0978001082"
click at [275, 228] on input "SĐT Người Nhận" at bounding box center [219, 224] width 193 height 26
type input "0912494668"
click at [634, 220] on input "search" at bounding box center [693, 225] width 194 height 24
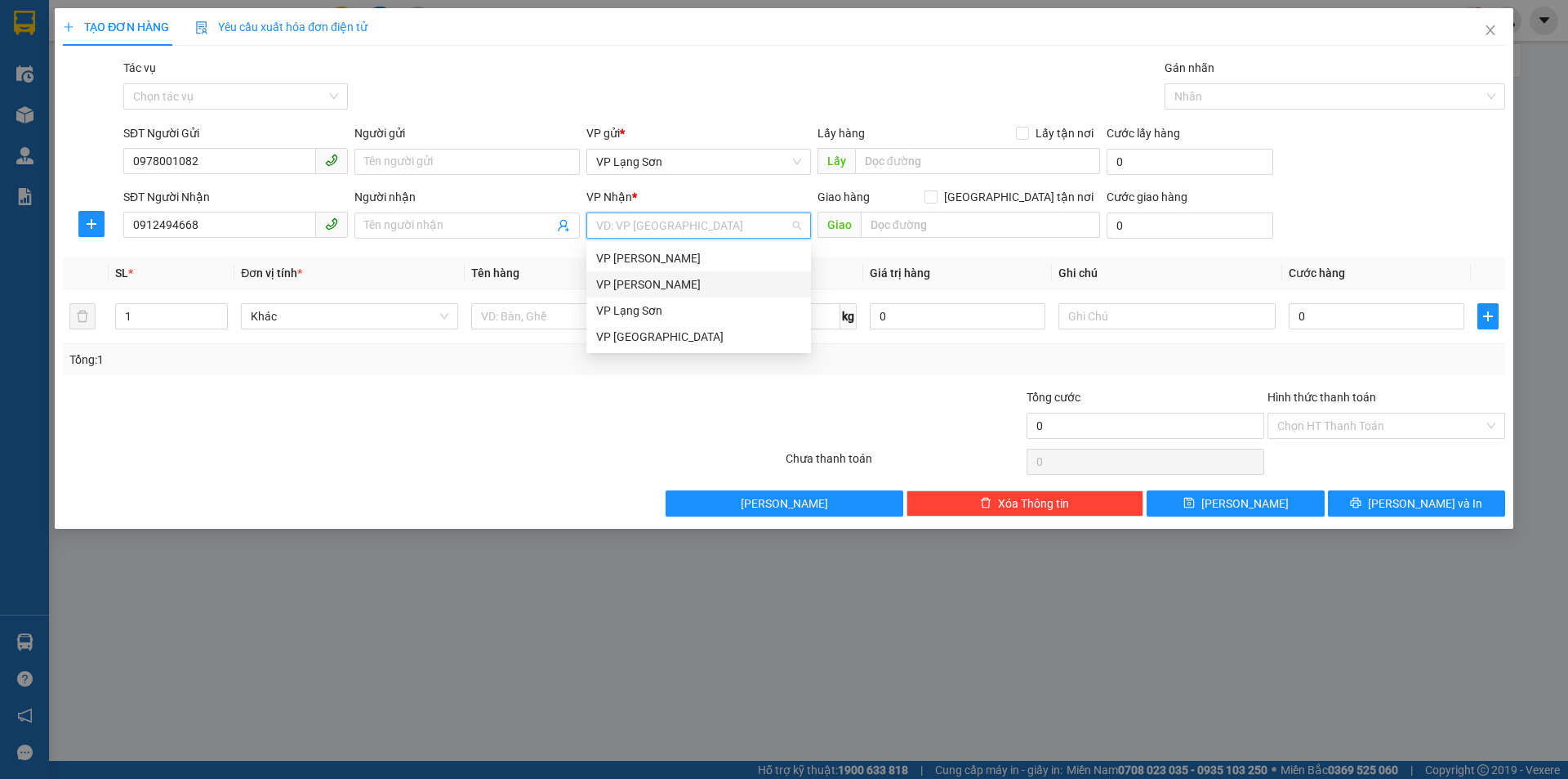
click at [640, 285] on div "VP [PERSON_NAME]" at bounding box center [698, 285] width 205 height 18
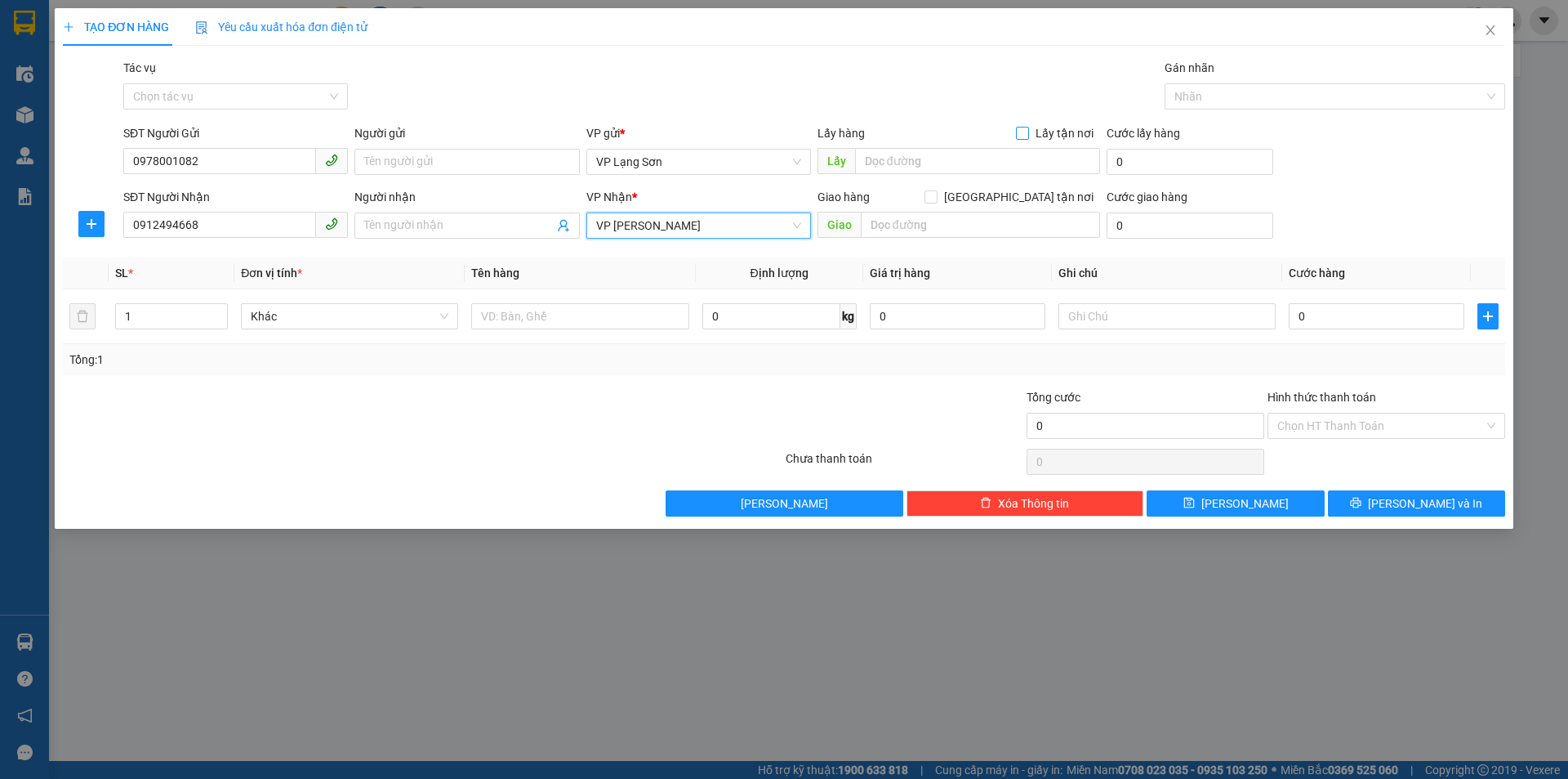
click at [1071, 132] on span "Lấy tận nơi" at bounding box center [1064, 134] width 71 height 18
click at [1027, 132] on input "Lấy tận nơi" at bounding box center [1021, 133] width 12 height 12
checkbox input "true"
click at [1055, 197] on span "[GEOGRAPHIC_DATA] tận nơi" at bounding box center [1018, 197] width 163 height 18
click at [935, 197] on input "[GEOGRAPHIC_DATA] tận nơi" at bounding box center [930, 196] width 12 height 12
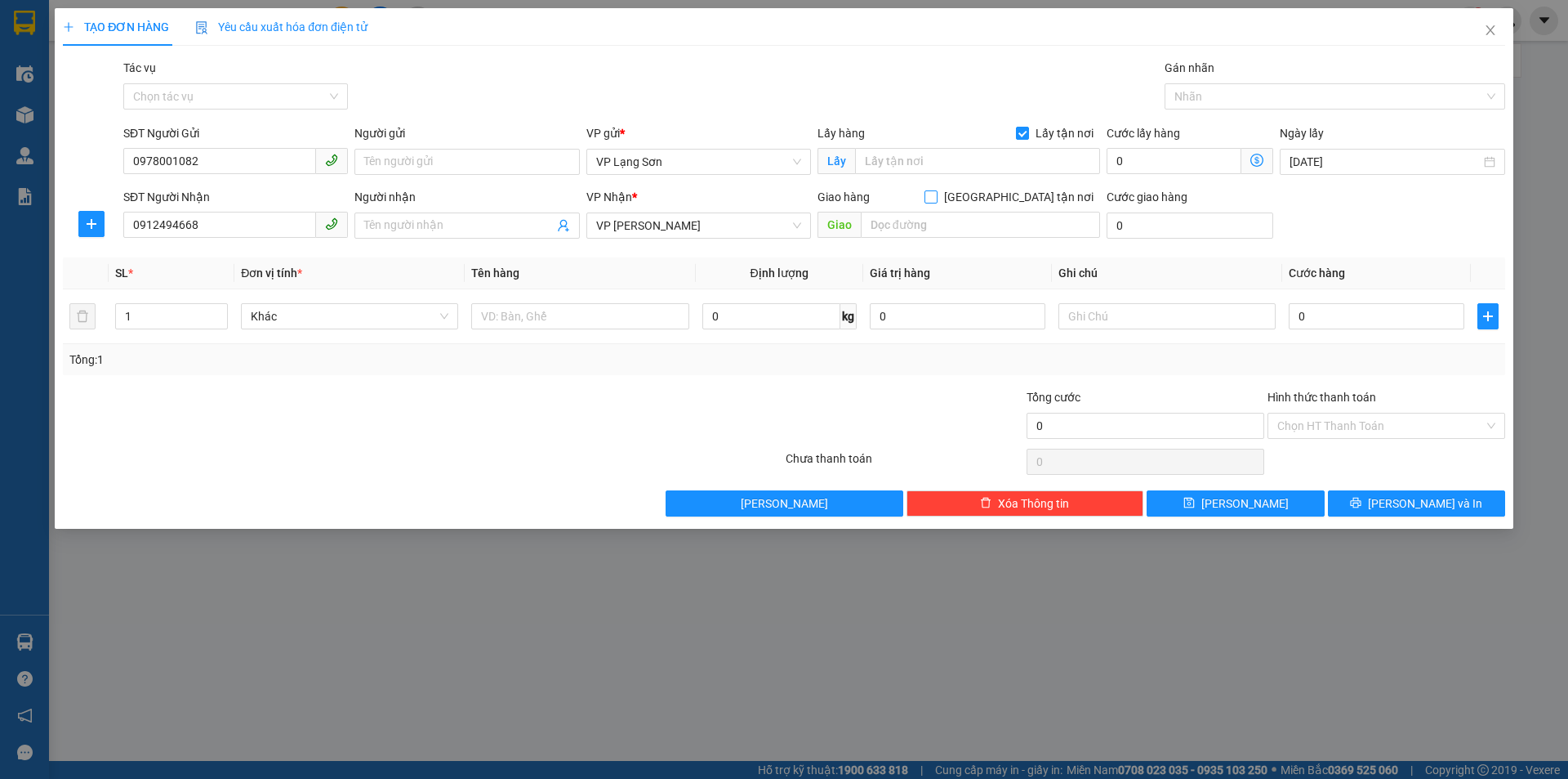
checkbox input "true"
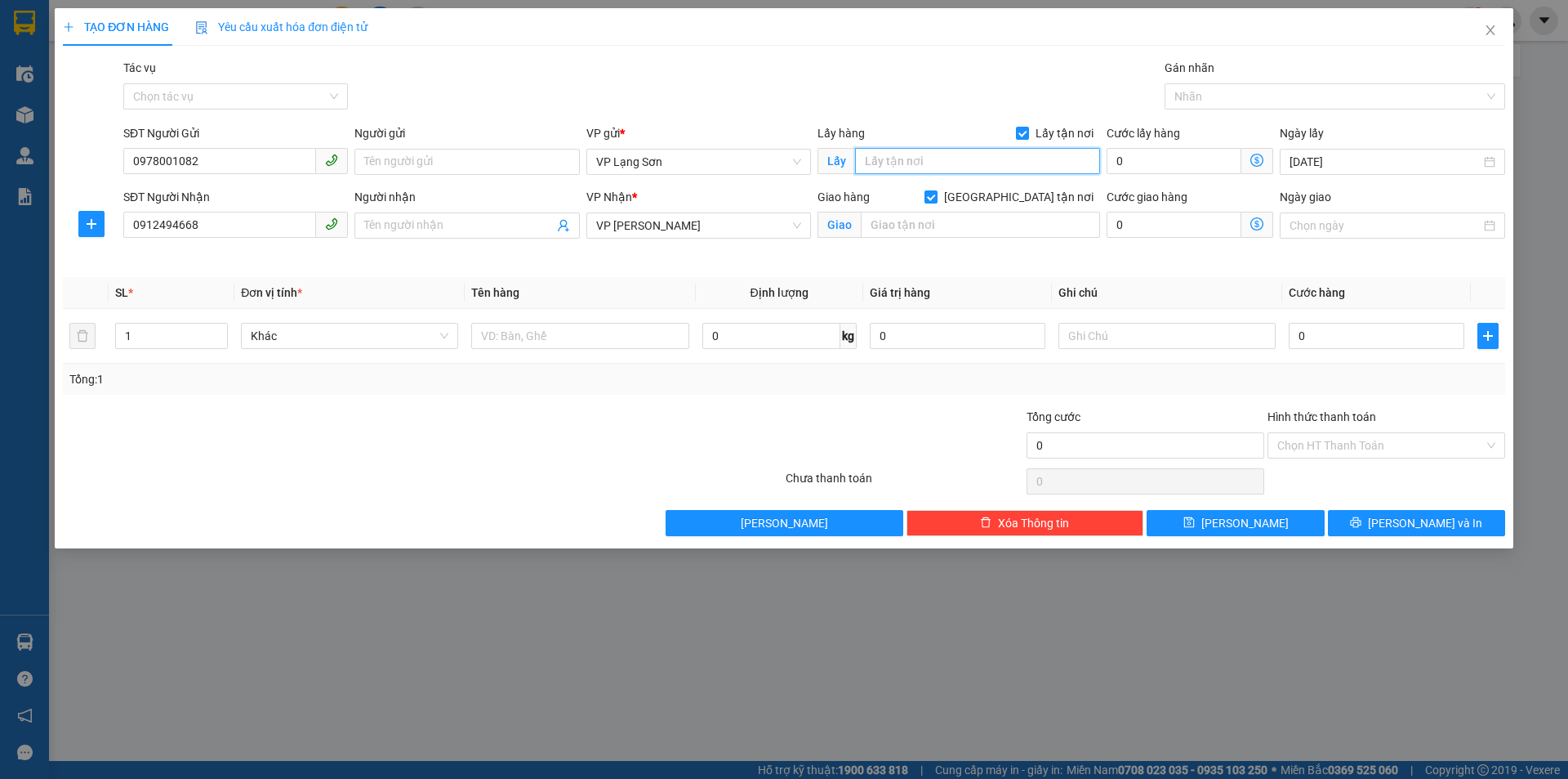
click at [1050, 153] on input "text" at bounding box center [978, 160] width 245 height 26
type input "VPLS"
click at [956, 225] on input "text" at bounding box center [980, 224] width 239 height 26
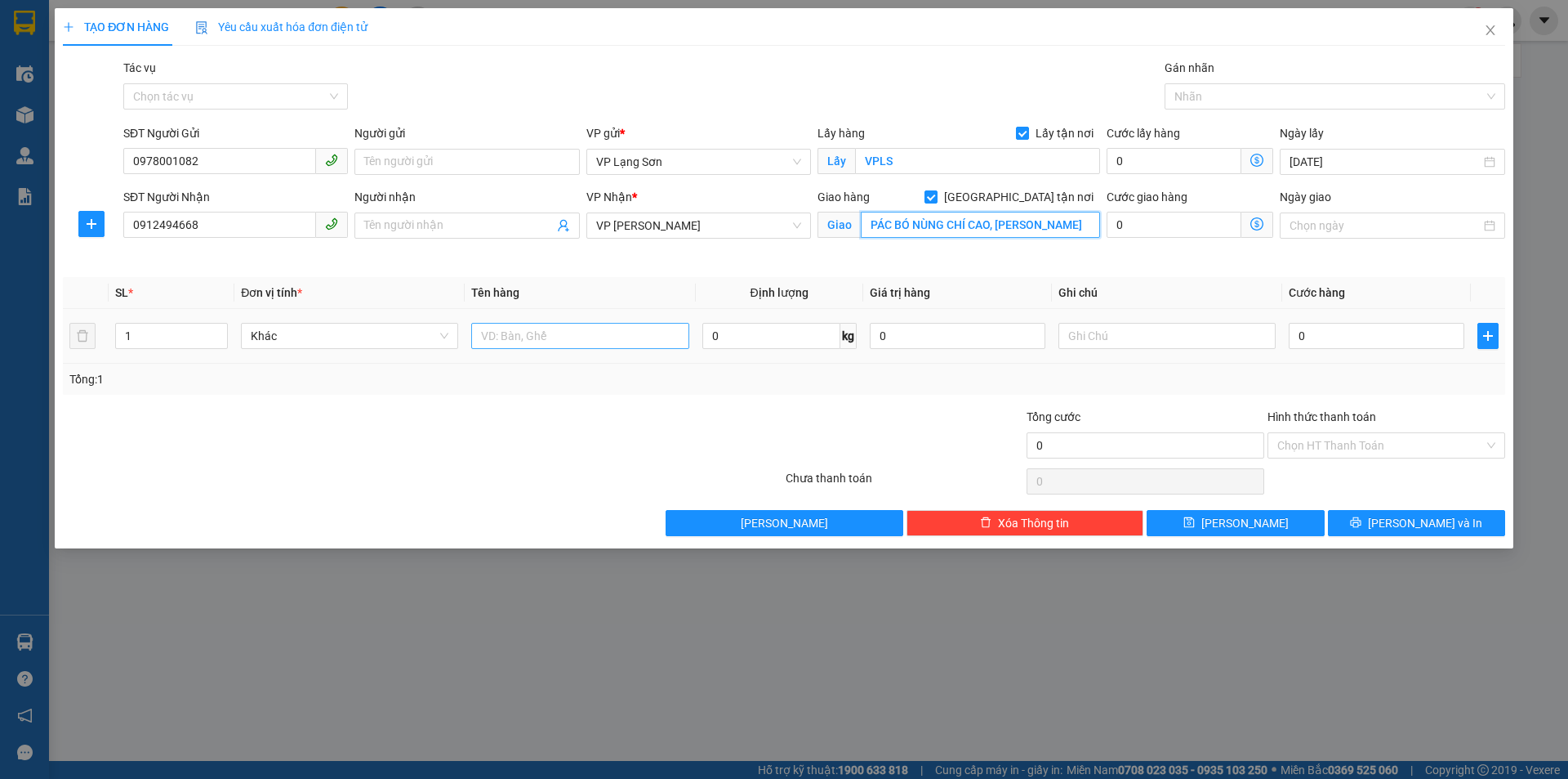
type input "PÁC BÓ NÙNG CHÍ CAO, CAO BẰNG"
click at [595, 335] on input "text" at bounding box center [580, 336] width 217 height 26
type input "GIẤY TỜ"
click at [1316, 336] on input "0" at bounding box center [1376, 336] width 175 height 26
type input "1"
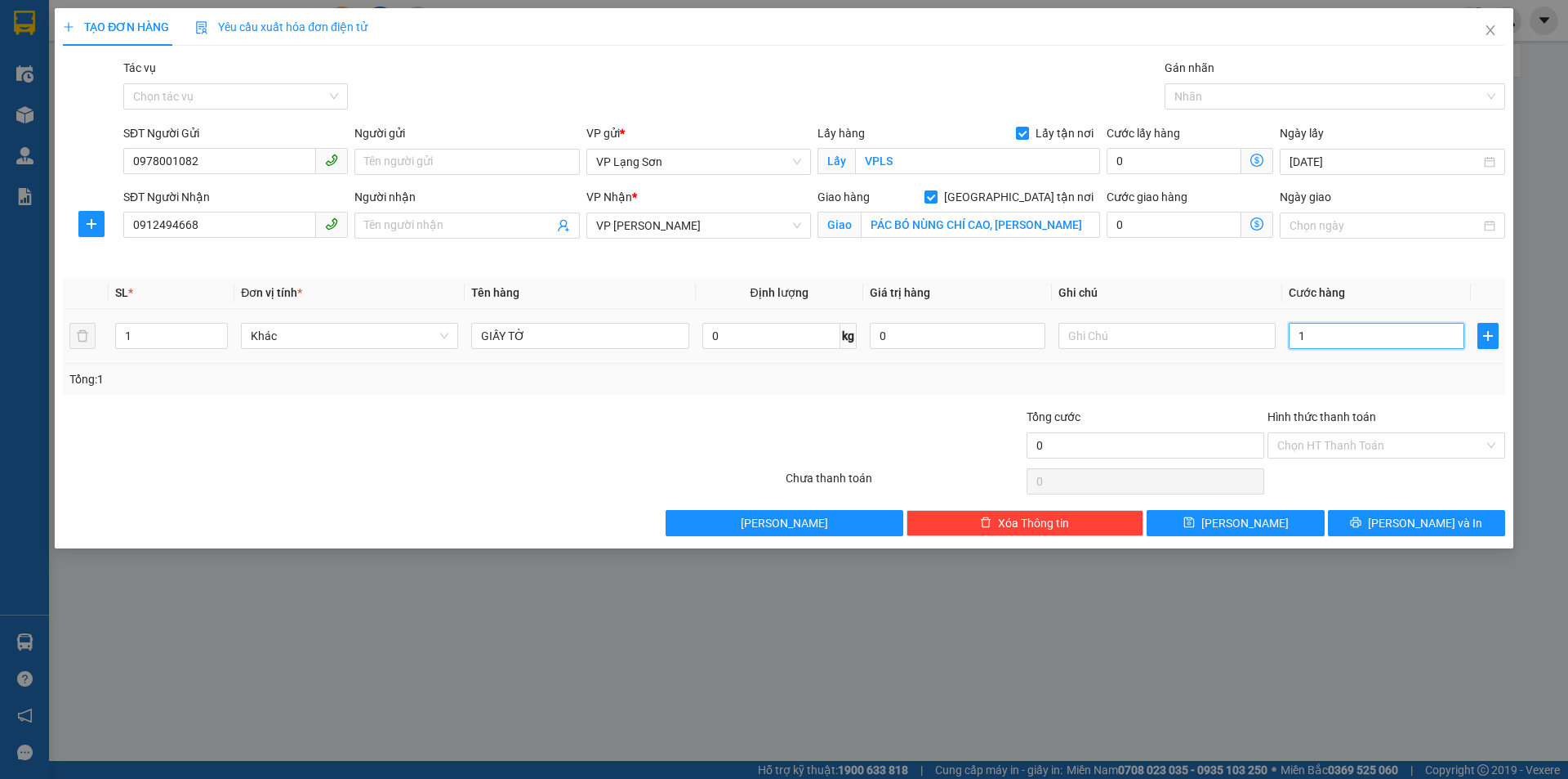
type input "1"
type input "10"
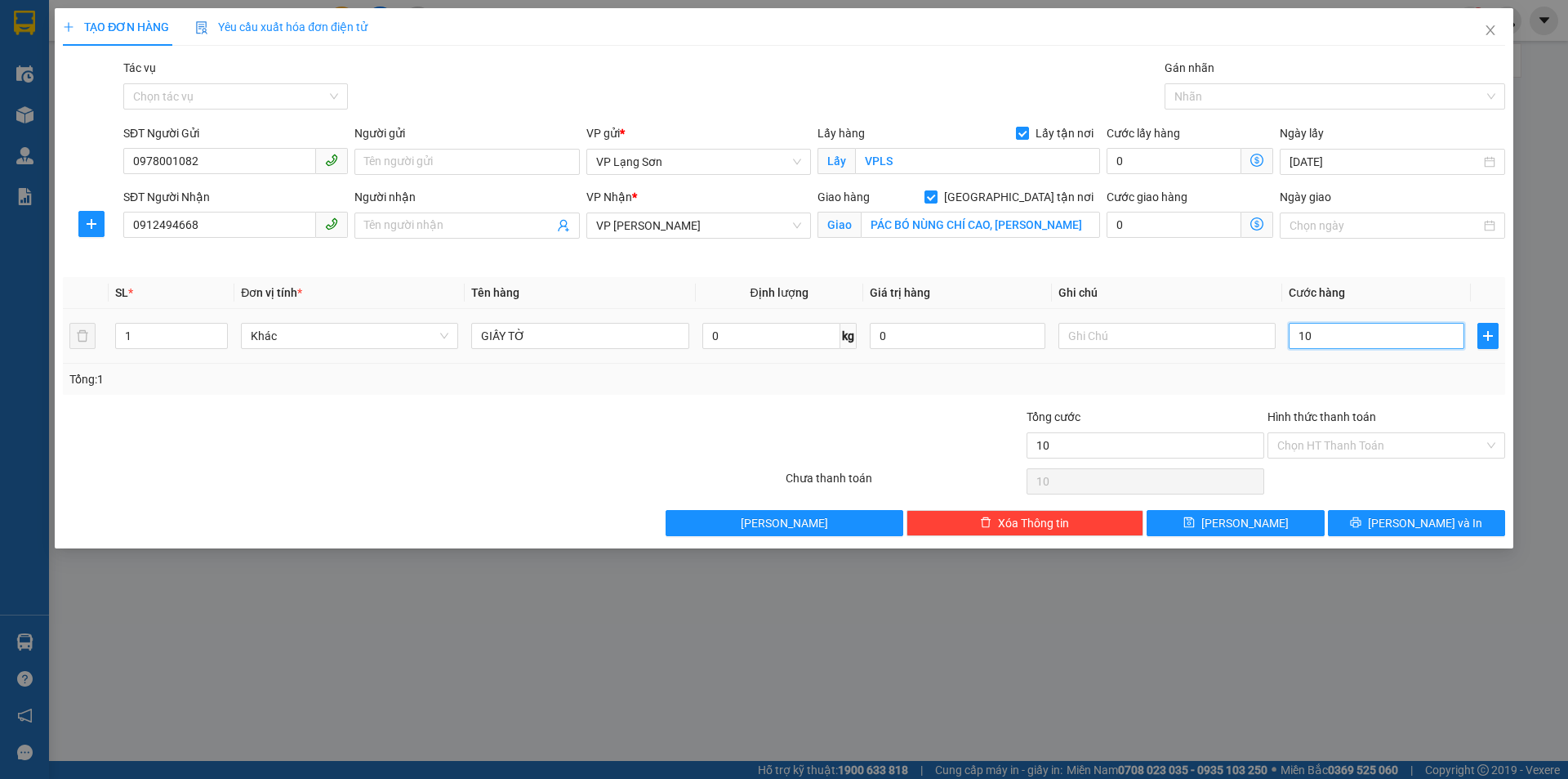
type input "100"
type input "100.000"
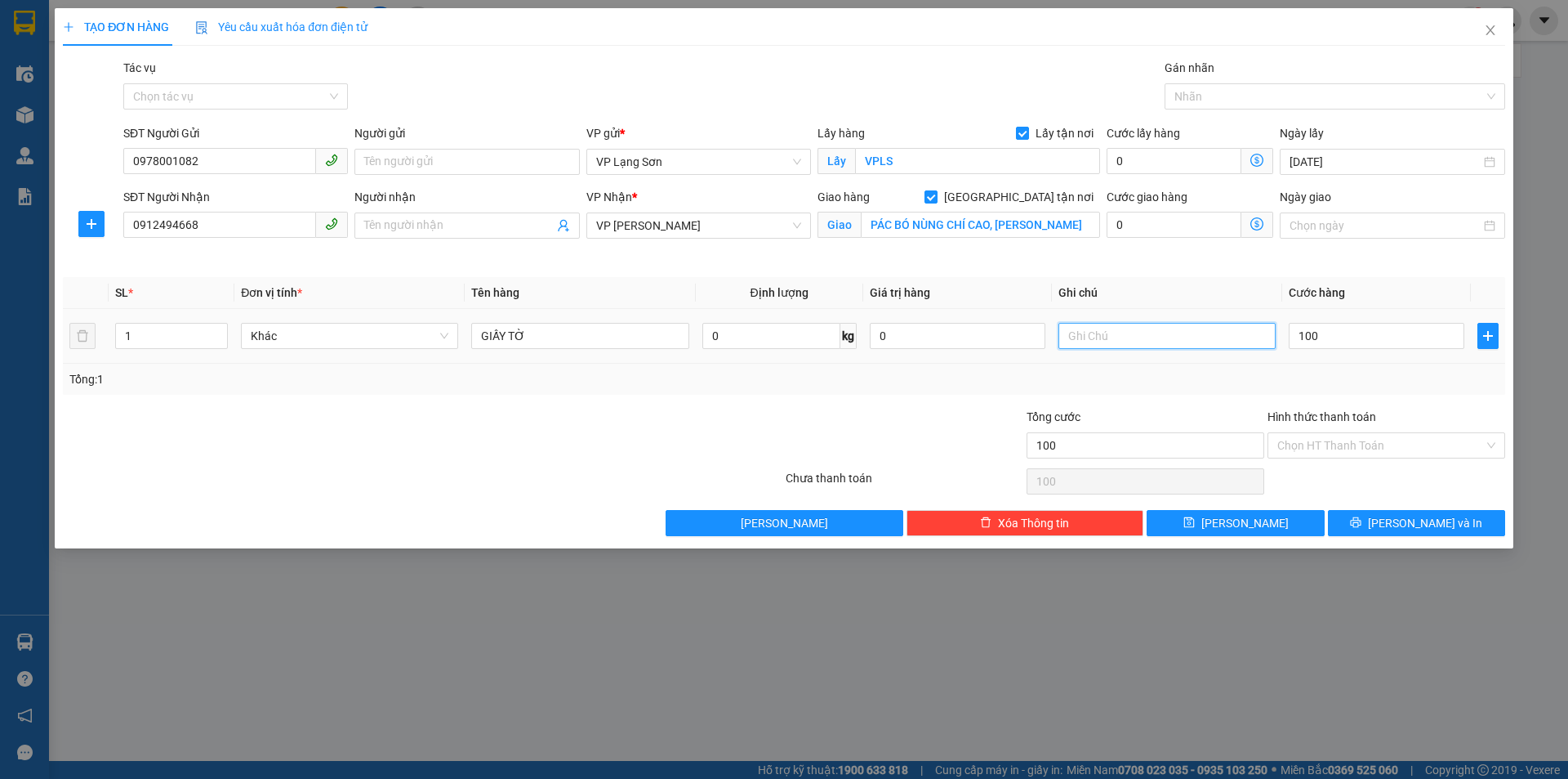
type input "100.000"
click at [1147, 339] on input "text" at bounding box center [1167, 336] width 217 height 26
type input "NG GỬI TT"
click at [1231, 513] on button "[PERSON_NAME]" at bounding box center [1235, 523] width 177 height 26
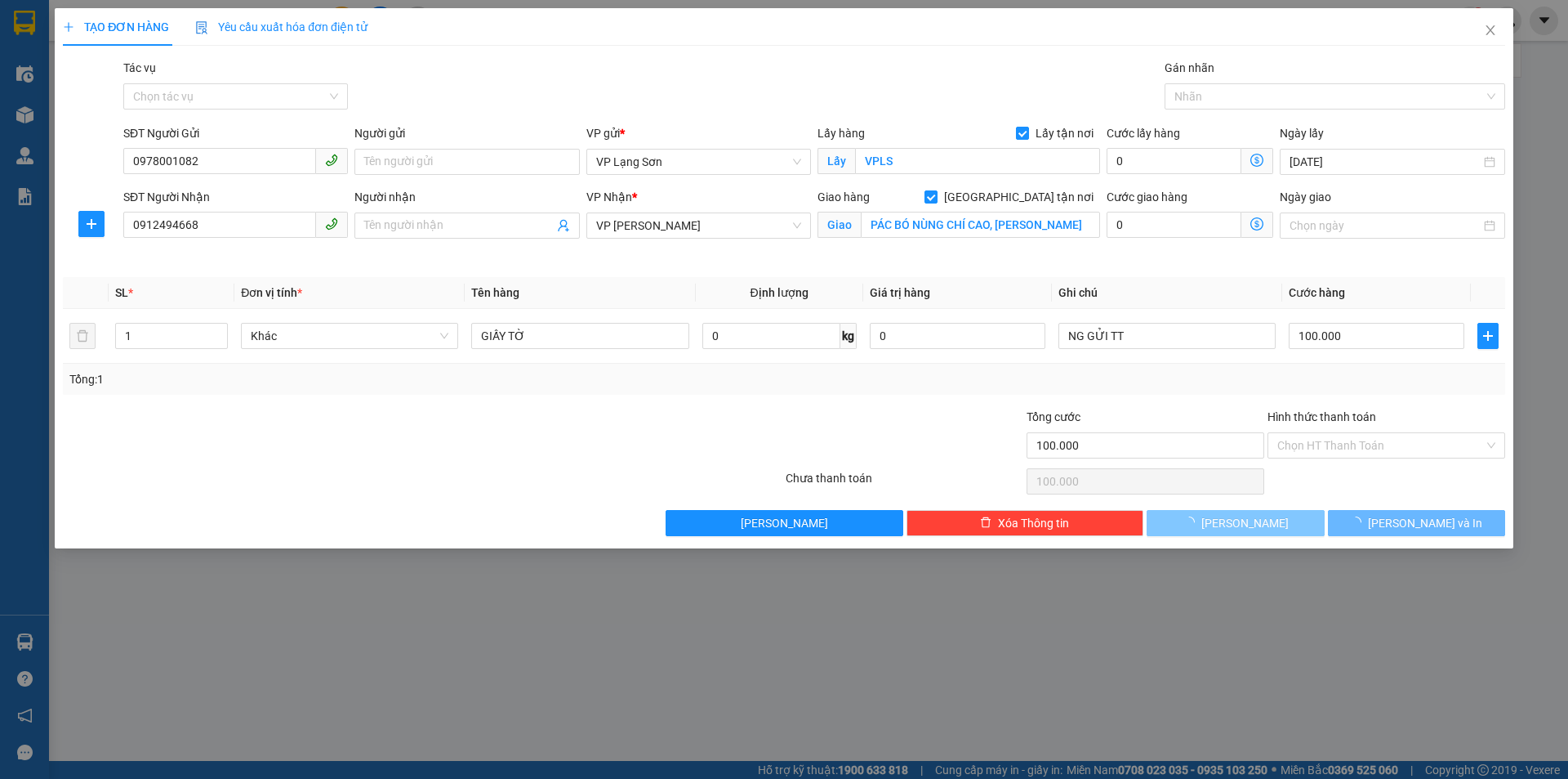
checkbox input "false"
type input "0"
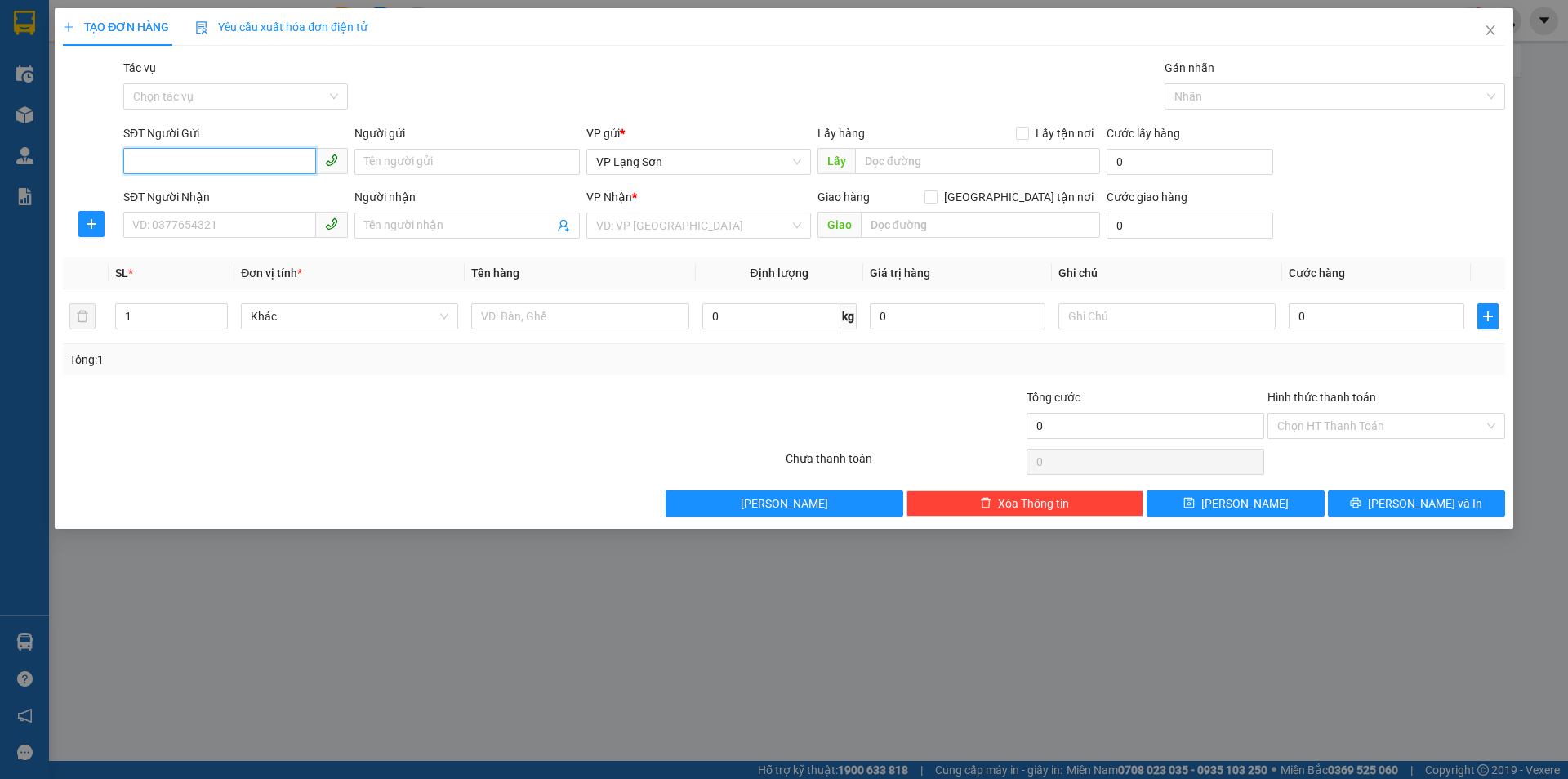
click at [248, 154] on input "SĐT Người Gửi" at bounding box center [219, 160] width 193 height 26
type input "0918166398"
click at [234, 210] on div "SĐT Người Nhận" at bounding box center [235, 200] width 224 height 24
click at [253, 185] on form "SĐT Người Gửi 0918166398 Người gửi Tên người gửi VP gửi * VP Lạng Sơn Lấy hàng …" at bounding box center [784, 185] width 1442 height 121
click at [265, 154] on input "0918166398" at bounding box center [219, 160] width 193 height 26
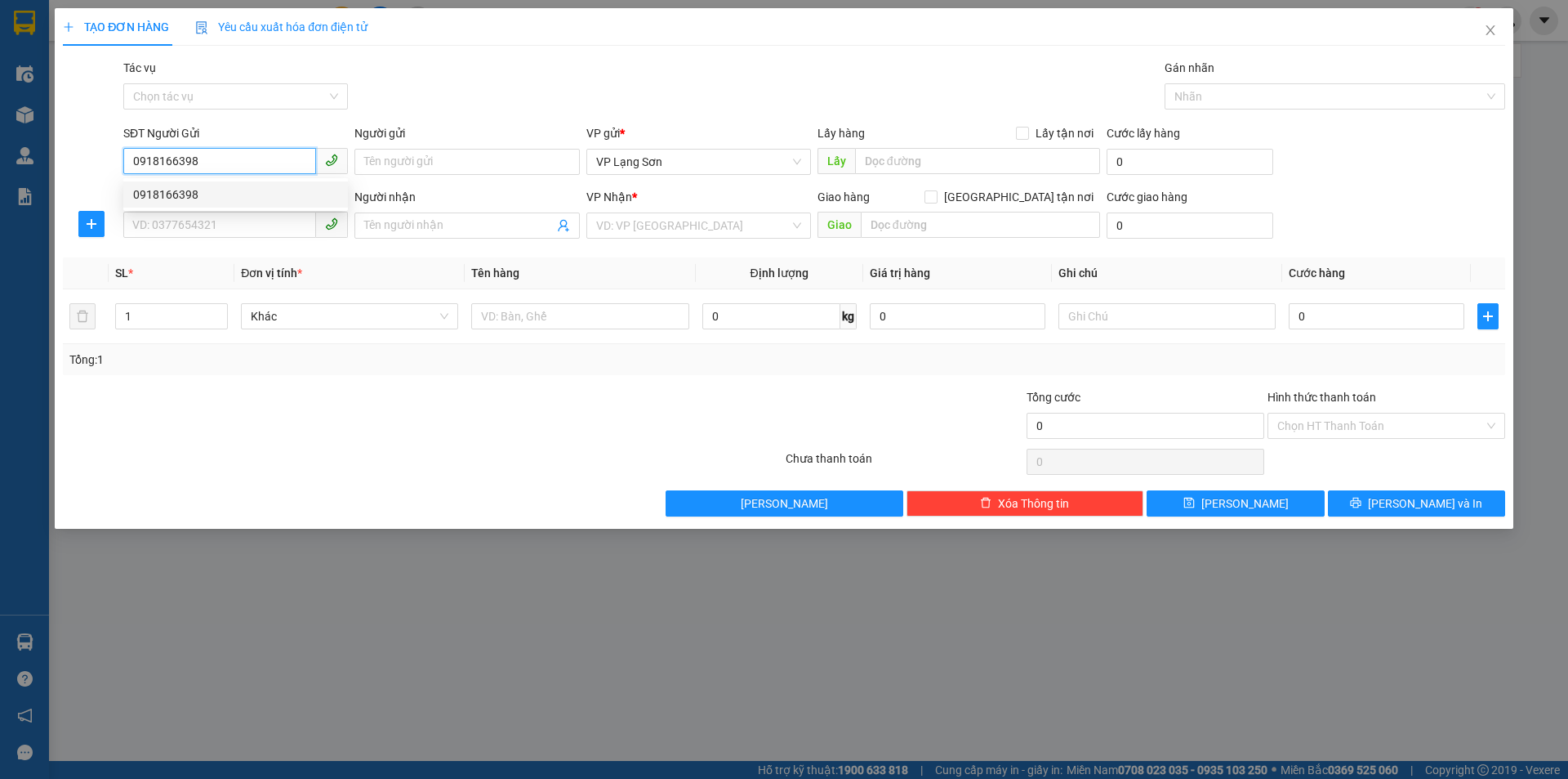
click at [248, 199] on div "0918166398" at bounding box center [236, 195] width 205 height 18
checkbox input "true"
type input "VPLS"
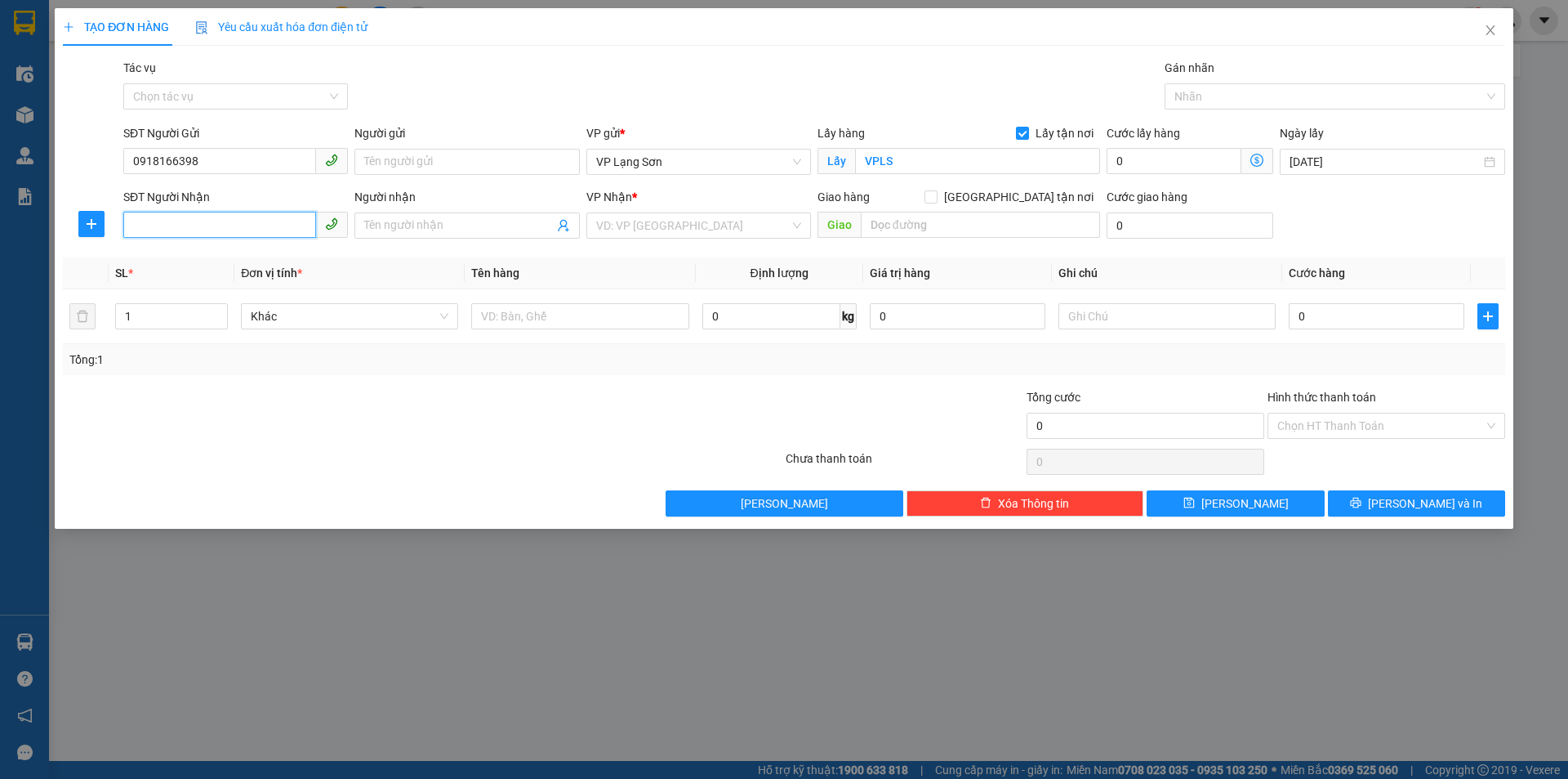
click at [213, 232] on input "SĐT Người Nhận" at bounding box center [219, 224] width 193 height 26
type input "09030418111"
click at [396, 226] on input "Người nhận" at bounding box center [458, 225] width 189 height 18
type input "0"
click at [674, 225] on input "search" at bounding box center [693, 225] width 194 height 24
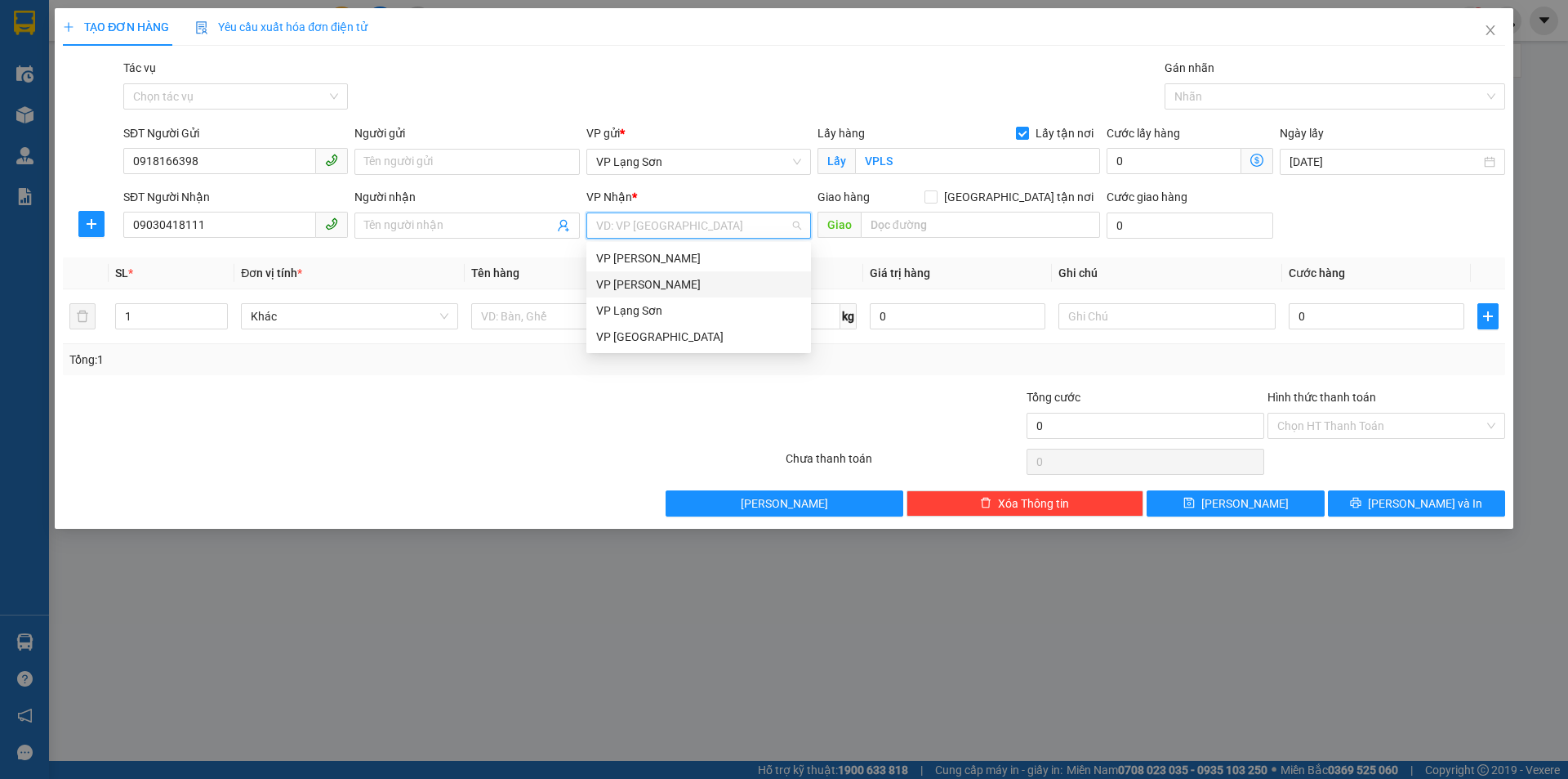
click at [659, 285] on div "VP [PERSON_NAME]" at bounding box center [698, 285] width 205 height 18
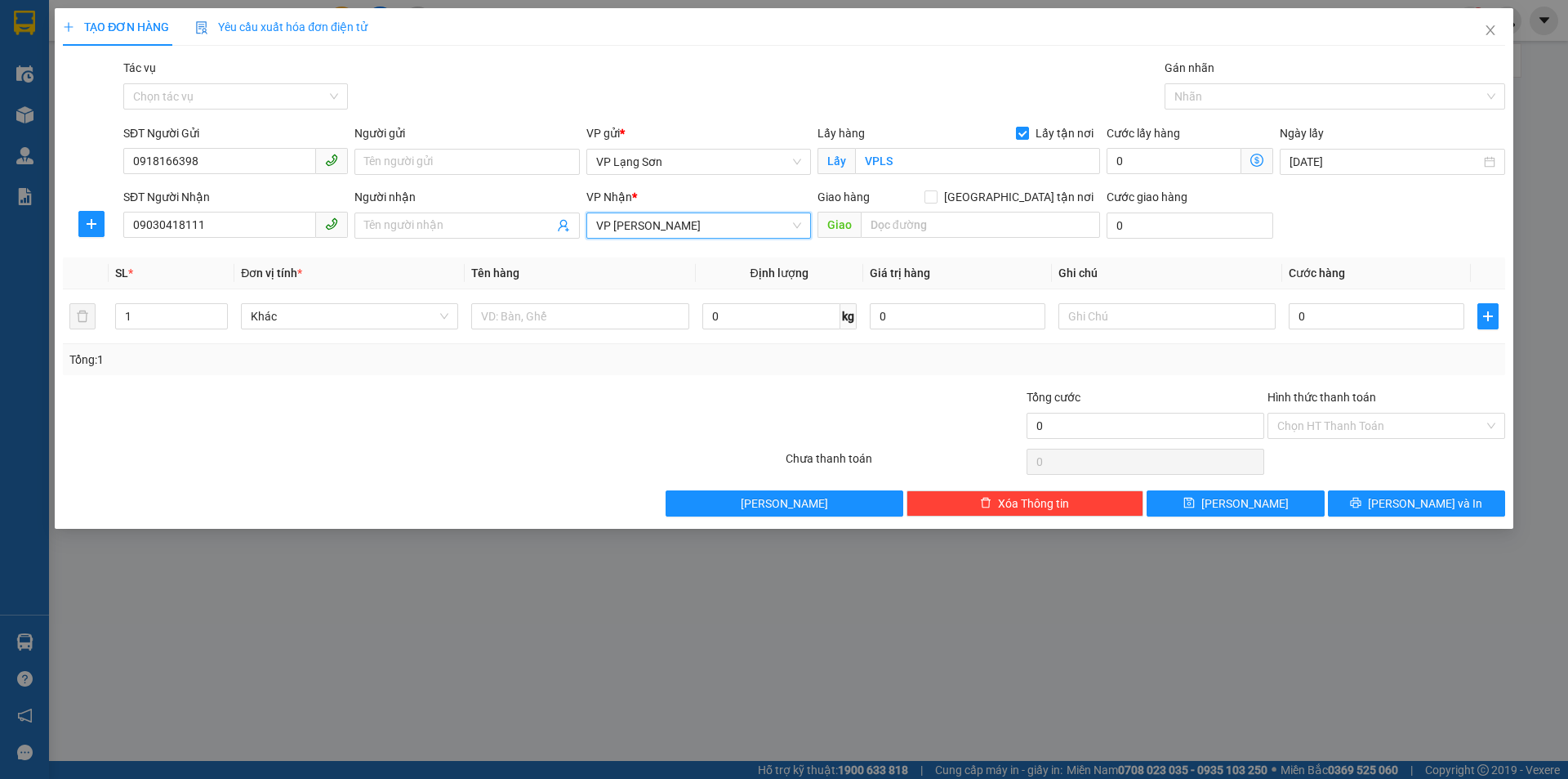
click at [1054, 194] on span "[GEOGRAPHIC_DATA] tận nơi" at bounding box center [1018, 197] width 163 height 18
click at [935, 194] on input "[GEOGRAPHIC_DATA] tận nơi" at bounding box center [930, 196] width 12 height 12
checkbox input "true"
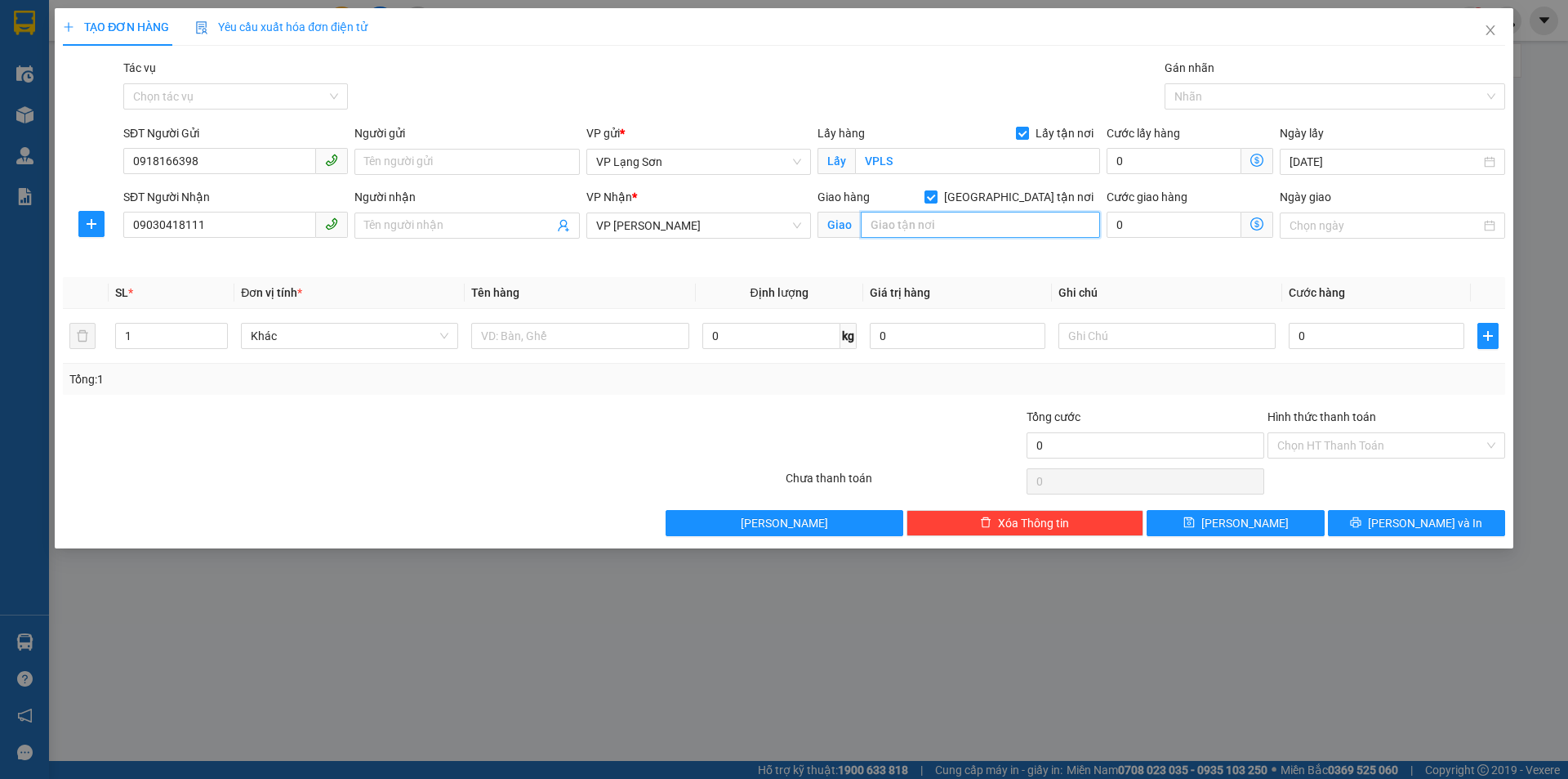
click at [1030, 229] on input "text" at bounding box center [980, 224] width 239 height 26
type input "TÒA CT4 VIMECO NGUYỄN CHÁNH TRUNG HÒA"
click at [1370, 343] on input "0" at bounding box center [1376, 336] width 175 height 26
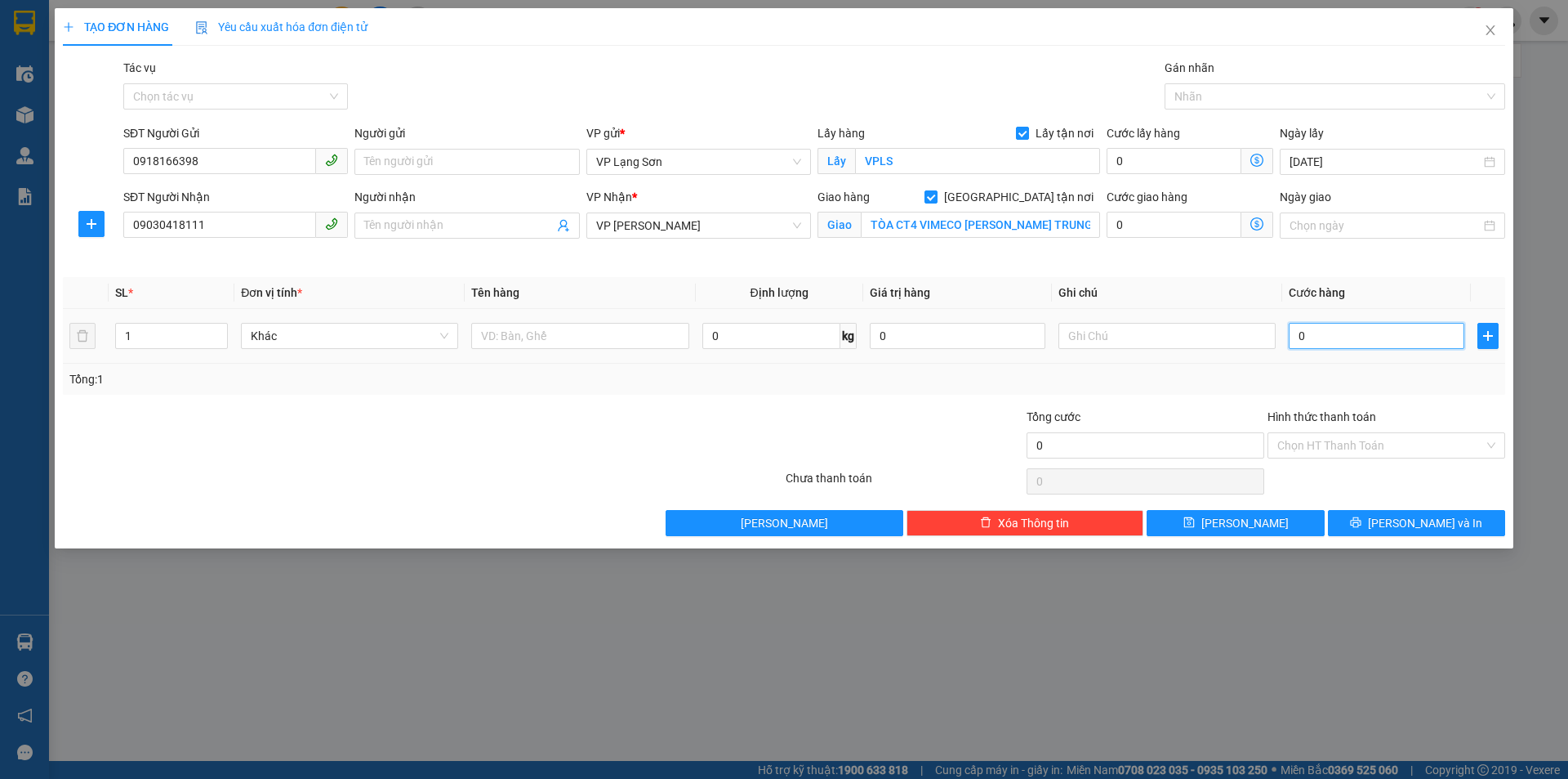
type input "1"
type input "10"
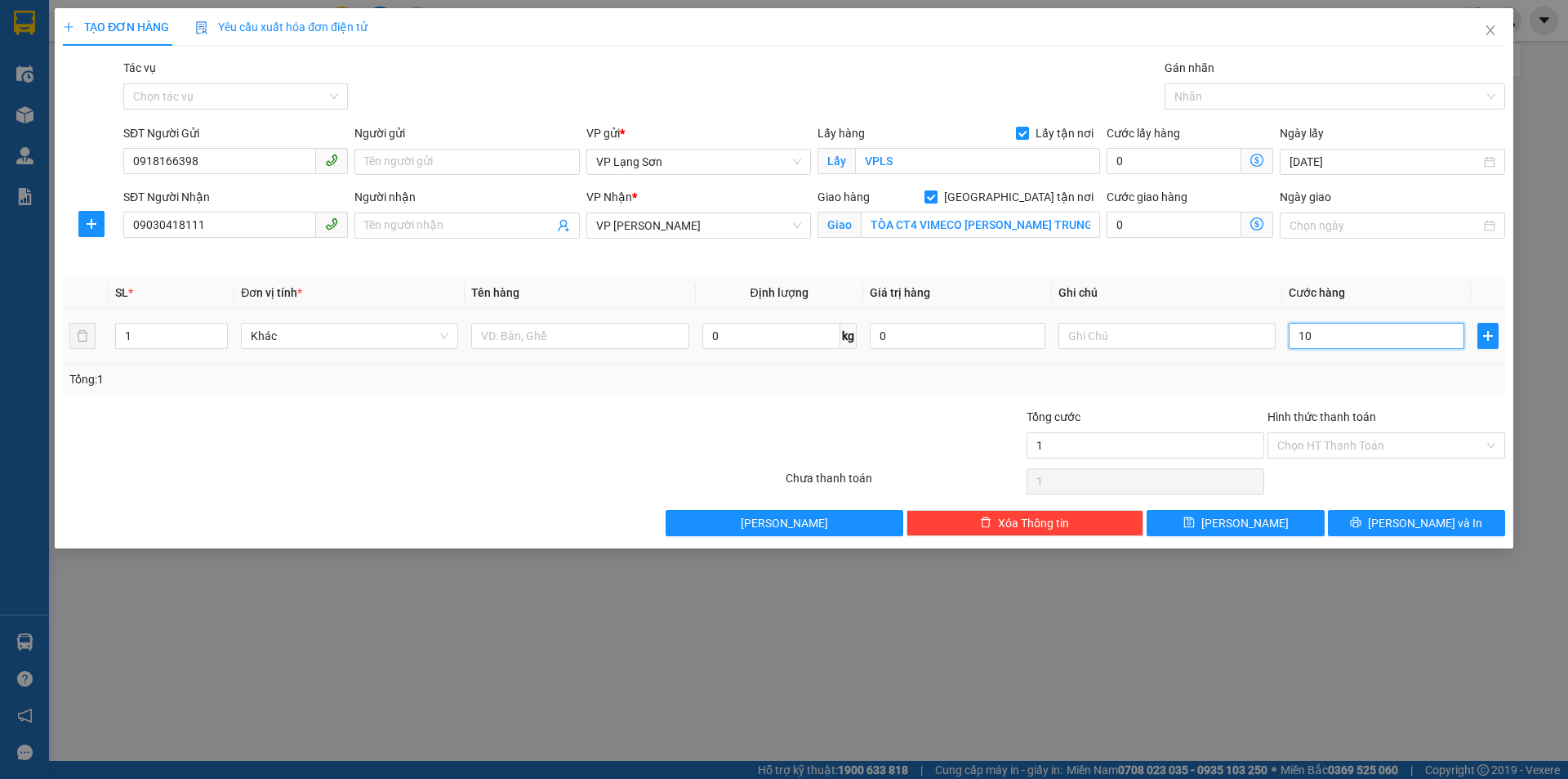
type input "10"
type input "100"
type input "100.000"
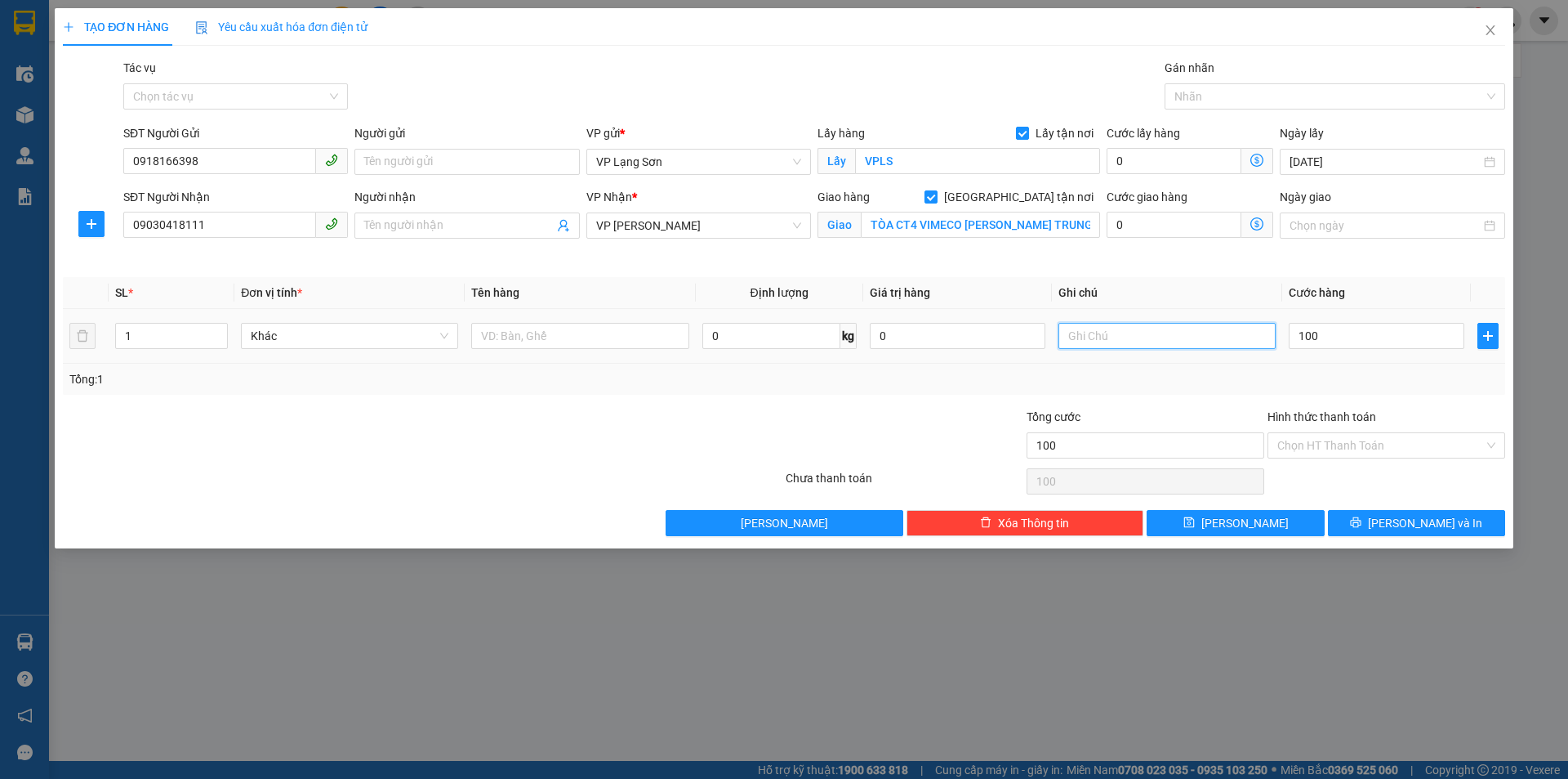
type input "100.000"
click at [1188, 331] on input "text" at bounding box center [1167, 336] width 217 height 26
type input "N"
type input "D"
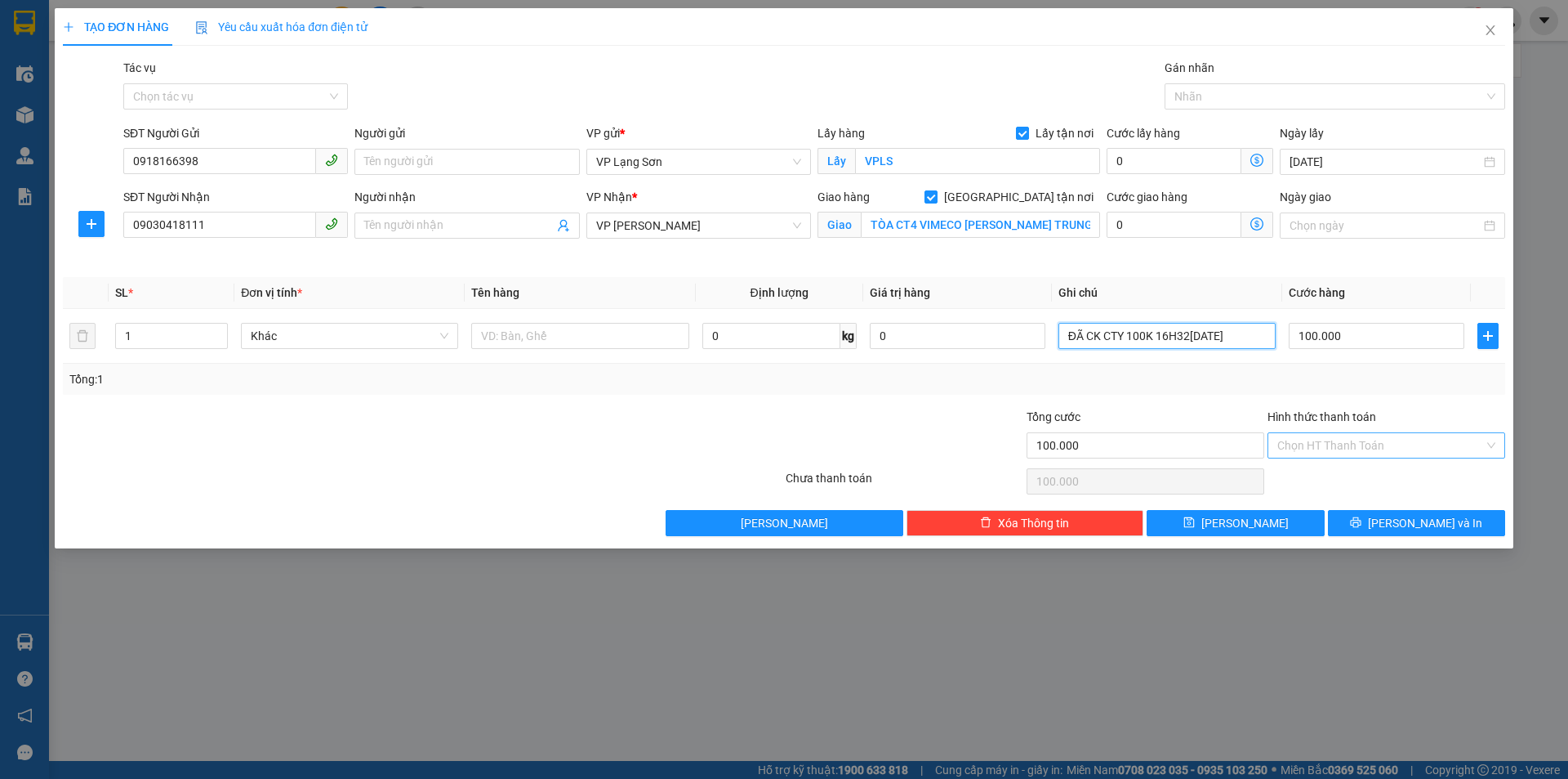
type input "ĐÃ CK CTY 100K 16H32-14/10"
click at [1408, 454] on input "Hình thức thanh toán" at bounding box center [1381, 445] width 207 height 24
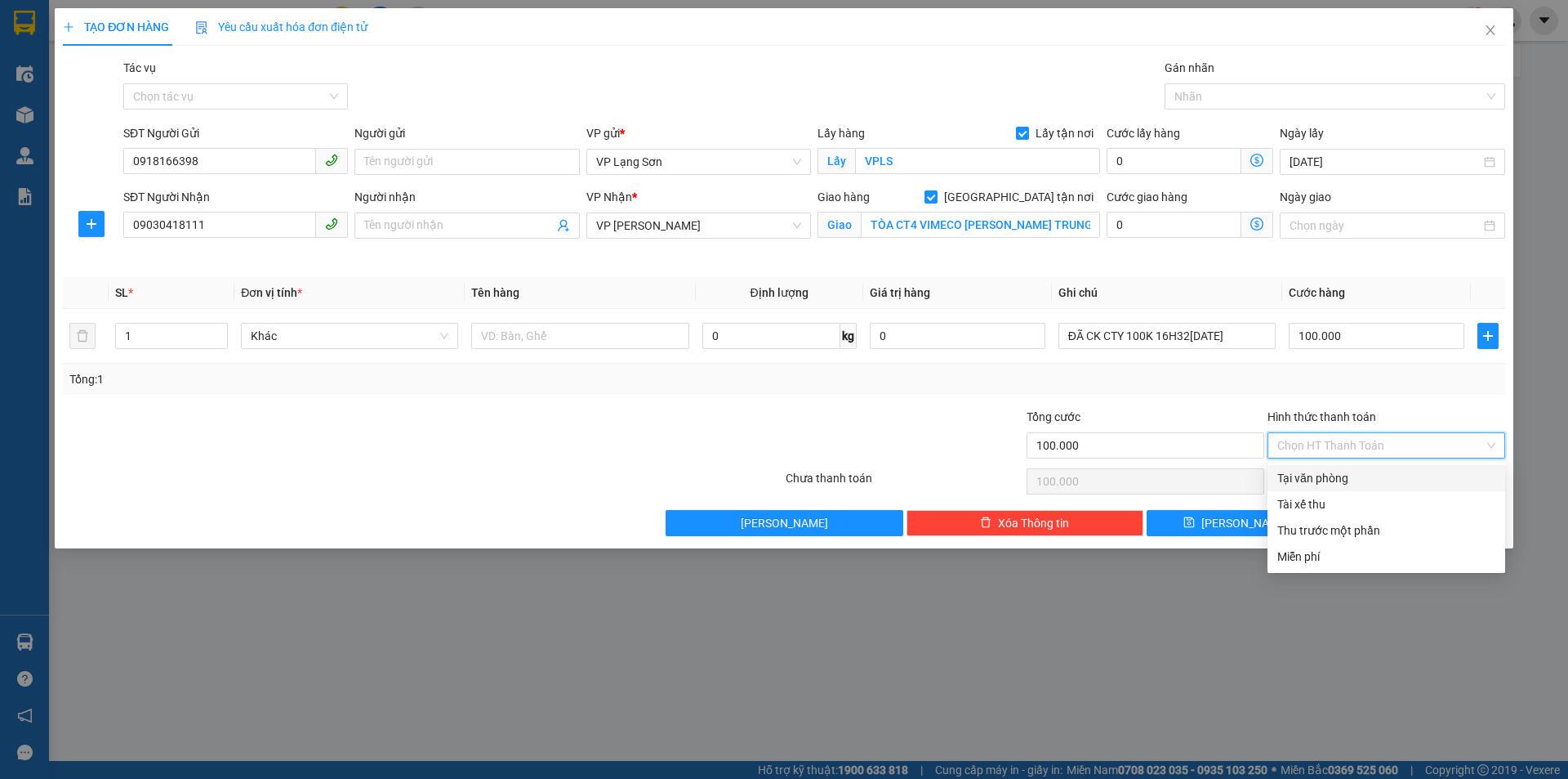
click at [1365, 481] on div "Tại văn phòng" at bounding box center [1386, 478] width 218 height 18
type input "0"
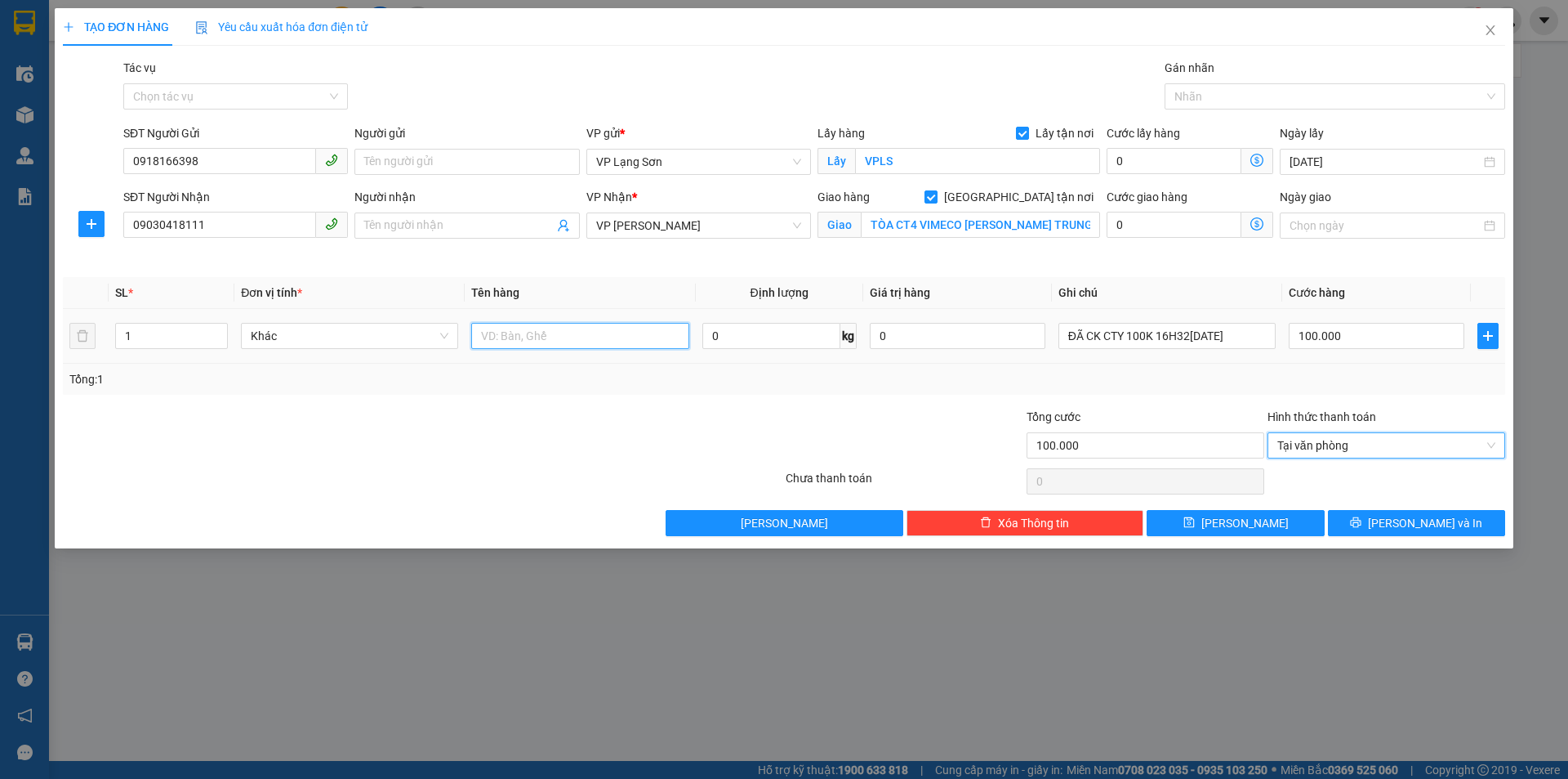
click at [511, 334] on input "text" at bounding box center [580, 336] width 217 height 26
type input "T"
click at [480, 336] on input "TRÁM ĐEN" at bounding box center [580, 336] width 217 height 26
click at [1354, 439] on span "Tại văn phòng" at bounding box center [1386, 445] width 218 height 24
type input "THÙNG TRÁM ĐEN"
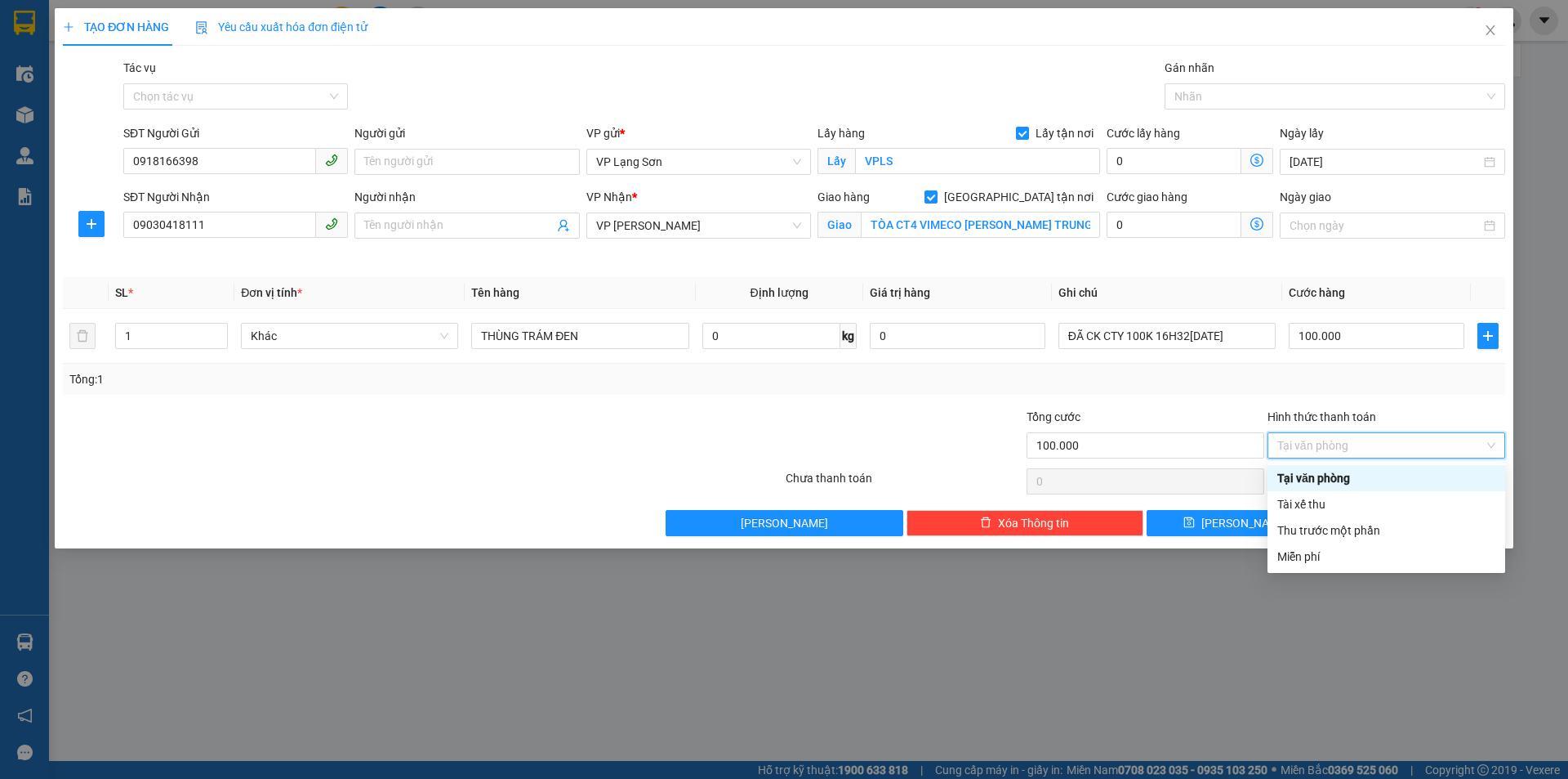
click at [1337, 478] on div "Tại văn phòng" at bounding box center [1386, 478] width 218 height 18
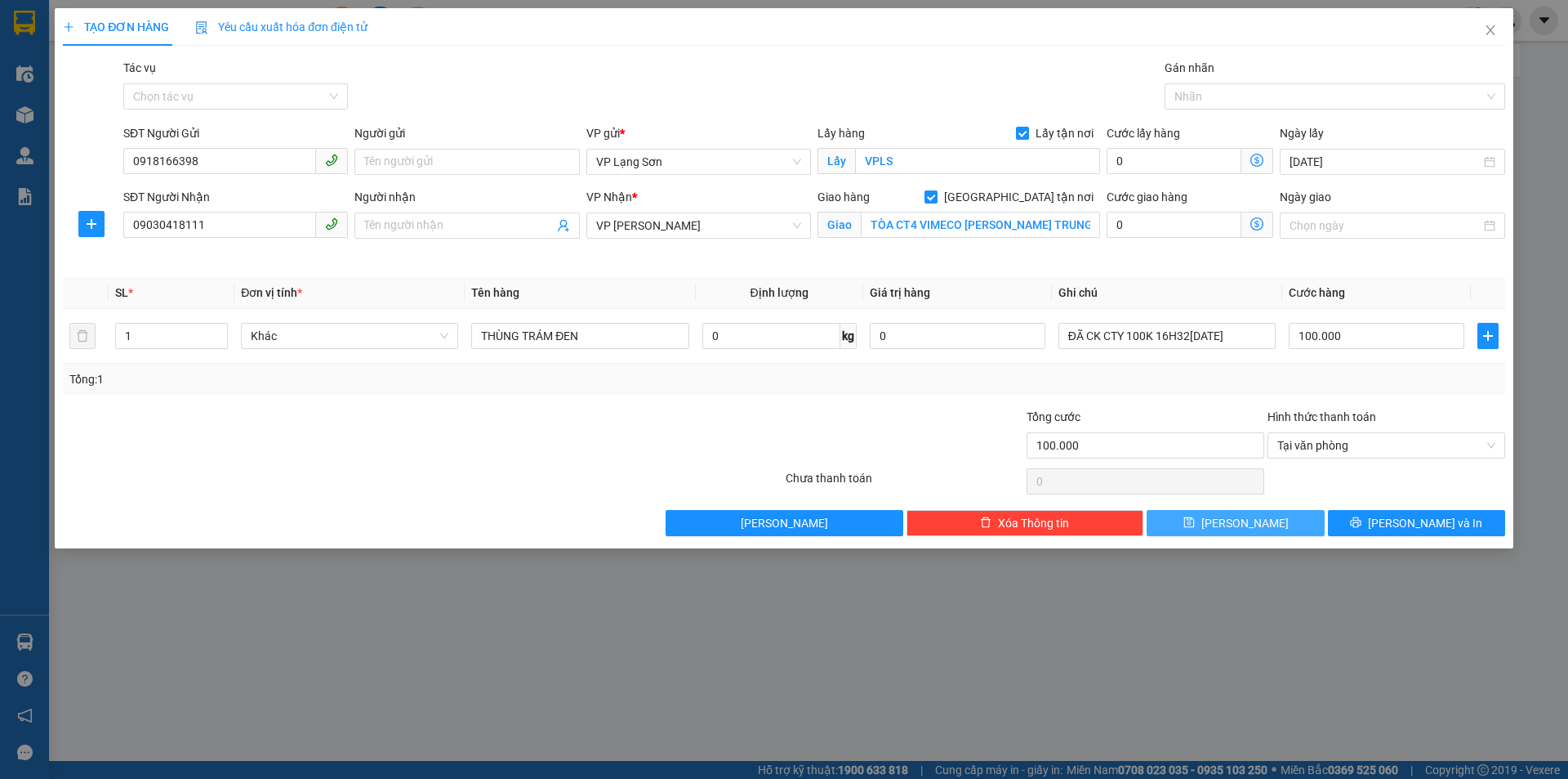
click at [1256, 523] on button "[PERSON_NAME]" at bounding box center [1235, 523] width 177 height 26
checkbox input "false"
type input "0"
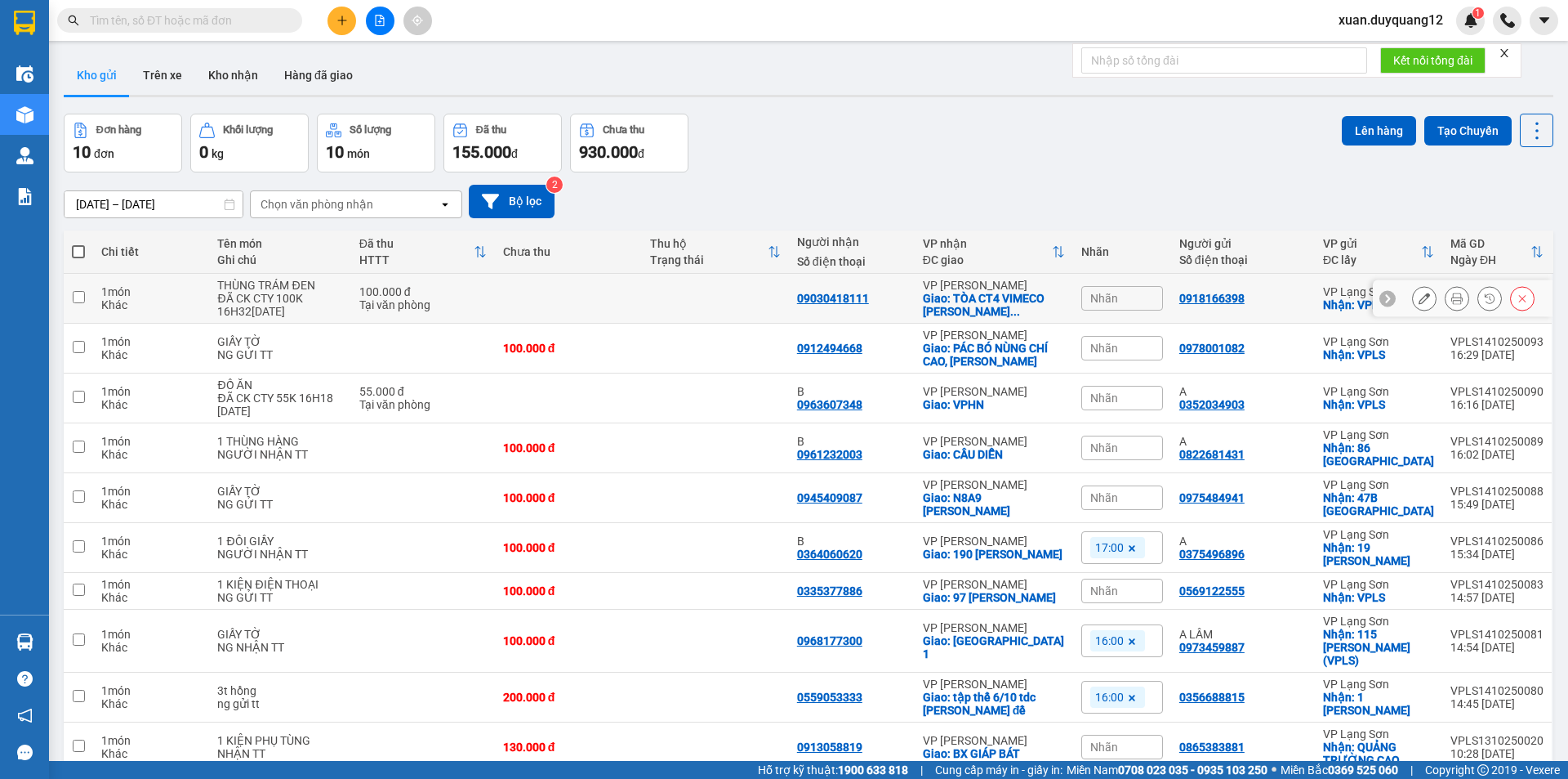
click at [1280, 304] on div "0918166398" at bounding box center [1243, 298] width 128 height 13
checkbox input "true"
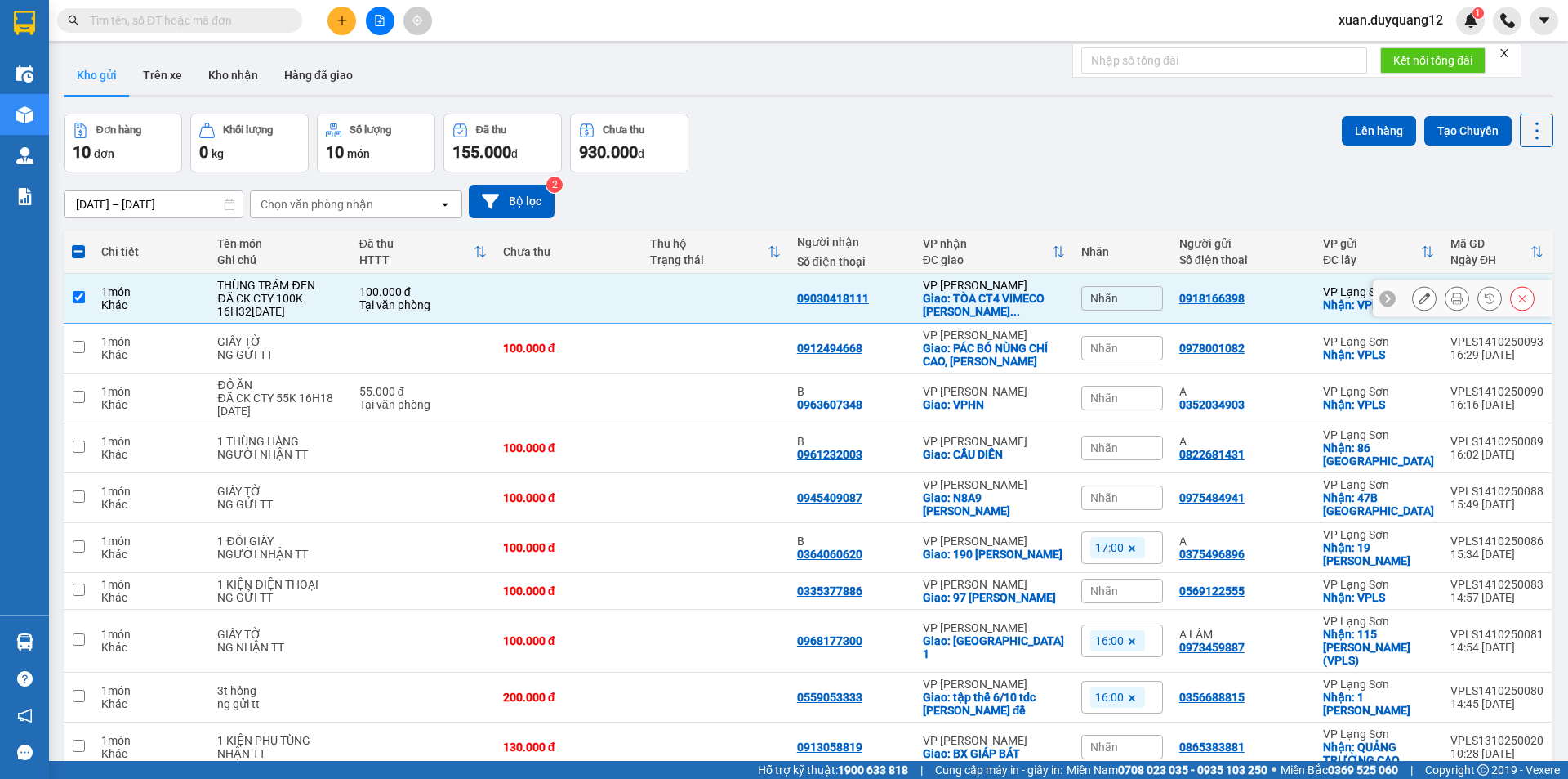
click at [1419, 303] on icon at bounding box center [1424, 298] width 12 height 12
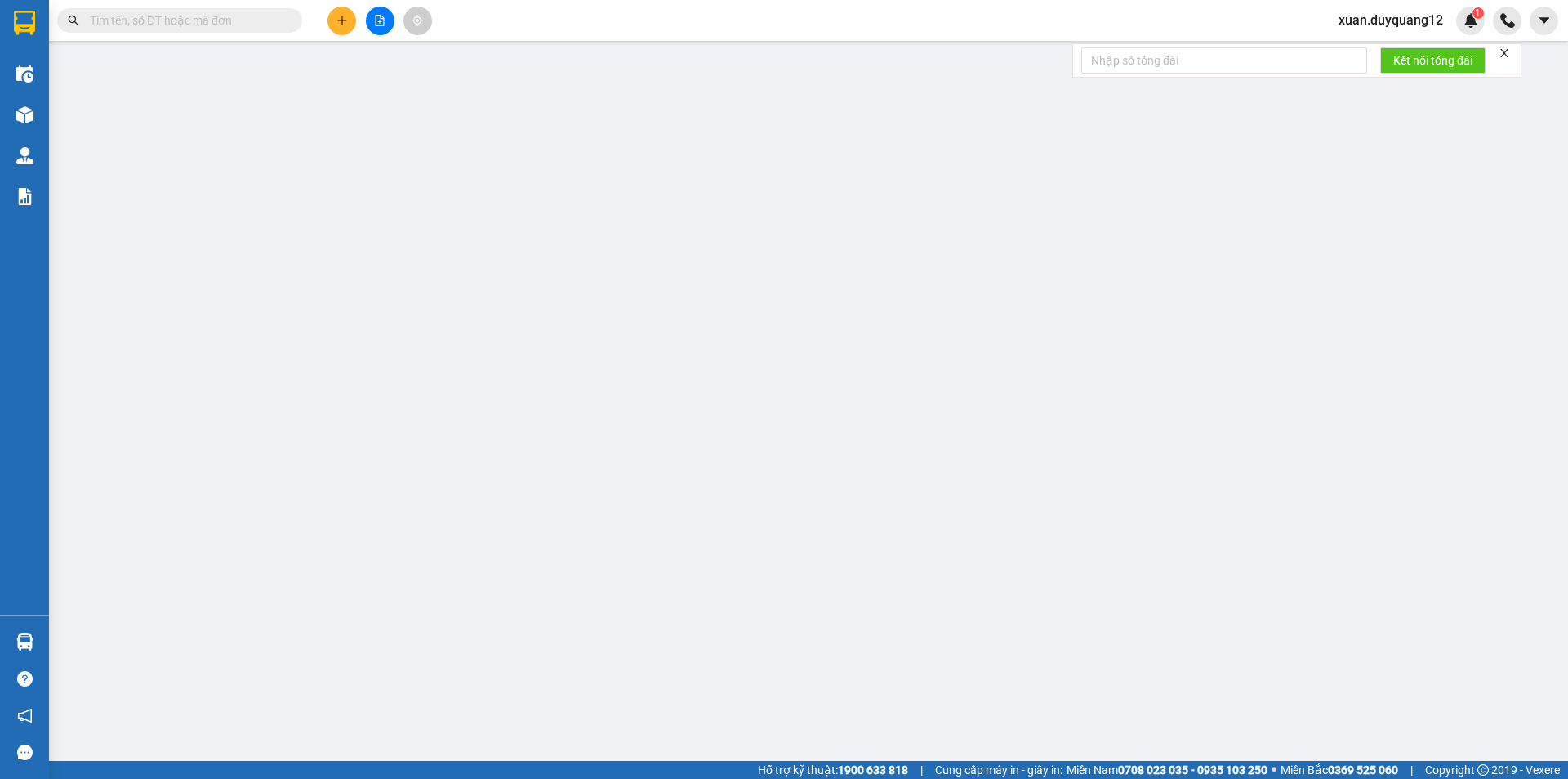
type input "0918166398"
checkbox input "true"
type input "VPLS"
type input "09030418111"
checkbox input "true"
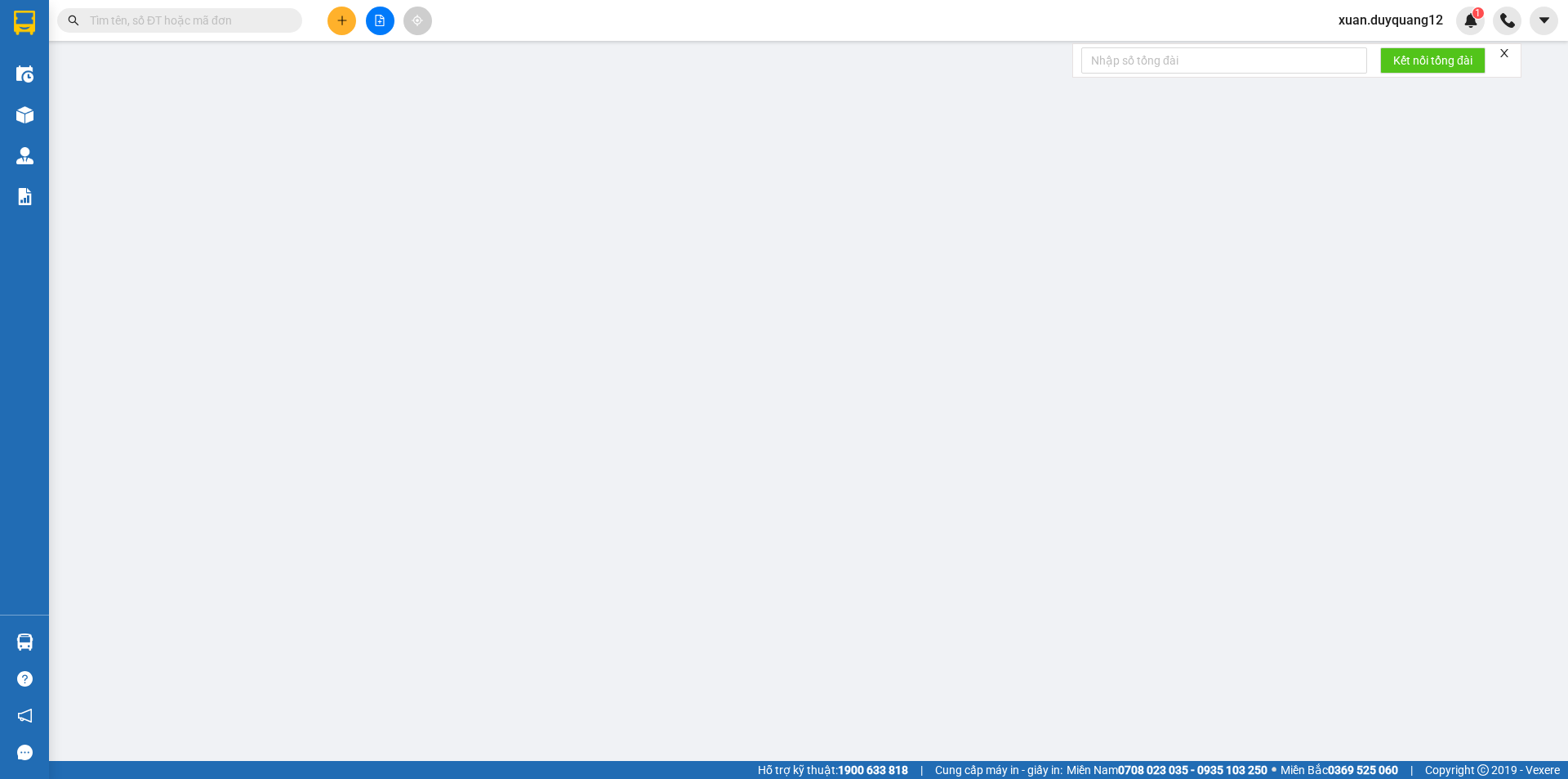
type input "TÒA CT4 VIMECO NGUYỄN CHÁNH TRUNG HÒA"
type input "100.000"
